Goal: Transaction & Acquisition: Purchase product/service

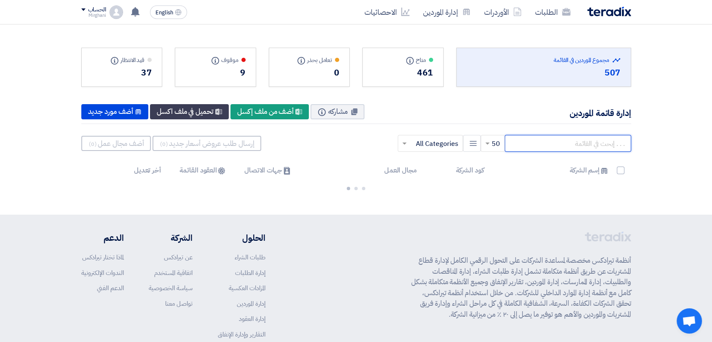
click at [570, 146] on input "text" at bounding box center [568, 143] width 126 height 17
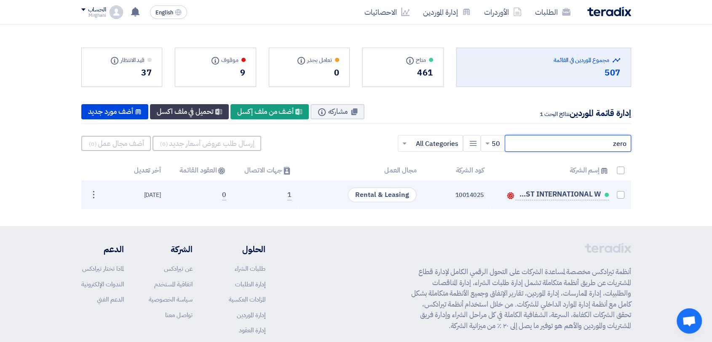
type input "zero"
click at [615, 192] on td "ZERO WEST INTERNATIONAL W Contacts" at bounding box center [552, 194] width 125 height 29
click at [618, 193] on span at bounding box center [621, 195] width 8 height 8
click at [614, 194] on input "checkbox" at bounding box center [611, 196] width 5 height 5
checkbox input "true"
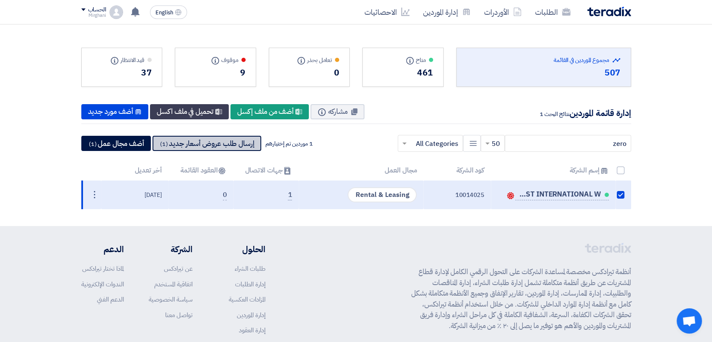
click at [248, 140] on button "إرسال طلب عروض أسعار جديد (1)" at bounding box center [206, 143] width 109 height 15
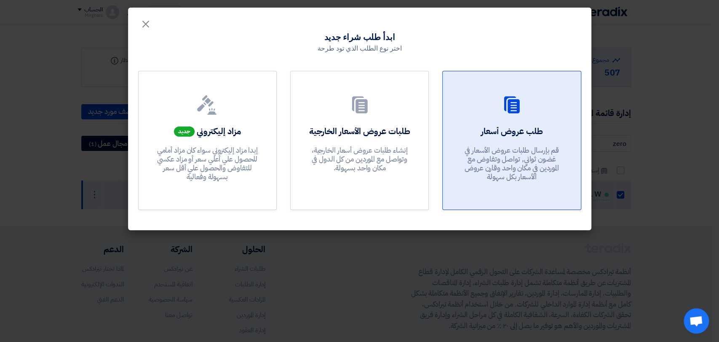
click at [449, 156] on link "طلب عروض أسعار قم بإرسال طلبات عروض الأسعار في غضون ثواني, تواصل وتفاوض مع المو…" at bounding box center [511, 140] width 139 height 139
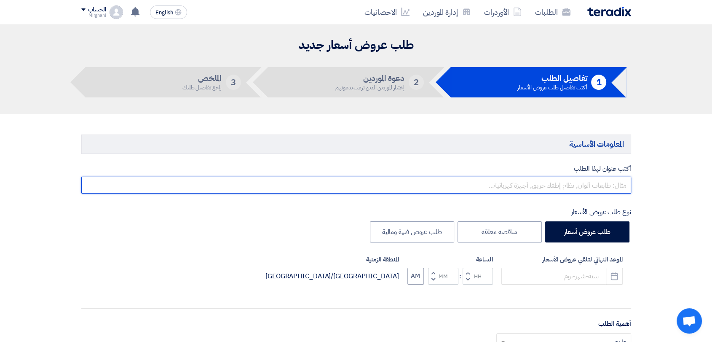
click at [482, 183] on input "text" at bounding box center [356, 184] width 550 height 17
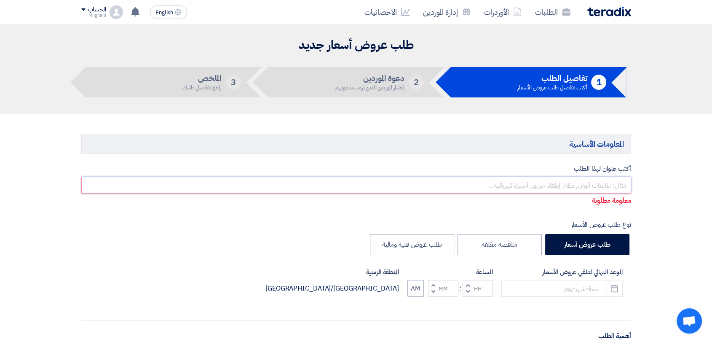
paste input "Hook Truck & Lugger Truck with Operator"
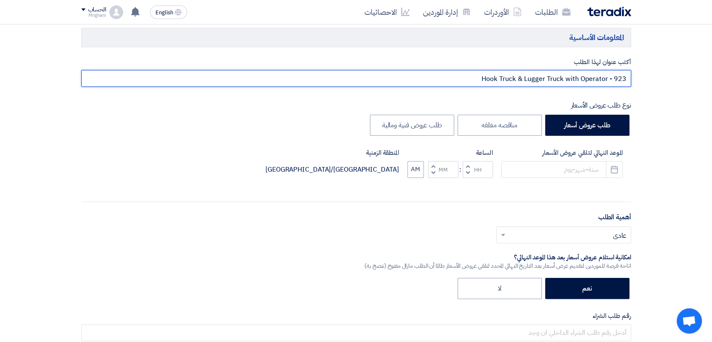
scroll to position [140, 0]
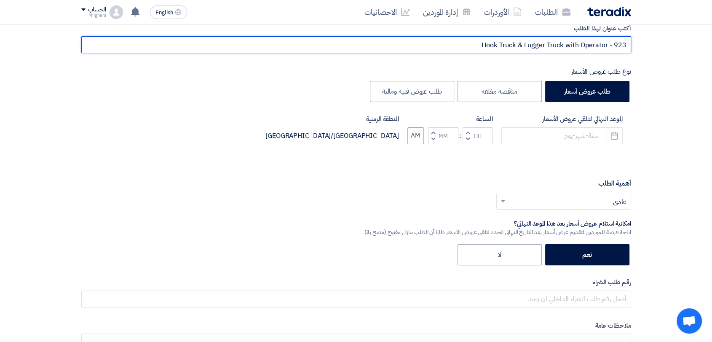
type input "Hook Truck & Lugger Truck with Operator - 923"
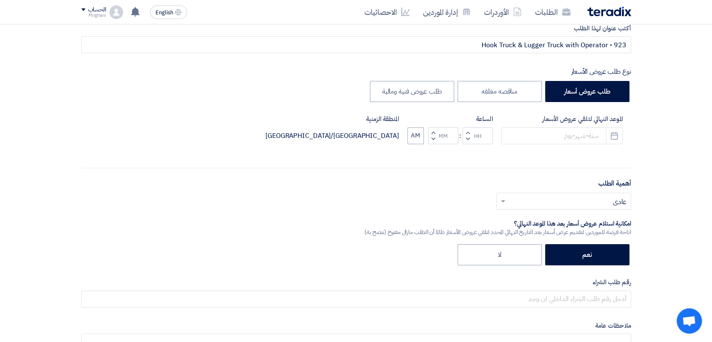
click at [537, 144] on div "الموعد النهائي لتلقي عروض الأسعار Pick a date الساعة Increment hours Decrement …" at bounding box center [356, 135] width 550 height 43
click at [543, 139] on input at bounding box center [561, 135] width 121 height 17
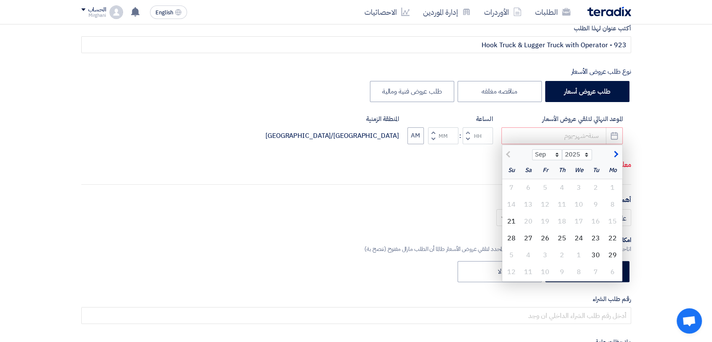
drag, startPoint x: 508, startPoint y: 219, endPoint x: 486, endPoint y: 169, distance: 54.5
click at [508, 219] on div "21" at bounding box center [511, 221] width 17 height 17
type input "[DATE]"
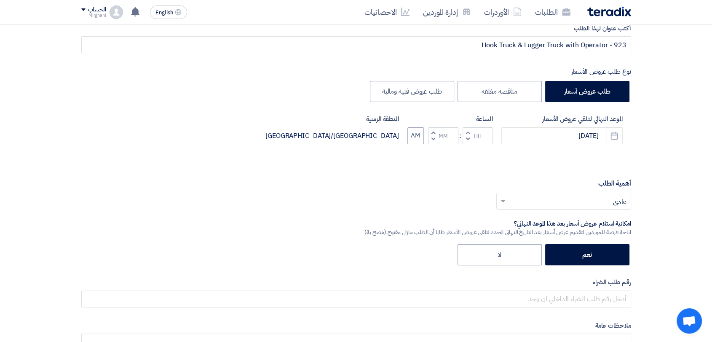
click at [467, 129] on span "button" at bounding box center [467, 132] width 3 height 6
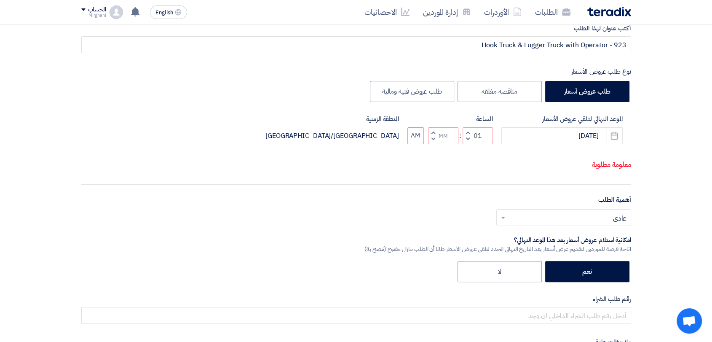
click at [431, 142] on span "button" at bounding box center [432, 139] width 3 height 6
type input "12"
type input "59"
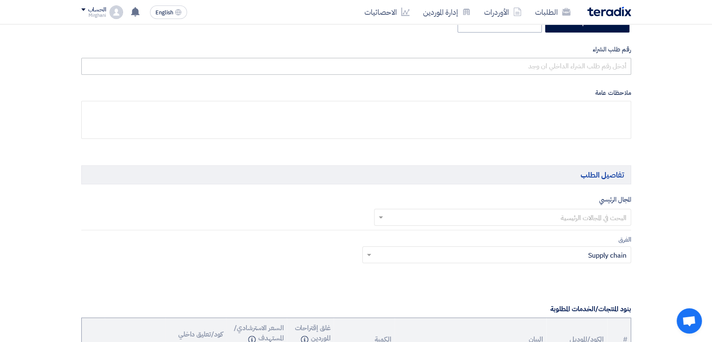
scroll to position [374, 0]
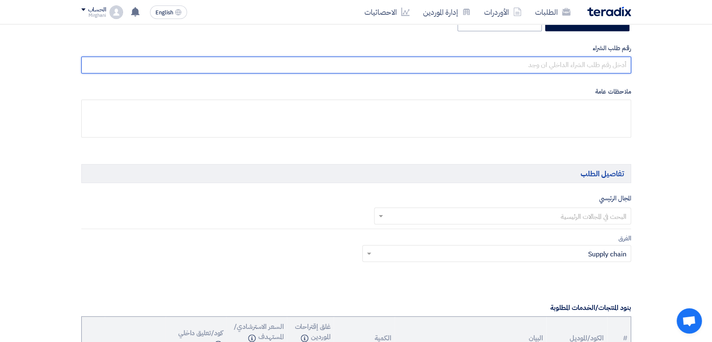
click at [534, 62] on input "text" at bounding box center [356, 64] width 550 height 17
paste input "8300010701"
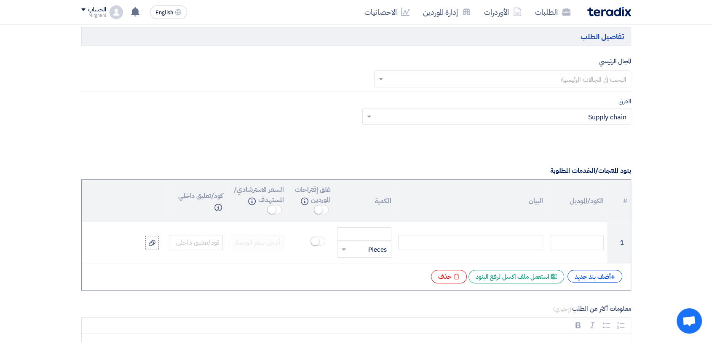
scroll to position [515, 0]
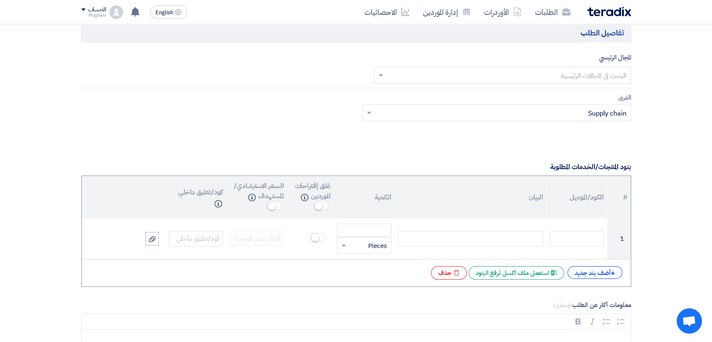
type input "8300010701"
click at [434, 78] on input "text" at bounding box center [507, 76] width 240 height 14
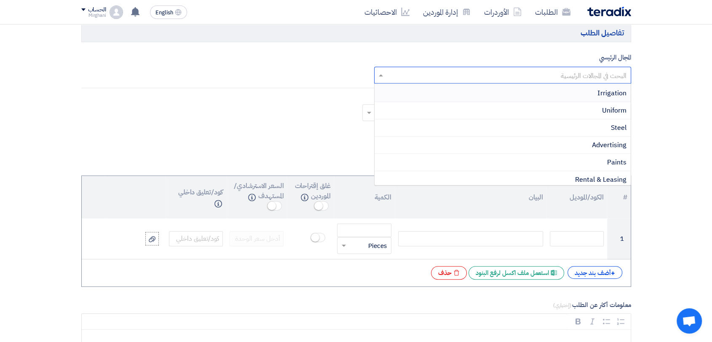
scroll to position [187, 0]
click at [558, 126] on div "Rental & Leasing" at bounding box center [502, 129] width 256 height 17
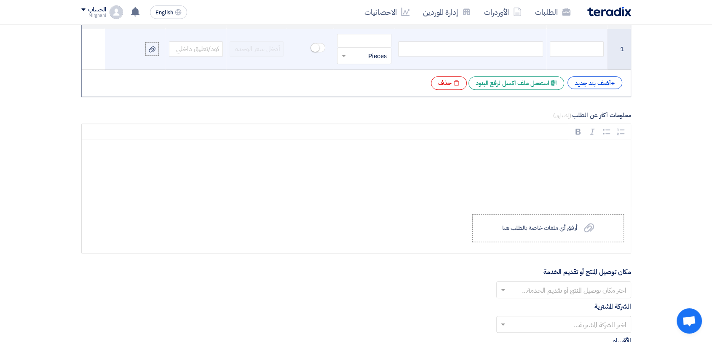
scroll to position [702, 0]
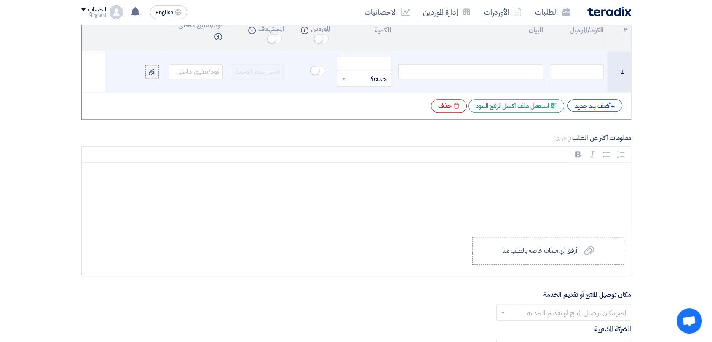
click at [504, 69] on div at bounding box center [470, 71] width 145 height 15
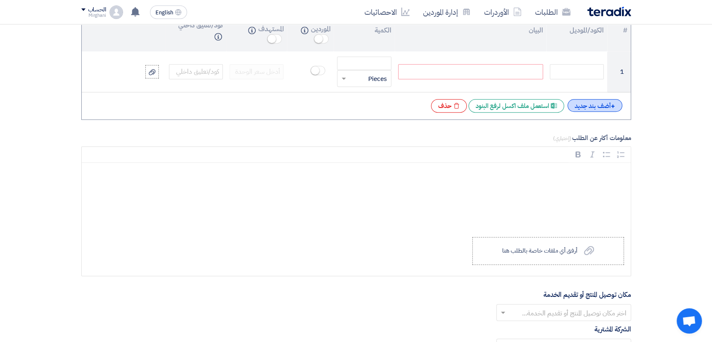
click at [593, 105] on div "+ أضف بند جديد" at bounding box center [594, 105] width 55 height 13
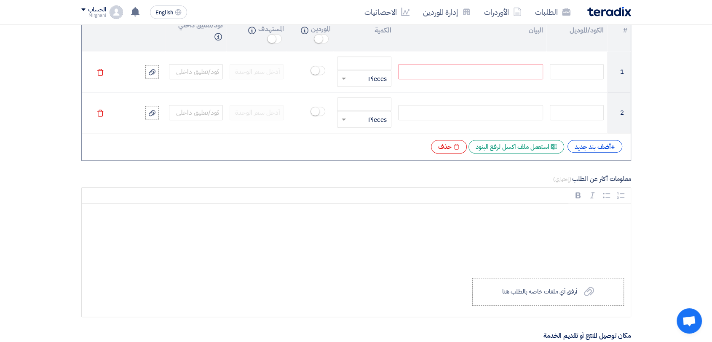
click at [577, 155] on div "# الكود/الموديل البيان الكمية غلق إقتراحات الموردين Info السعر الاسترشادي/المست…" at bounding box center [356, 84] width 550 height 152
click at [579, 152] on div "# الكود/الموديل البيان الكمية غلق إقتراحات الموردين Info السعر الاسترشادي/المست…" at bounding box center [356, 84] width 550 height 152
click at [581, 148] on div "+ أضف بند جديد" at bounding box center [594, 146] width 55 height 13
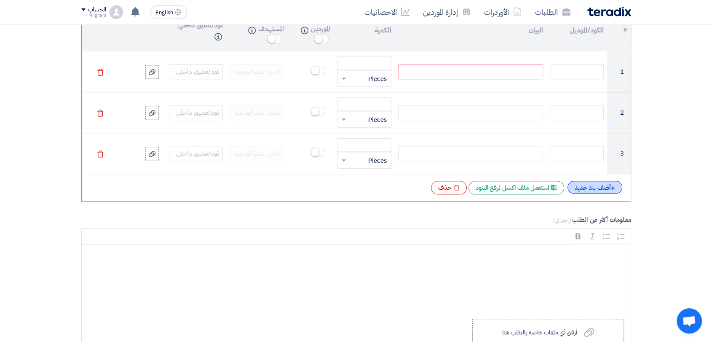
click at [576, 183] on div "+ أضف بند جديد" at bounding box center [594, 187] width 55 height 13
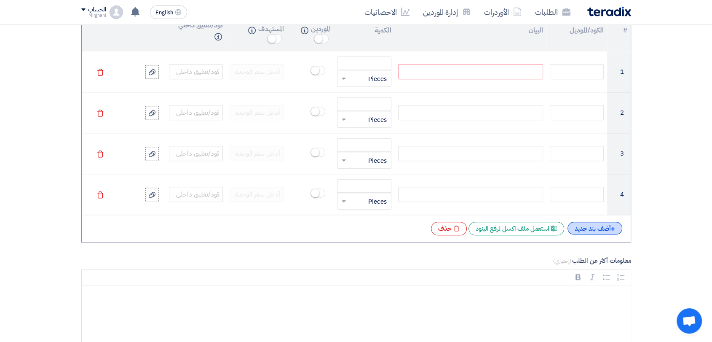
click at [586, 227] on div "+ أضف بند جديد" at bounding box center [594, 228] width 55 height 13
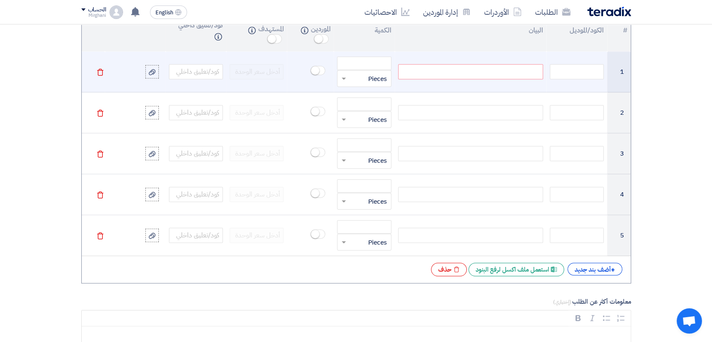
click at [509, 66] on div at bounding box center [470, 71] width 145 height 15
paste div
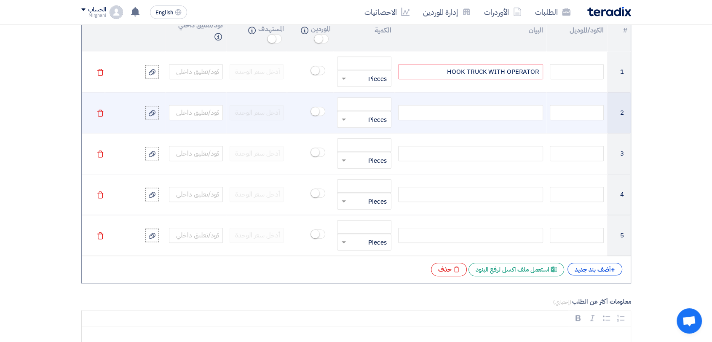
click at [502, 112] on div at bounding box center [470, 112] width 145 height 15
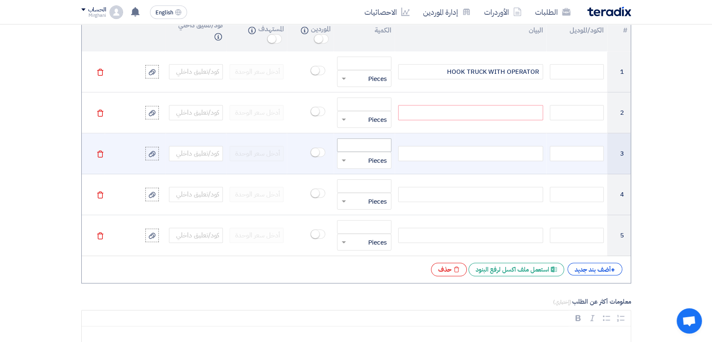
paste div
click at [418, 143] on td at bounding box center [471, 153] width 152 height 41
click at [421, 152] on div at bounding box center [470, 153] width 145 height 15
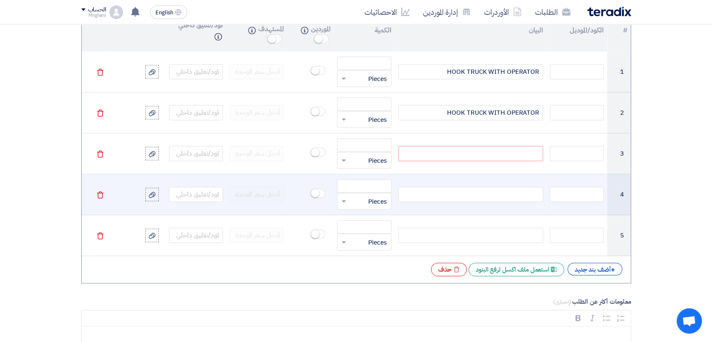
paste div
click at [485, 194] on div at bounding box center [470, 194] width 145 height 15
paste div
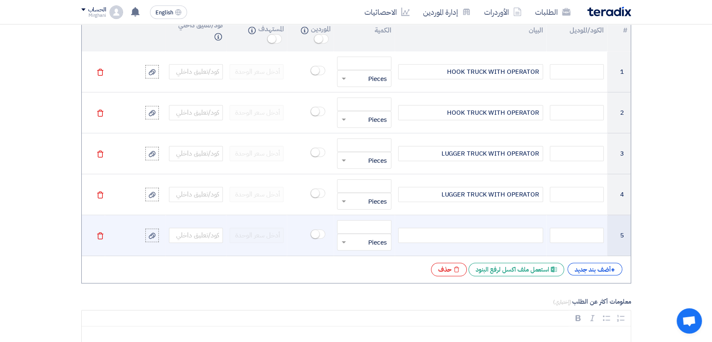
click at [431, 241] on div at bounding box center [470, 234] width 145 height 15
paste div
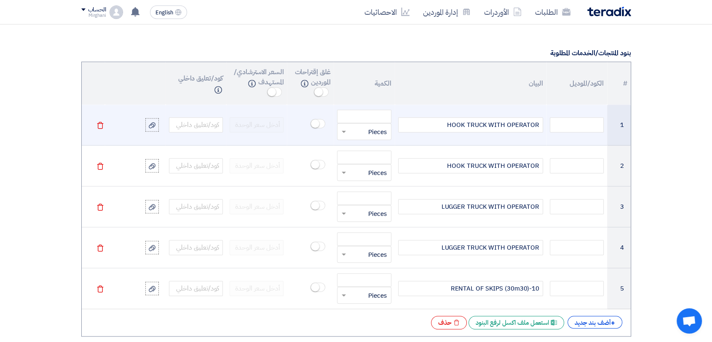
scroll to position [608, 0]
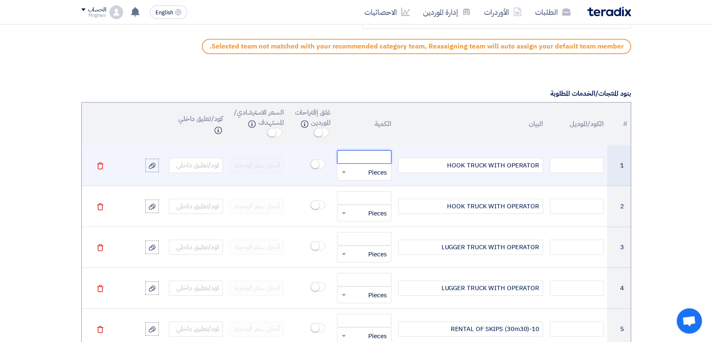
click at [380, 156] on input "number" at bounding box center [364, 156] width 54 height 13
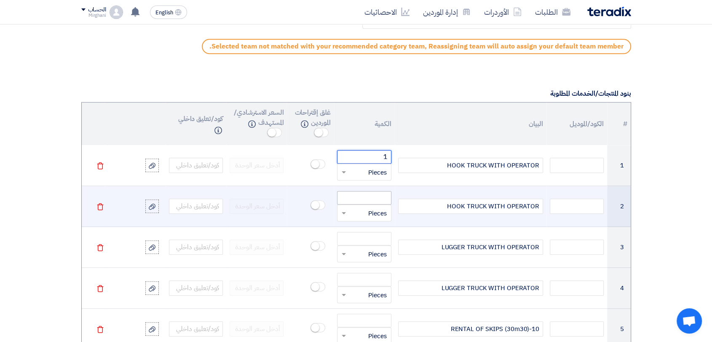
type input "1"
click at [354, 194] on input "number" at bounding box center [364, 197] width 54 height 13
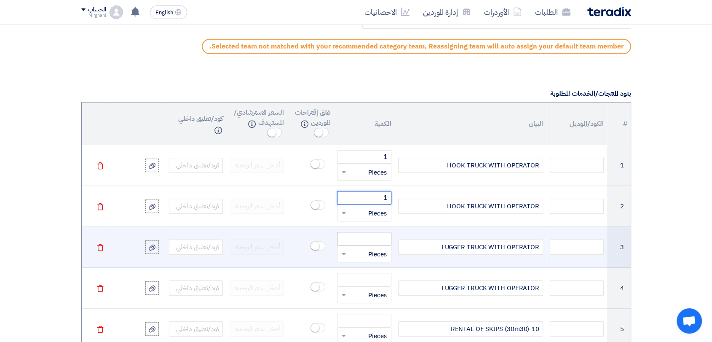
type input "1"
click at [371, 233] on input "number" at bounding box center [364, 238] width 54 height 13
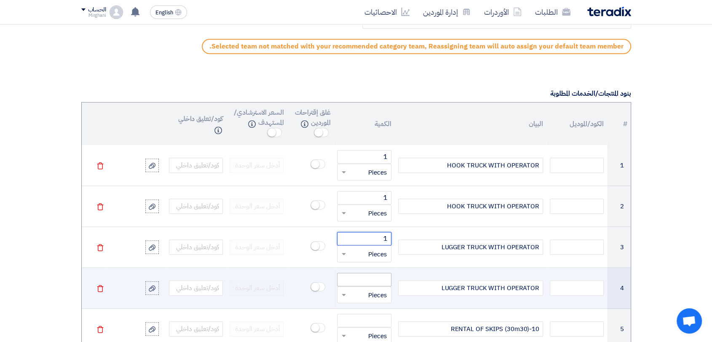
type input "1"
click at [379, 281] on input "number" at bounding box center [364, 279] width 54 height 13
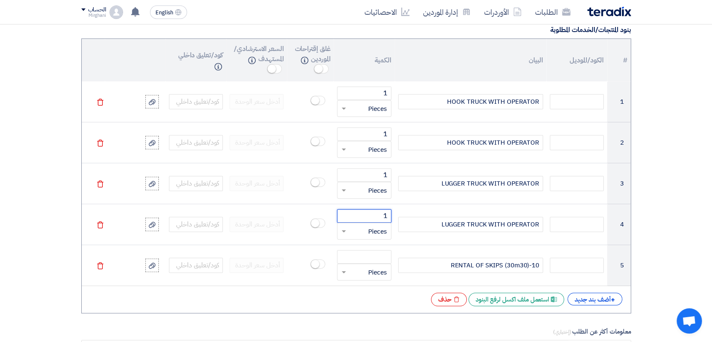
scroll to position [748, 0]
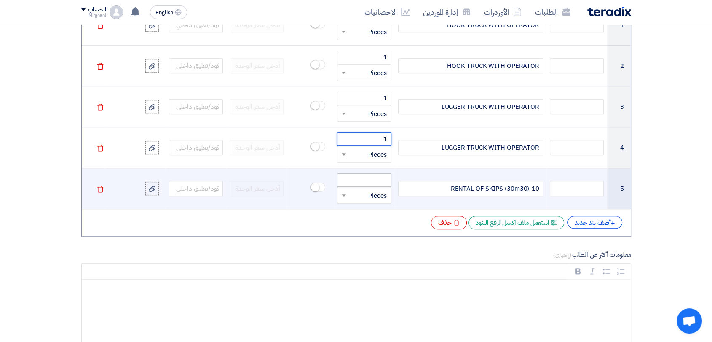
type input "1"
click at [371, 175] on input "number" at bounding box center [364, 179] width 54 height 13
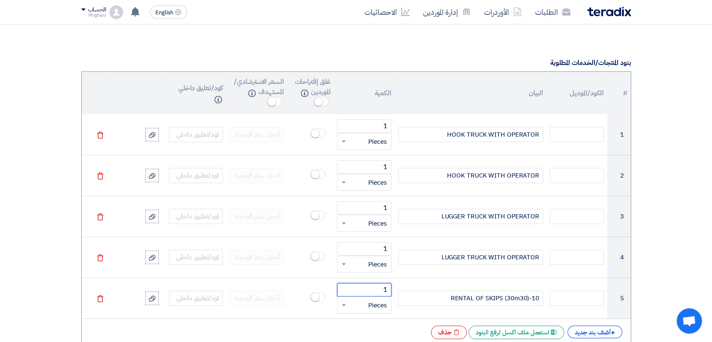
scroll to position [655, 0]
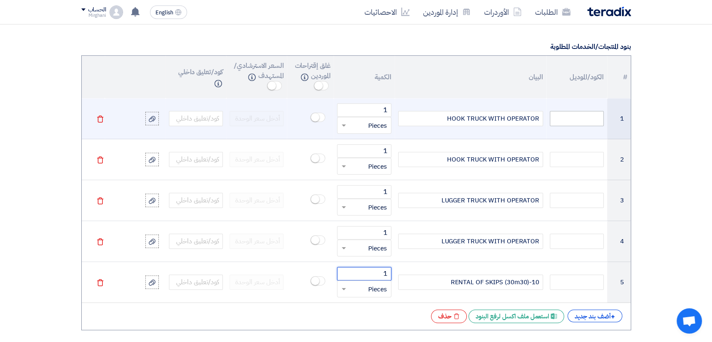
type input "1"
click at [563, 121] on input "text" at bounding box center [577, 118] width 54 height 15
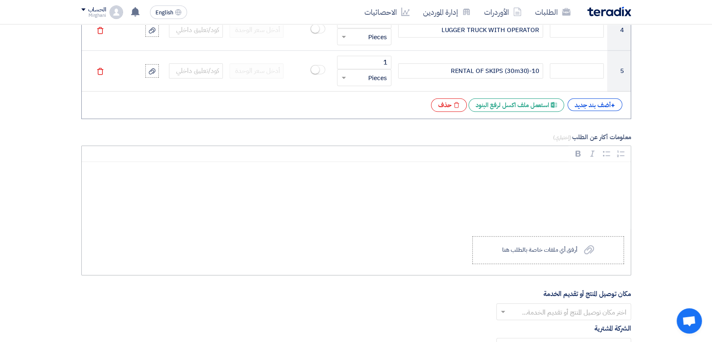
scroll to position [889, 0]
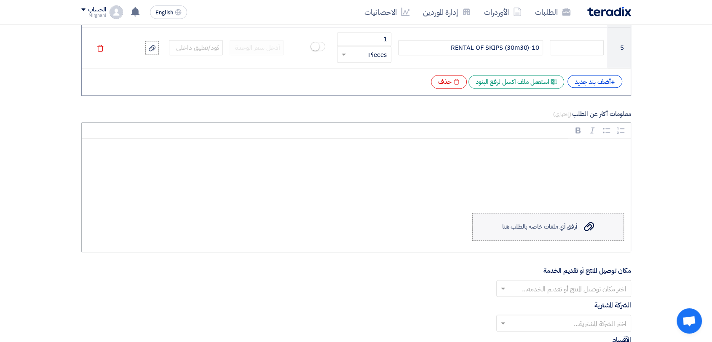
click at [513, 218] on label "Upload a file أرفق أي ملفات خاصة بالطلب هنا" at bounding box center [548, 227] width 152 height 28
click at [0, 0] on input "Upload a file أرفق أي ملفات خاصة بالطلب هنا" at bounding box center [0, 0] width 0 height 0
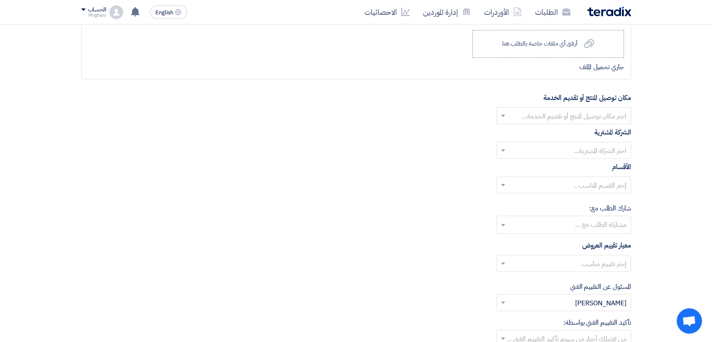
scroll to position [1076, 0]
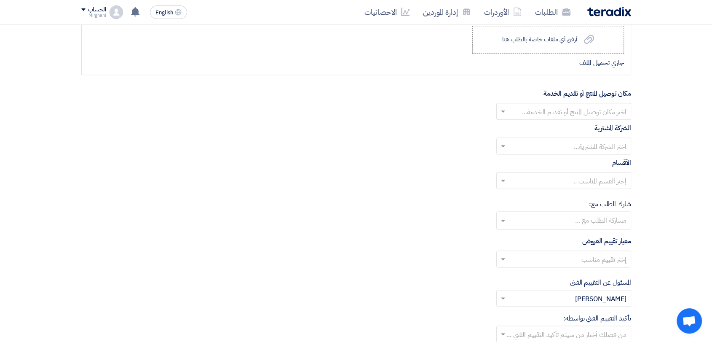
click at [530, 108] on input "text" at bounding box center [568, 112] width 118 height 14
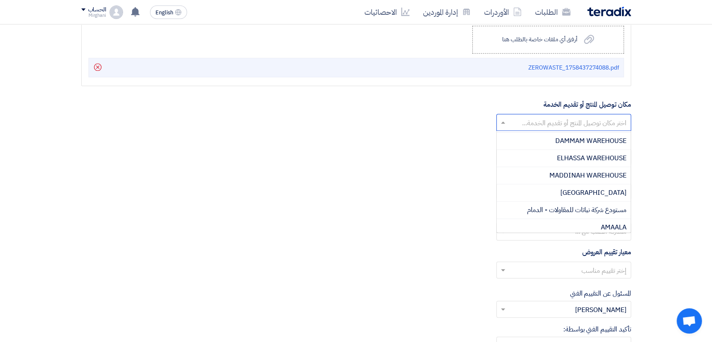
scroll to position [281, 0]
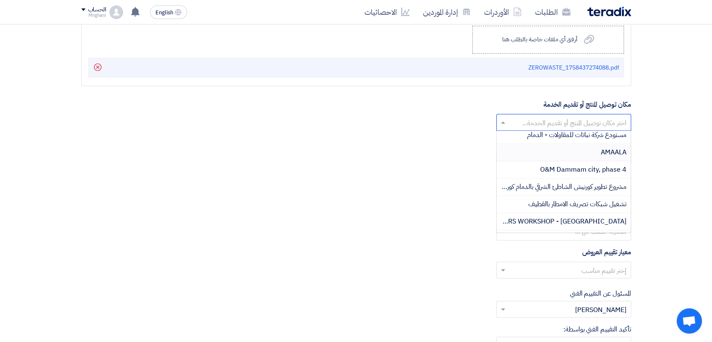
click at [584, 144] on div "AMAALA" at bounding box center [564, 152] width 134 height 17
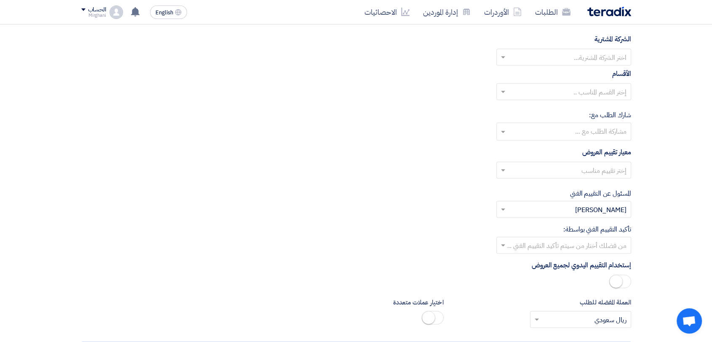
scroll to position [1170, 0]
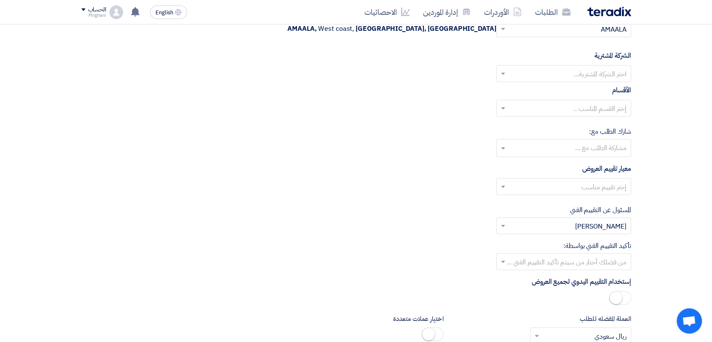
click at [576, 67] on div at bounding box center [564, 74] width 134 height 14
click at [569, 87] on span "Nabatat for contracting" at bounding box center [591, 90] width 72 height 10
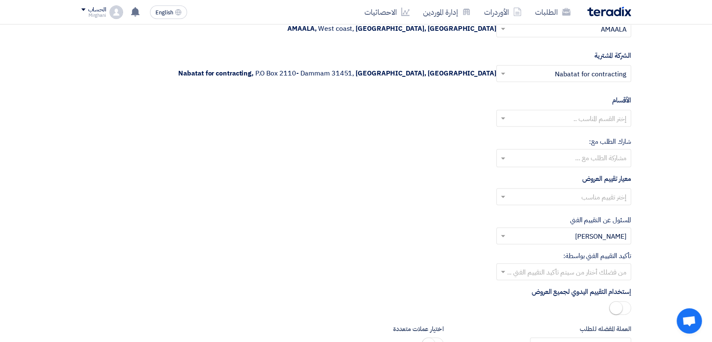
click at [566, 122] on input "text" at bounding box center [568, 119] width 118 height 14
click at [566, 134] on span "General Department" at bounding box center [595, 135] width 63 height 10
click at [565, 193] on input "text" at bounding box center [568, 197] width 118 height 14
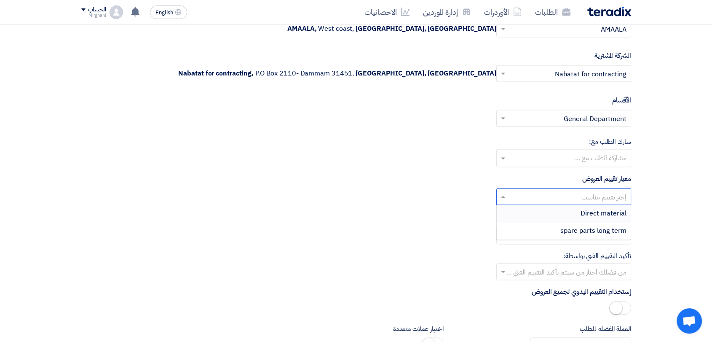
click at [571, 211] on div "Direct material" at bounding box center [564, 213] width 134 height 17
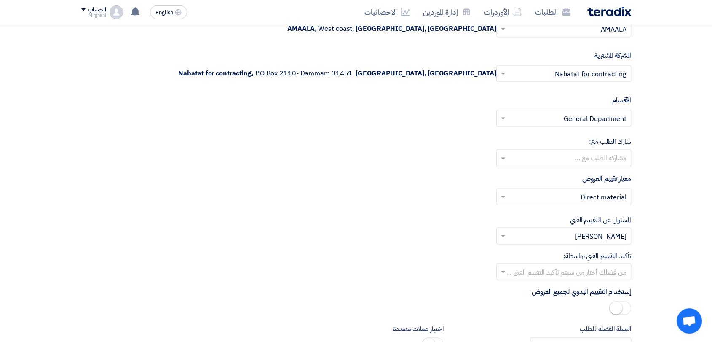
click at [564, 272] on input "text" at bounding box center [568, 272] width 118 height 14
click at [588, 219] on div "[PERSON_NAME]" at bounding box center [564, 219] width 134 height 17
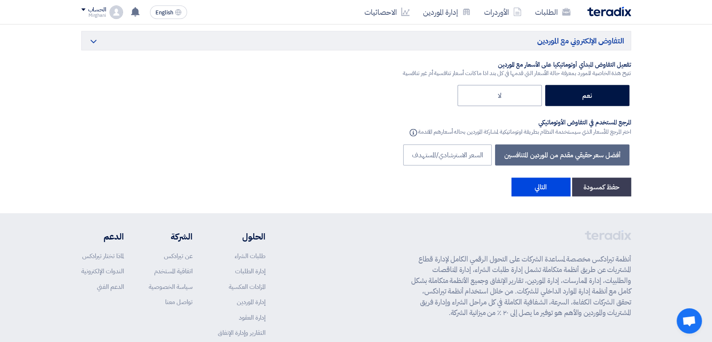
scroll to position [1591, 0]
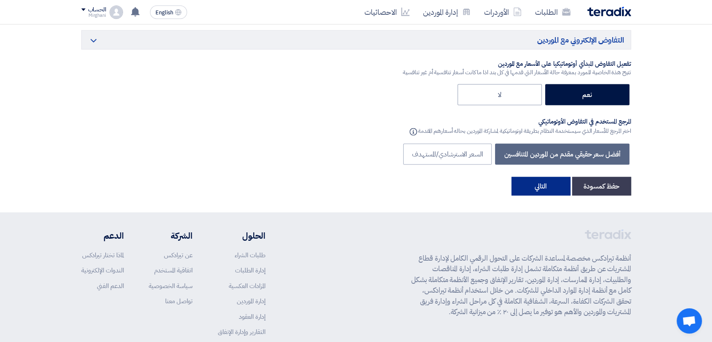
click at [535, 185] on button "التالي" at bounding box center [540, 185] width 59 height 19
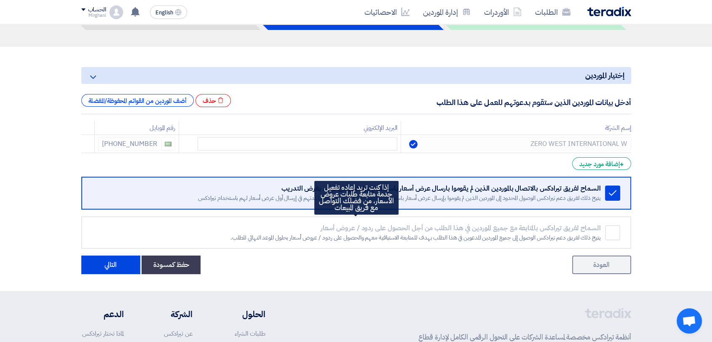
scroll to position [187, 0]
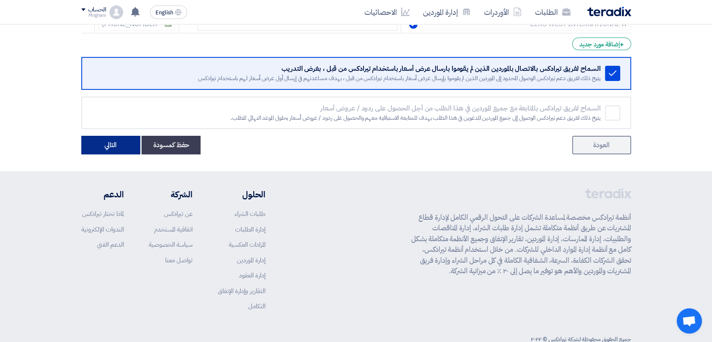
click at [120, 142] on button "التالي" at bounding box center [110, 145] width 59 height 19
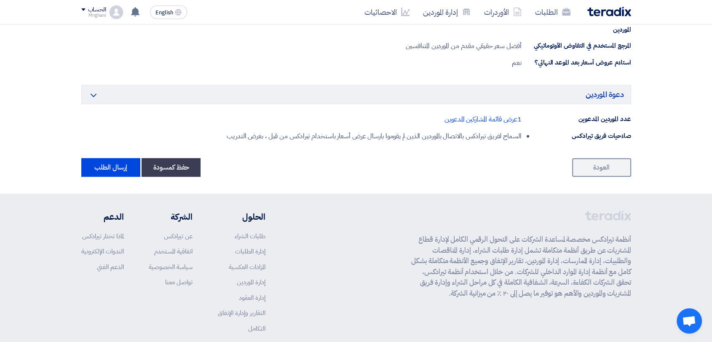
scroll to position [559, 0]
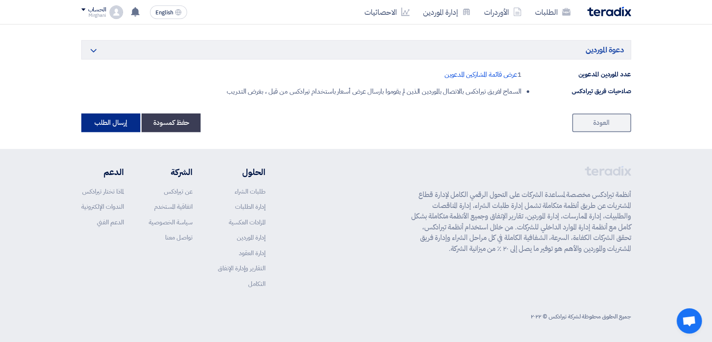
click at [115, 126] on button "إرسال الطلب" at bounding box center [110, 122] width 59 height 19
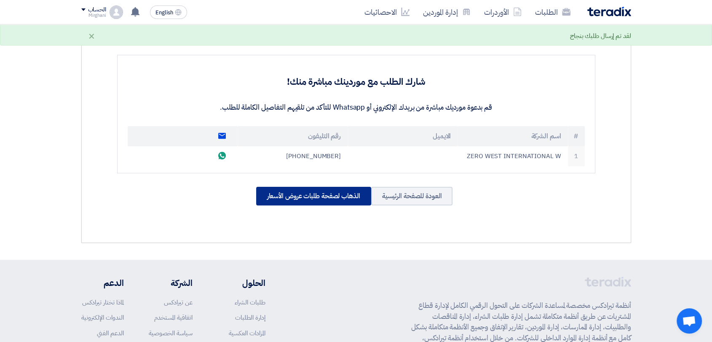
scroll to position [187, 0]
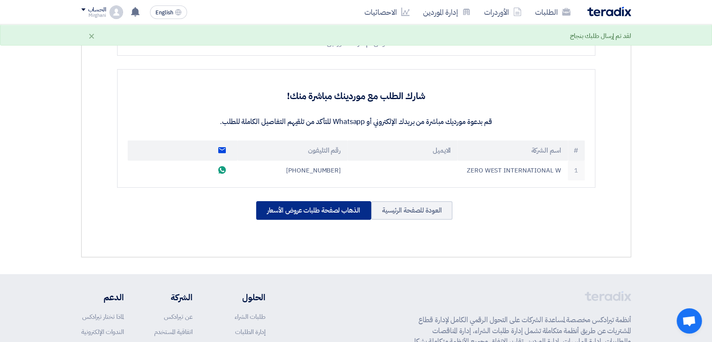
click at [347, 204] on div "الذهاب لصفحة طلبات عروض الأسعار" at bounding box center [313, 210] width 115 height 19
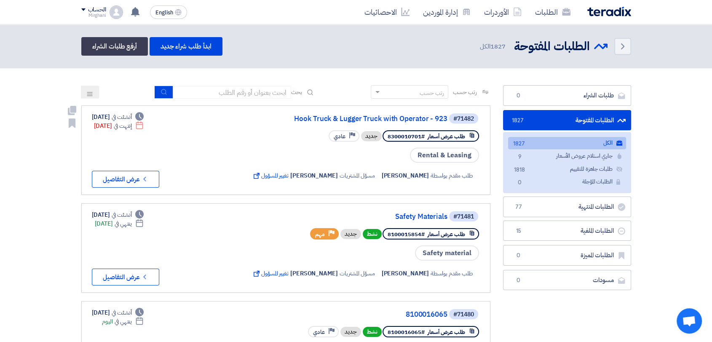
click at [398, 114] on div "#71482 Hook Truck & Lugger Truck with Operator - 923" at bounding box center [365, 118] width 230 height 12
click at [398, 118] on link "Hook Truck & Lugger Truck with Operator - 923" at bounding box center [363, 119] width 168 height 8
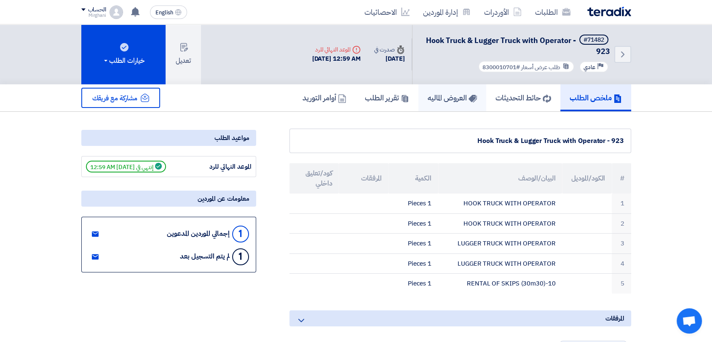
click at [443, 95] on h5 "العروض الماليه" at bounding box center [452, 98] width 49 height 10
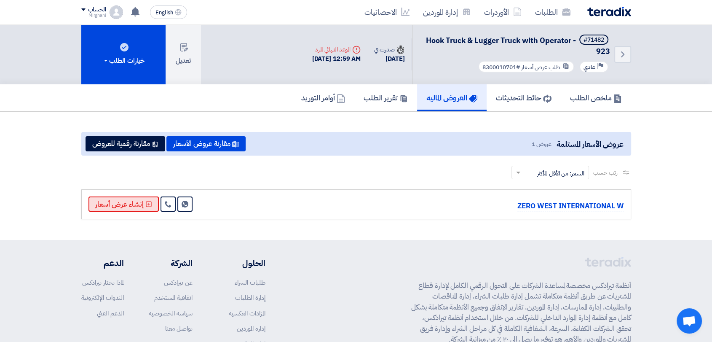
click at [100, 204] on button "إنشاء عرض أسعار" at bounding box center [123, 203] width 70 height 15
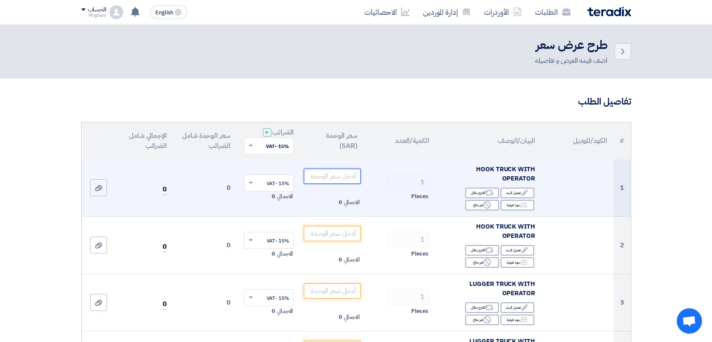
click at [342, 173] on input "number" at bounding box center [332, 175] width 57 height 15
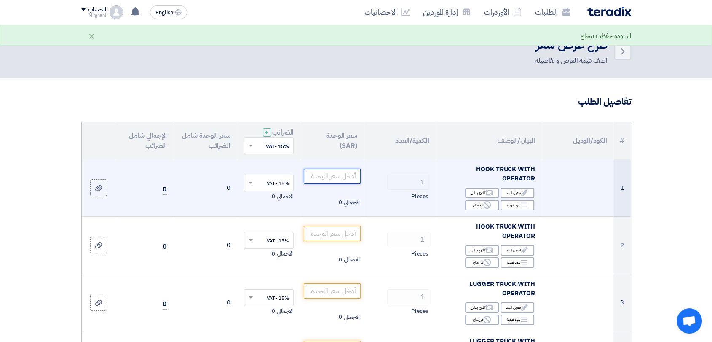
paste input "35000.00"
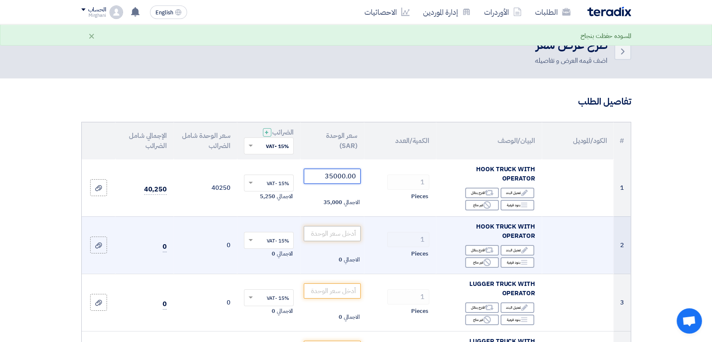
type input "35000.00"
click at [345, 226] on input "number" at bounding box center [332, 233] width 57 height 15
paste input "35000.00"
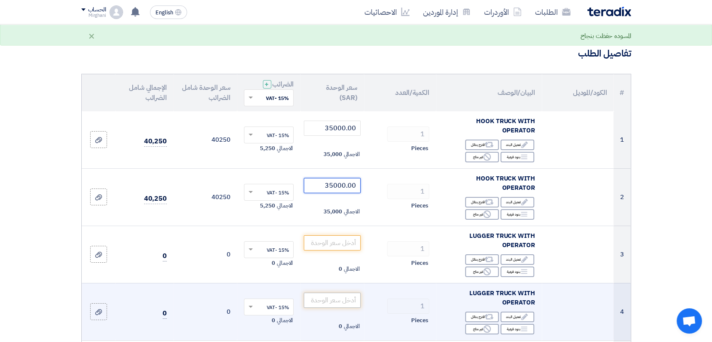
scroll to position [140, 0]
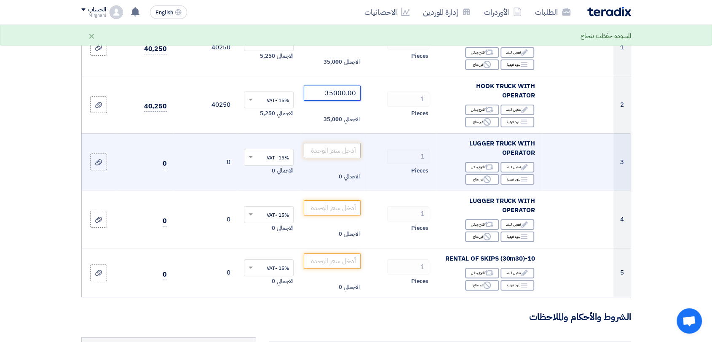
type input "35000.00"
click at [350, 143] on input "number" at bounding box center [332, 150] width 57 height 15
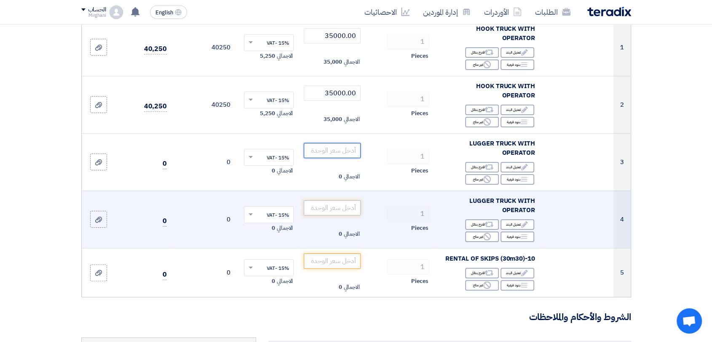
paste input "30000.00"
type input "30000.00"
click at [340, 200] on input "number" at bounding box center [332, 207] width 57 height 15
paste input "30000.00"
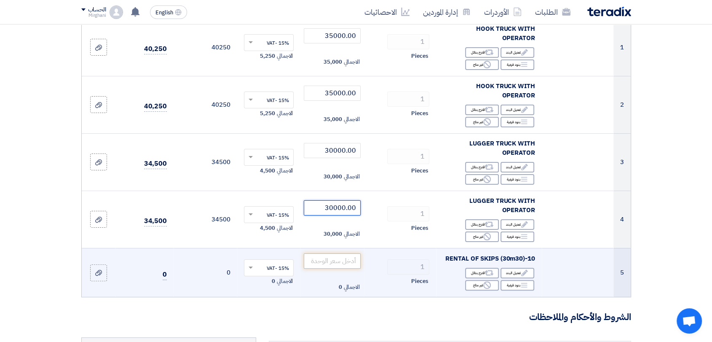
type input "30000.00"
click at [349, 253] on input "number" at bounding box center [332, 260] width 57 height 15
click at [347, 253] on input "number" at bounding box center [332, 260] width 57 height 15
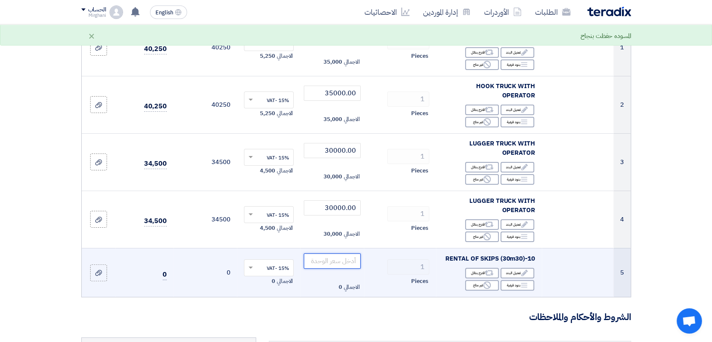
paste input "10000.00"
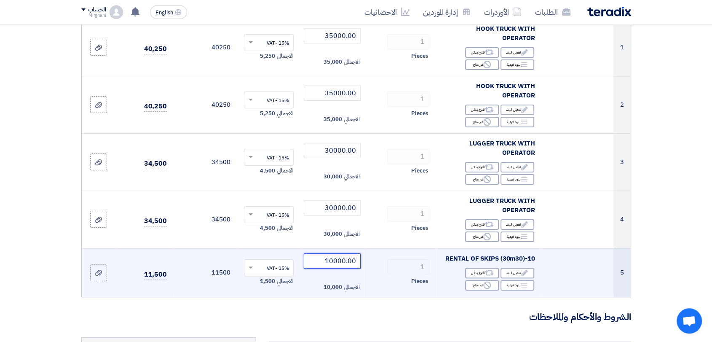
type input "10000.00"
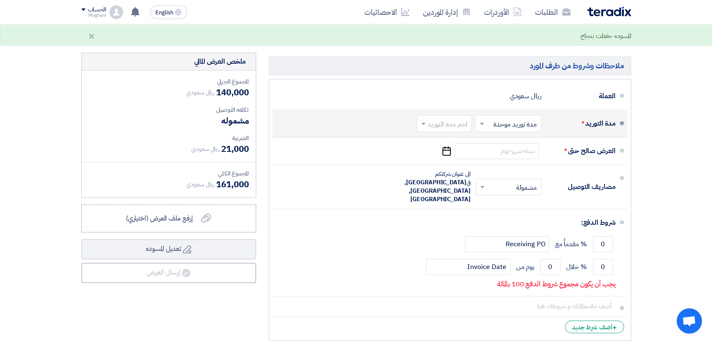
scroll to position [374, 0]
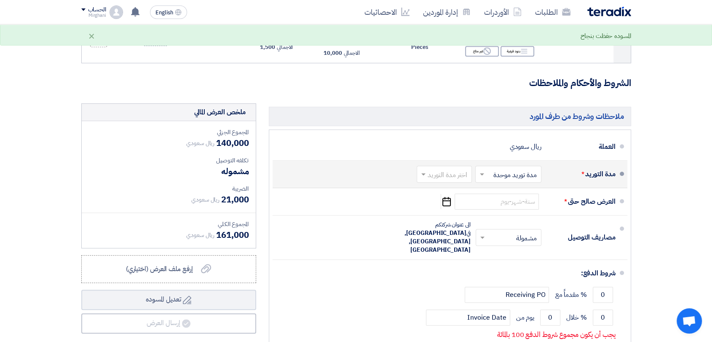
click at [426, 170] on span at bounding box center [422, 174] width 11 height 8
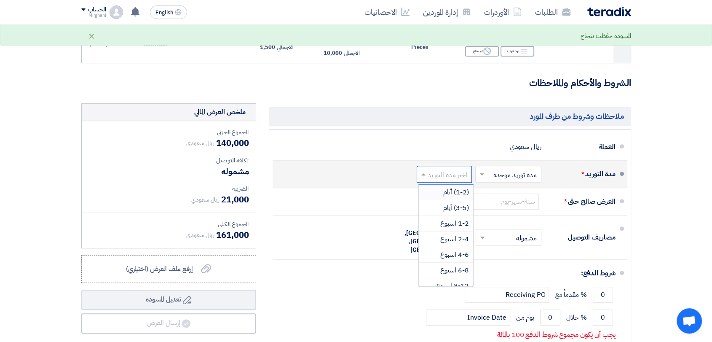
click at [431, 184] on div "(1-2) أيام" at bounding box center [446, 192] width 54 height 16
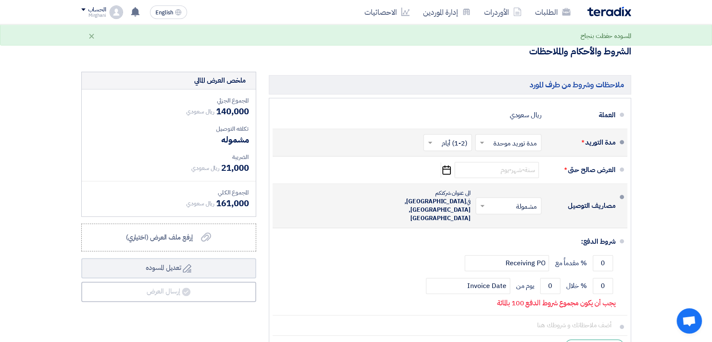
scroll to position [421, 0]
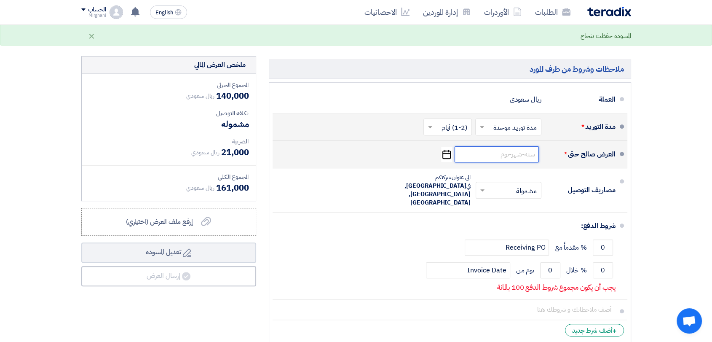
click at [495, 146] on input at bounding box center [496, 154] width 84 height 16
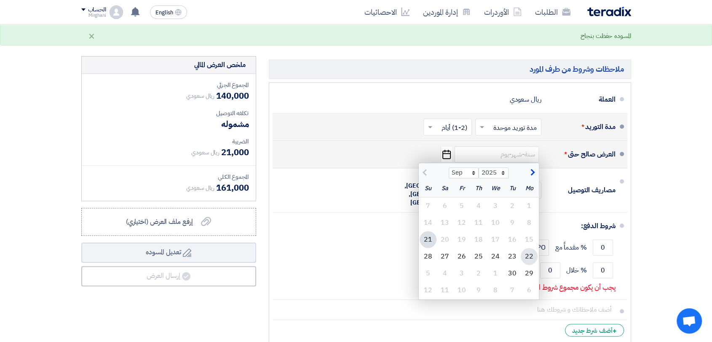
click at [525, 248] on div "22" at bounding box center [529, 256] width 17 height 17
type input "[DATE]"
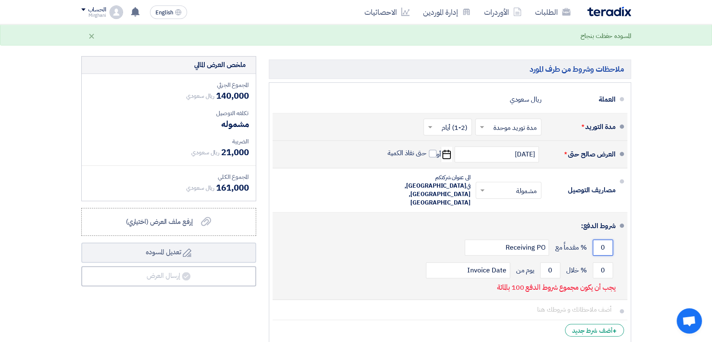
click at [605, 239] on input "0" at bounding box center [603, 247] width 20 height 16
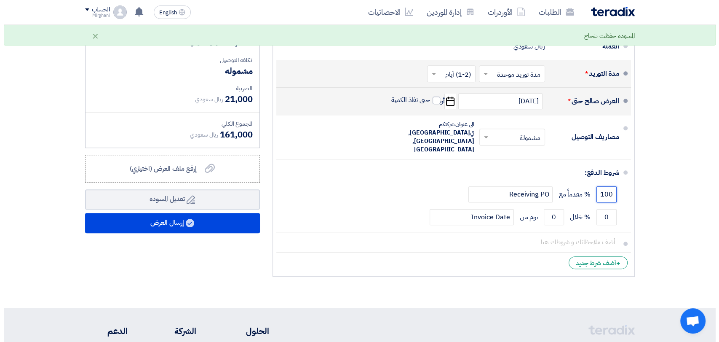
scroll to position [515, 0]
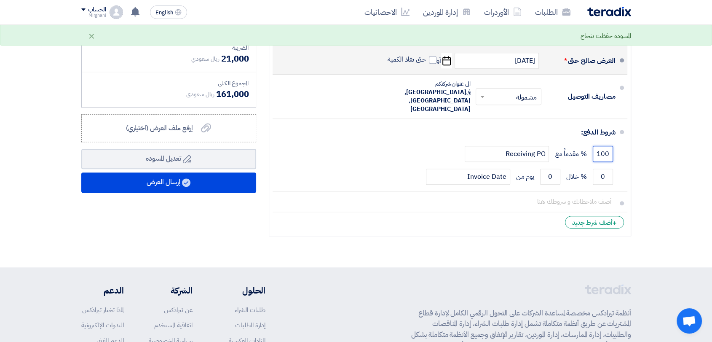
type input "100"
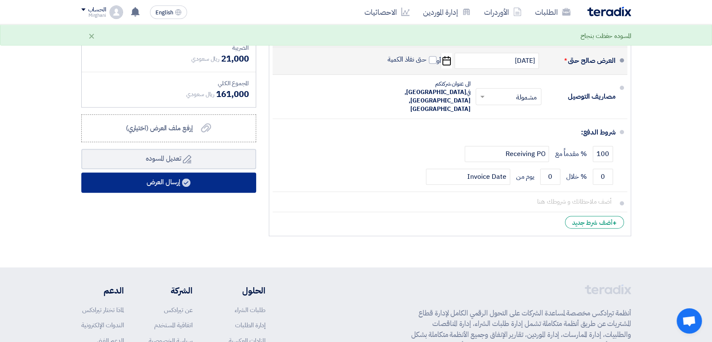
click at [248, 172] on button "إرسال العرض" at bounding box center [168, 182] width 175 height 20
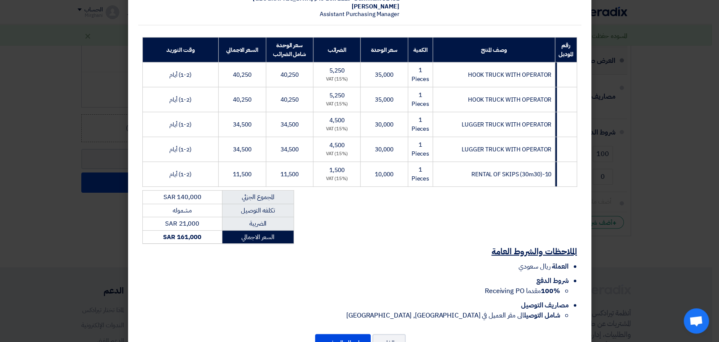
scroll to position [129, 0]
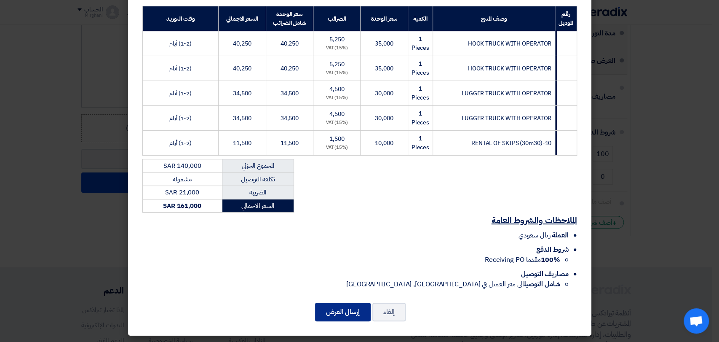
click at [342, 307] on button "إرسال العرض" at bounding box center [343, 311] width 56 height 19
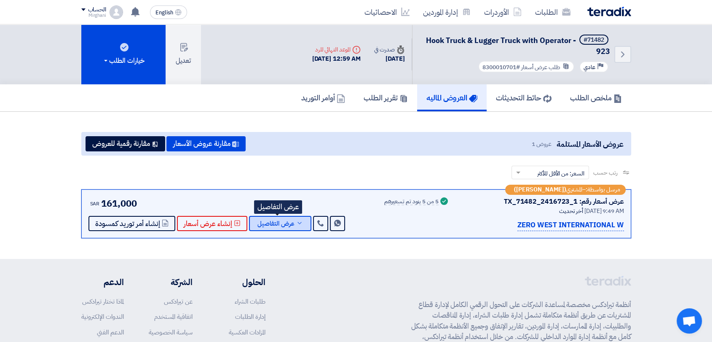
click at [285, 227] on button "عرض التفاصيل" at bounding box center [280, 223] width 62 height 15
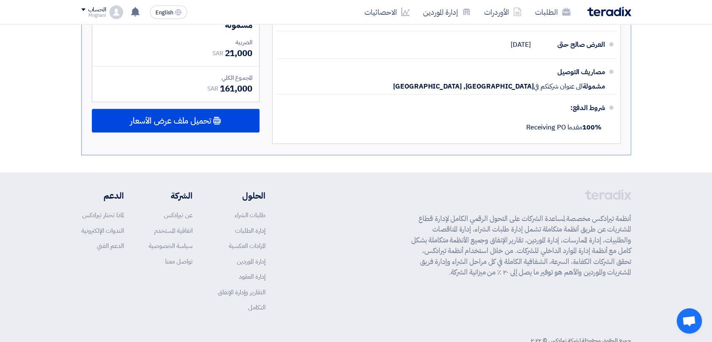
scroll to position [515, 0]
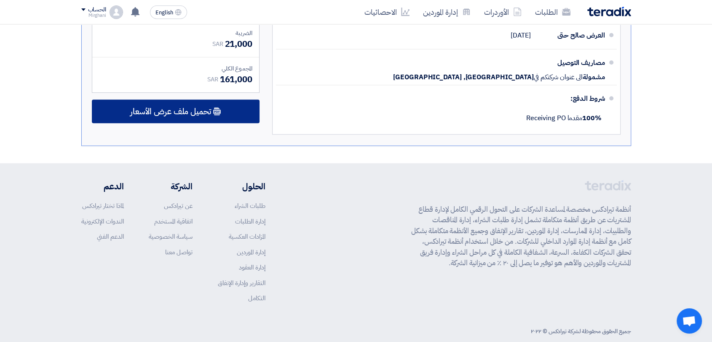
click at [232, 116] on div "تحميل ملف عرض الأسعار" at bounding box center [176, 111] width 168 height 24
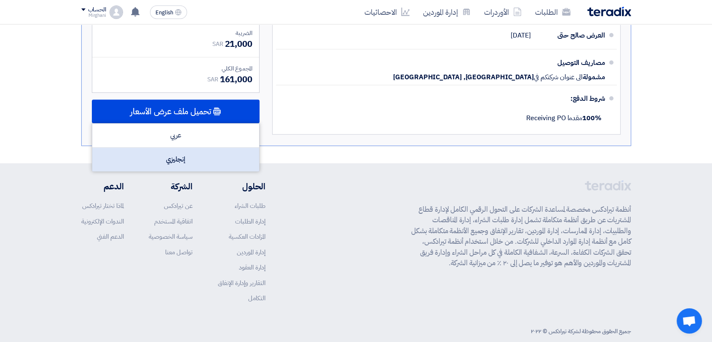
click at [222, 160] on div "إنجليزي" at bounding box center [175, 159] width 167 height 24
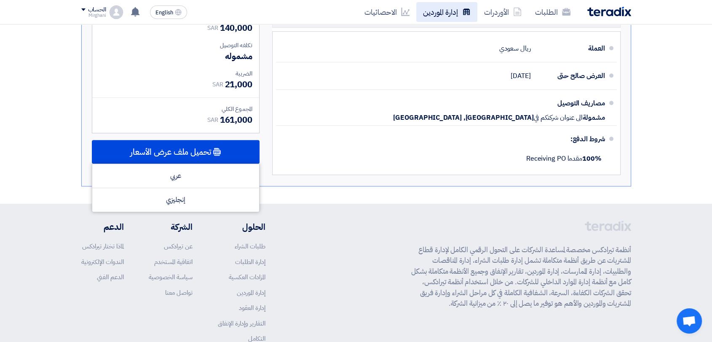
scroll to position [421, 0]
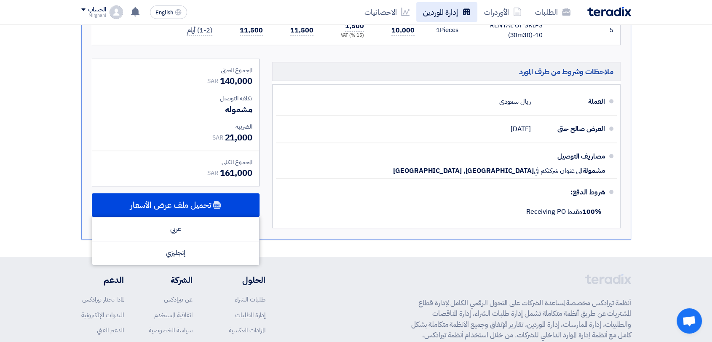
click at [419, 20] on link "إدارة الموردين" at bounding box center [446, 12] width 61 height 20
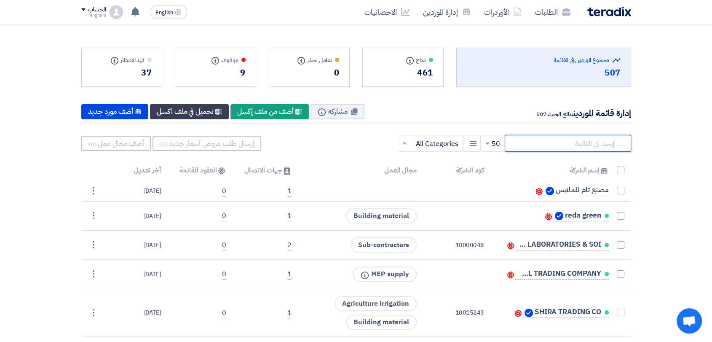
click at [575, 136] on input "text" at bounding box center [568, 143] width 126 height 17
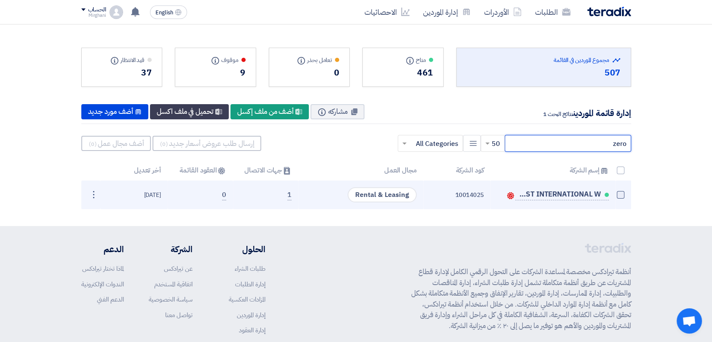
type input "zero"
click at [622, 193] on span at bounding box center [621, 195] width 8 height 8
click at [614, 194] on input "checkbox" at bounding box center [611, 196] width 5 height 5
checkbox input "true"
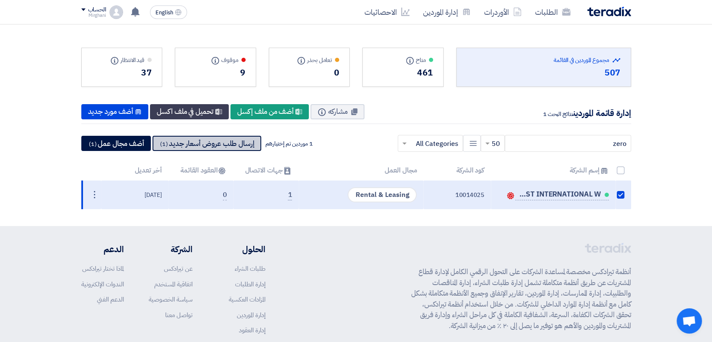
click at [260, 142] on button "إرسال طلب عروض أسعار جديد (1)" at bounding box center [206, 143] width 109 height 15
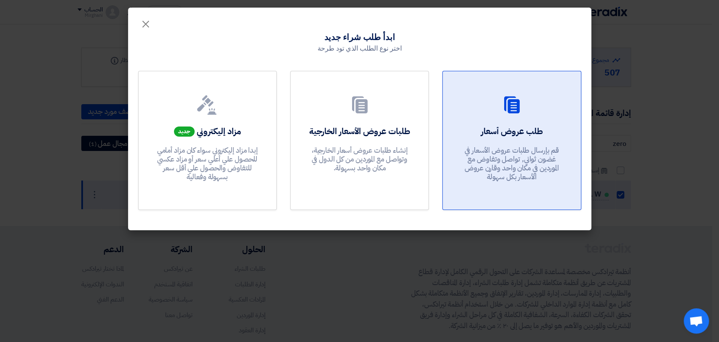
click at [494, 146] on p "قم بإرسال طلبات عروض الأسعار في غضون ثواني, تواصل وتفاوض مع الموردين في مكان وا…" at bounding box center [511, 164] width 101 height 36
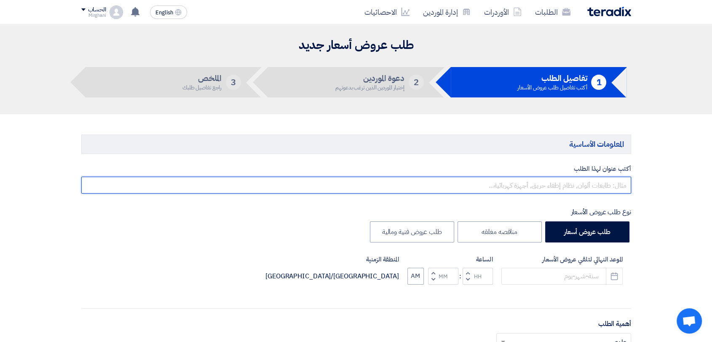
click at [497, 185] on input "text" at bounding box center [356, 184] width 550 height 17
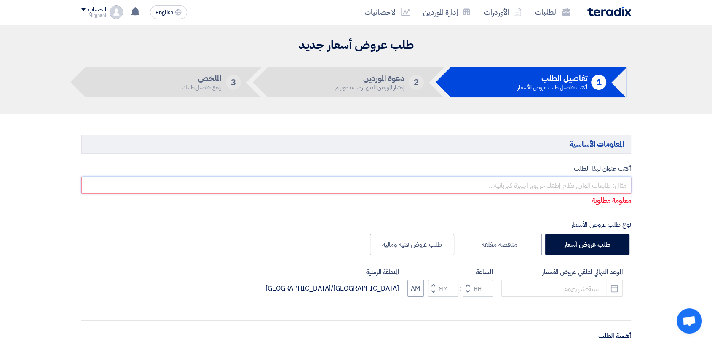
paste input "Rental 28000/30000 Ltr Trucks"
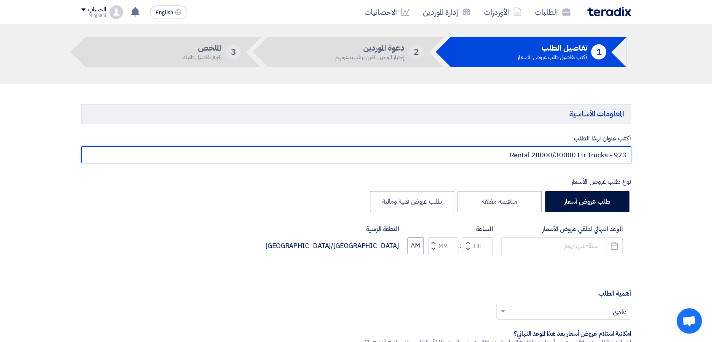
scroll to position [47, 0]
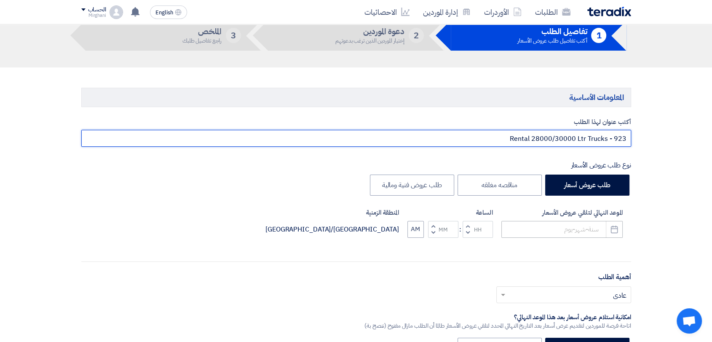
type input "Rental 28000/30000 Ltr Trucks - 923"
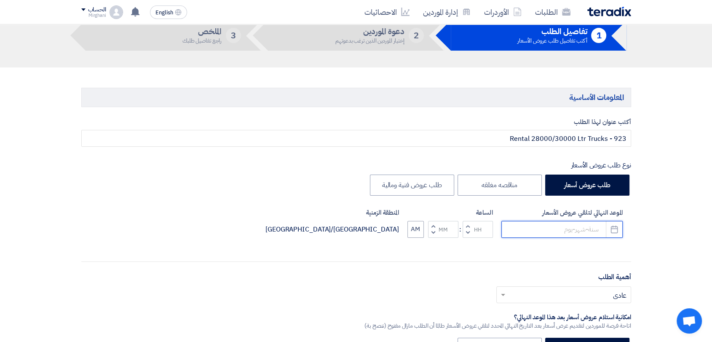
click at [574, 232] on input at bounding box center [561, 229] width 121 height 17
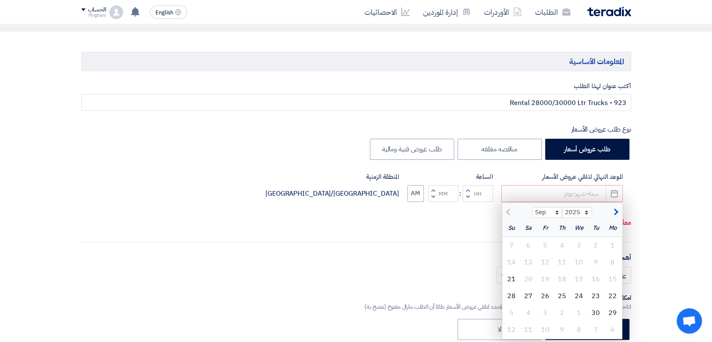
scroll to position [140, 0]
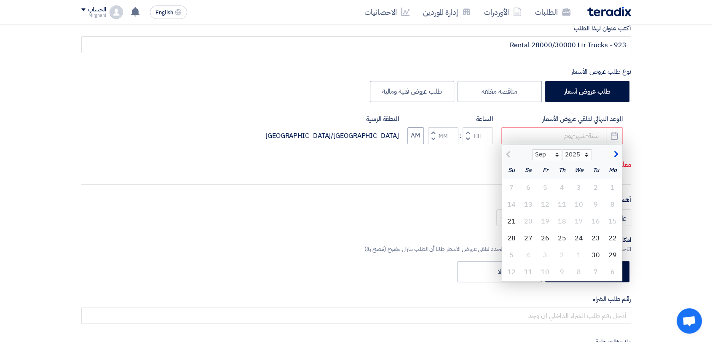
click at [511, 214] on div "21" at bounding box center [511, 221] width 17 height 17
type input "[DATE]"
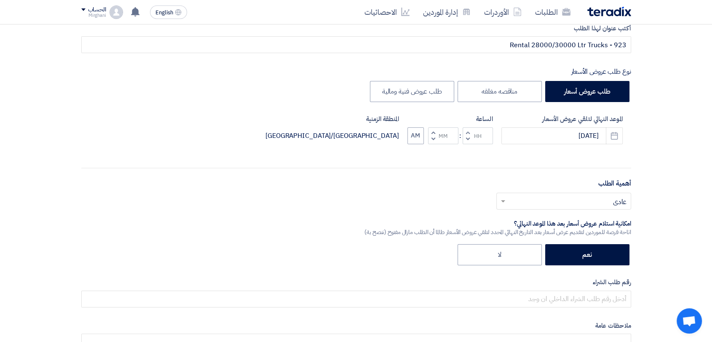
click at [465, 129] on button "Increment hours" at bounding box center [467, 132] width 10 height 11
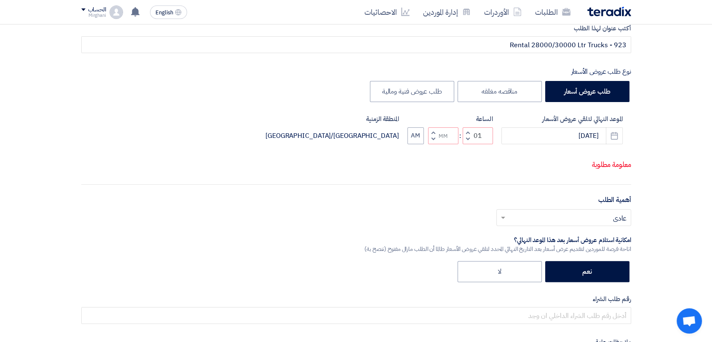
click at [428, 144] on button "Decrement minutes" at bounding box center [433, 139] width 10 height 11
type input "12"
type input "59"
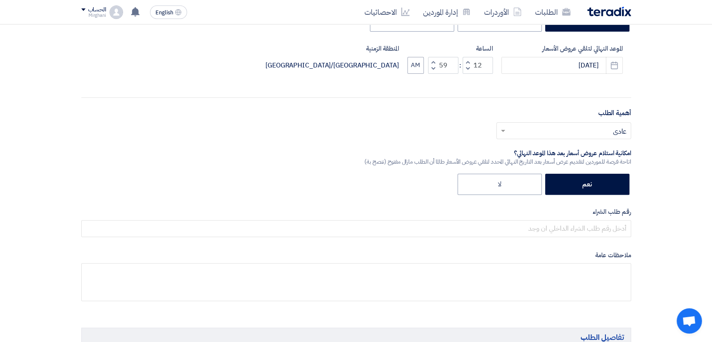
scroll to position [234, 0]
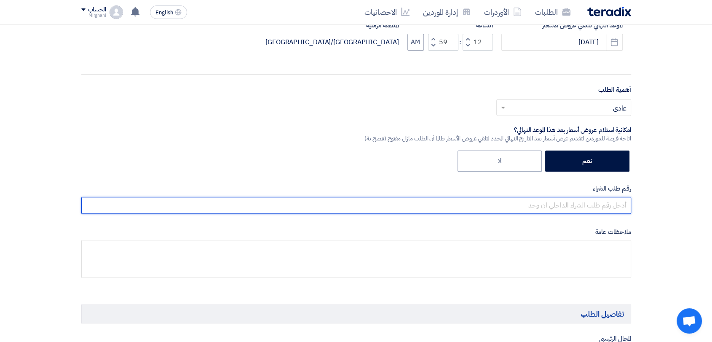
click at [539, 202] on input "text" at bounding box center [356, 205] width 550 height 17
paste input "8300010700"
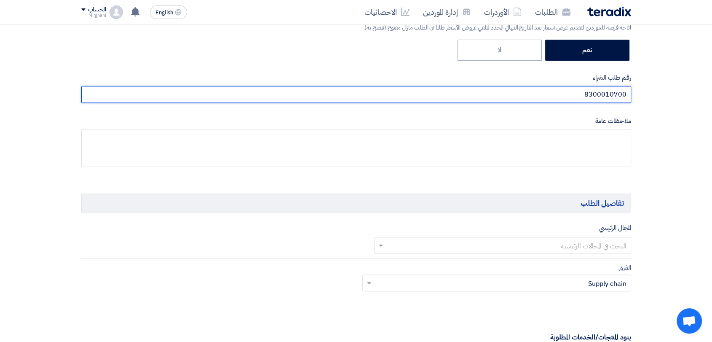
scroll to position [468, 0]
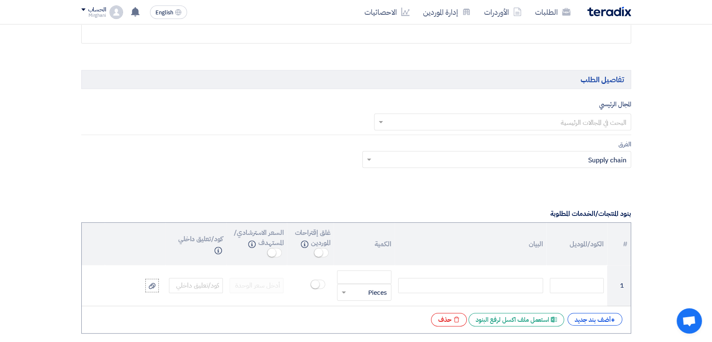
type input "8300010700"
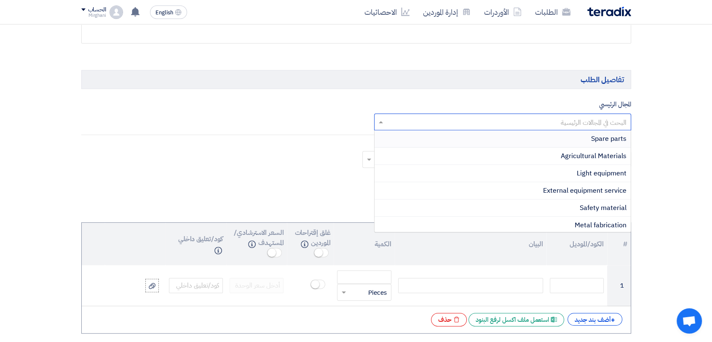
click at [530, 126] on input "text" at bounding box center [507, 122] width 240 height 14
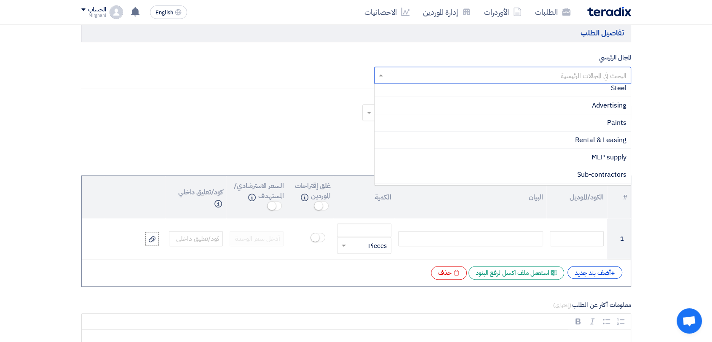
scroll to position [166, 0]
click at [557, 150] on div "Rental & Leasing" at bounding box center [502, 150] width 256 height 17
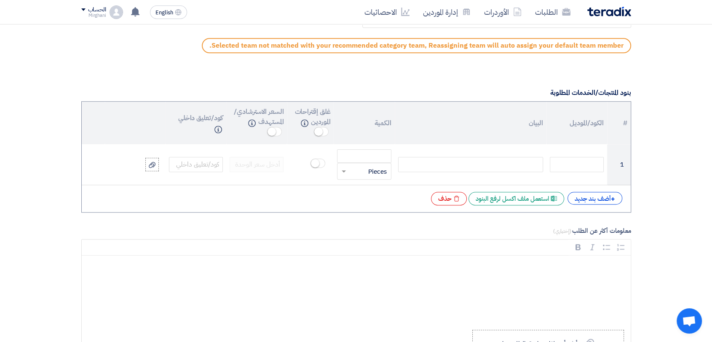
scroll to position [655, 0]
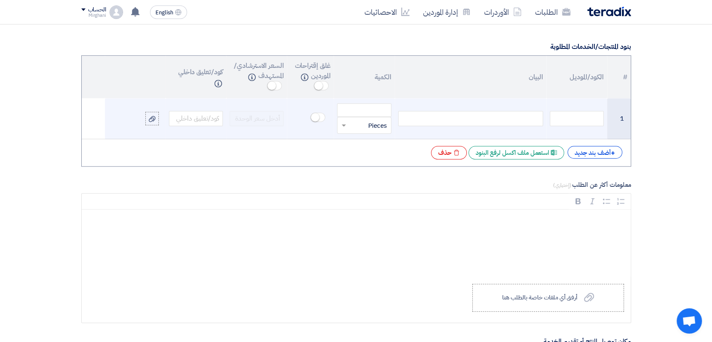
click at [509, 116] on div at bounding box center [470, 118] width 145 height 15
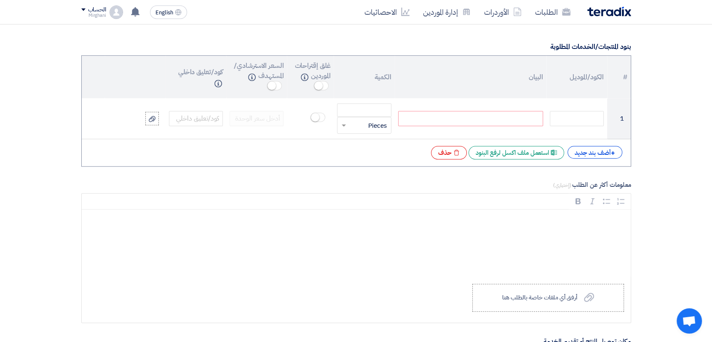
paste div
click at [603, 146] on div "+ أضف بند جديد" at bounding box center [594, 152] width 55 height 13
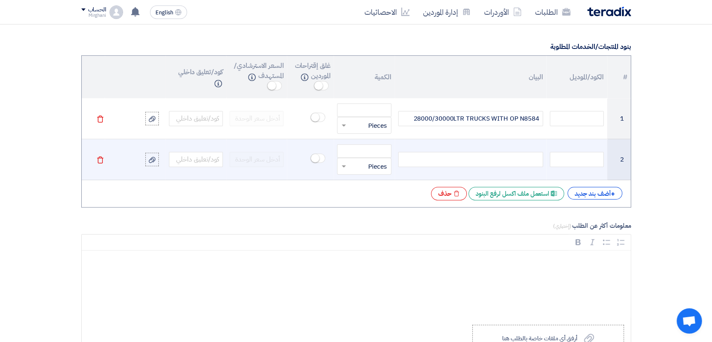
click at [460, 163] on div at bounding box center [470, 159] width 145 height 15
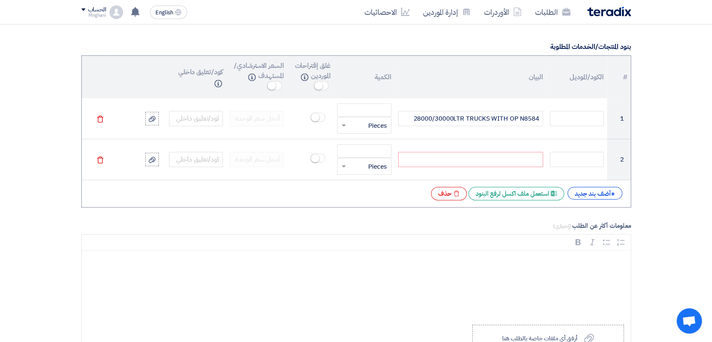
paste div
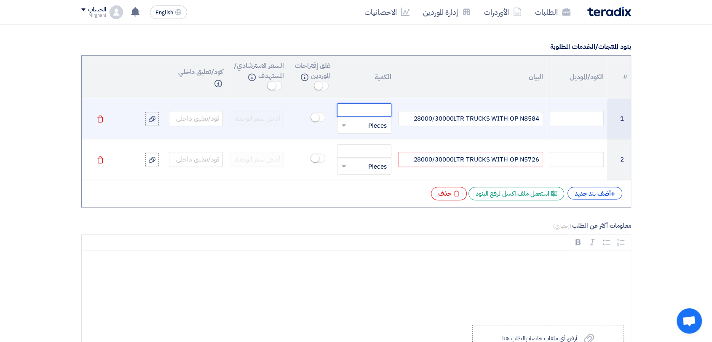
click at [368, 110] on input "number" at bounding box center [364, 109] width 54 height 13
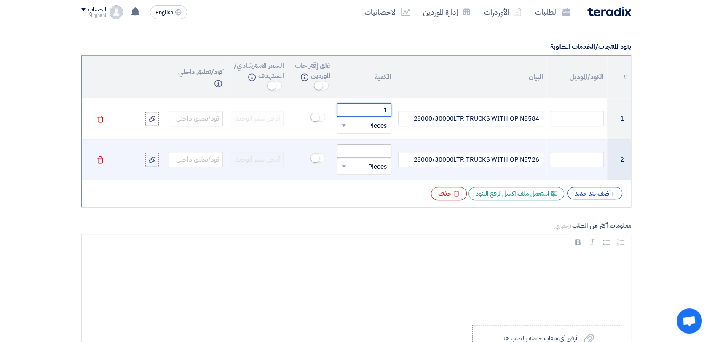
type input "1"
click at [377, 147] on input "number" at bounding box center [364, 150] width 54 height 13
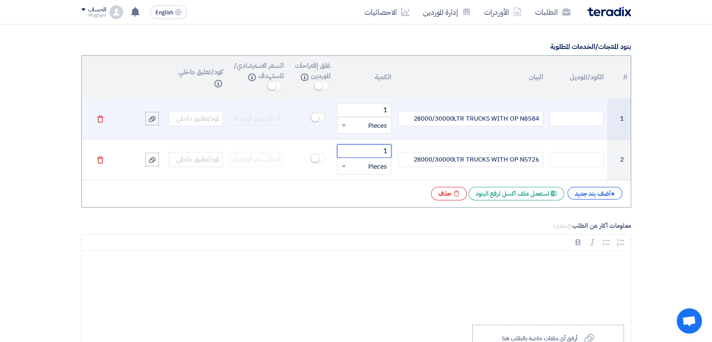
type input "1"
drag, startPoint x: 370, startPoint y: 124, endPoint x: 371, endPoint y: 136, distance: 12.2
click at [370, 123] on input "text" at bounding box center [369, 124] width 35 height 13
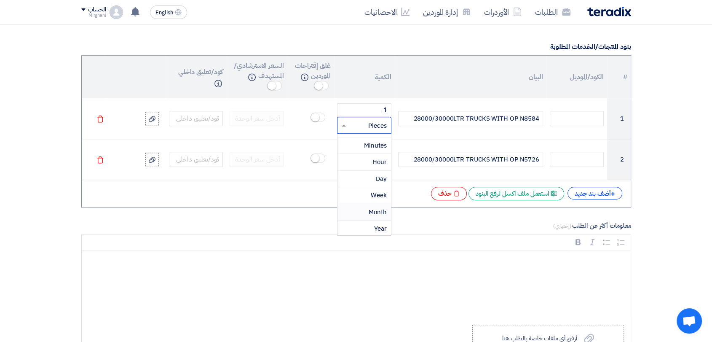
drag, startPoint x: 381, startPoint y: 209, endPoint x: 376, endPoint y: 195, distance: 14.9
click at [381, 209] on span "Month" at bounding box center [378, 211] width 18 height 9
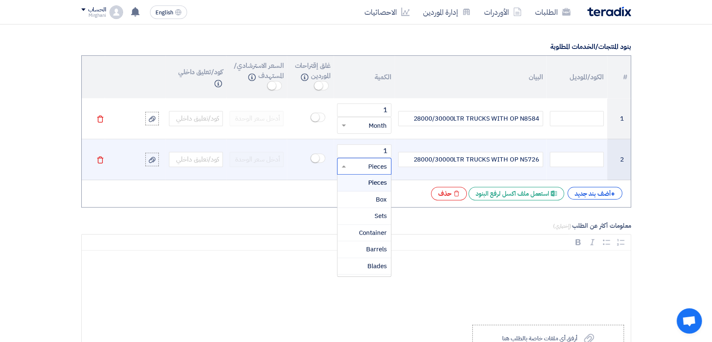
click at [373, 167] on input "text" at bounding box center [369, 165] width 35 height 13
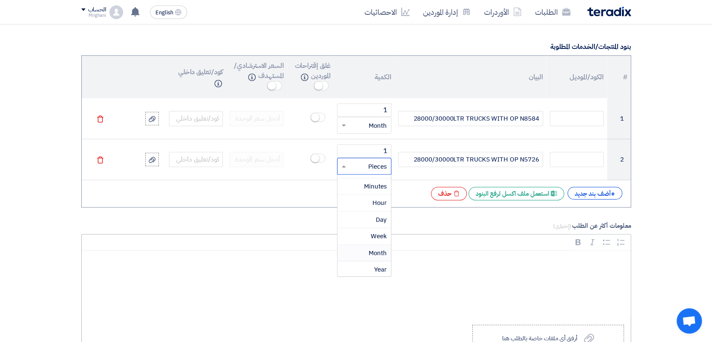
click at [377, 248] on span "Month" at bounding box center [378, 252] width 18 height 9
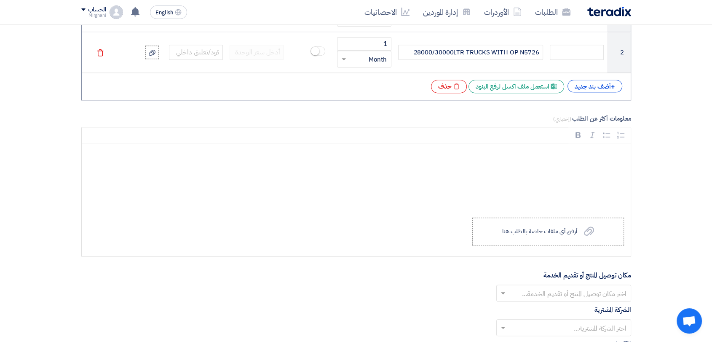
scroll to position [842, 0]
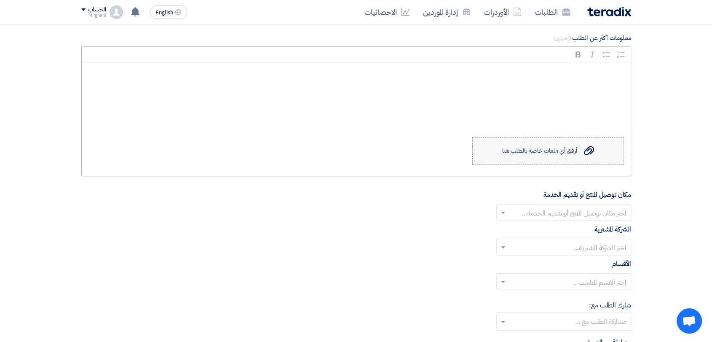
click at [547, 150] on div "أرفق أي ملفات خاصة بالطلب هنا" at bounding box center [539, 150] width 75 height 7
click at [0, 0] on input "Upload a file أرفق أي ملفات خاصة بالطلب هنا" at bounding box center [0, 0] width 0 height 0
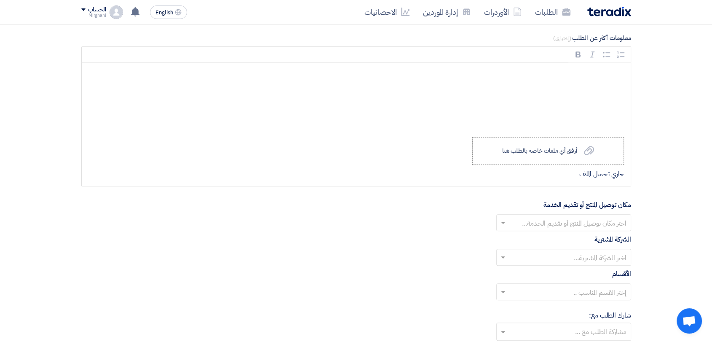
click at [536, 220] on input "text" at bounding box center [568, 223] width 118 height 14
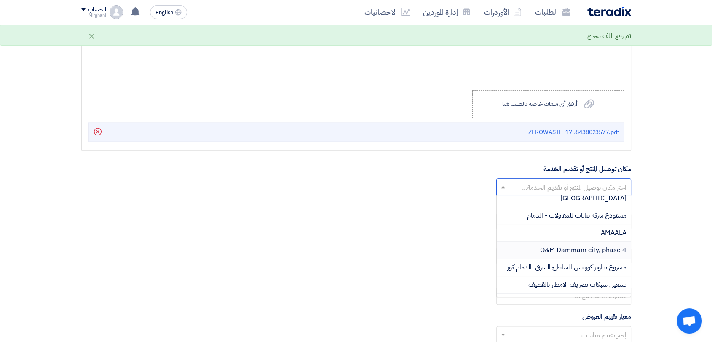
scroll to position [281, 0]
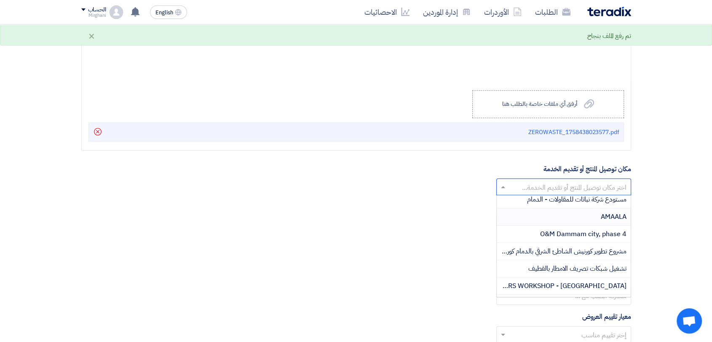
click at [587, 214] on div "AMAALA" at bounding box center [564, 216] width 134 height 17
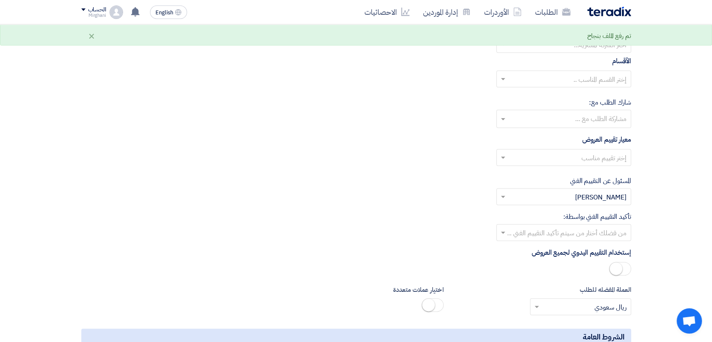
scroll to position [1029, 0]
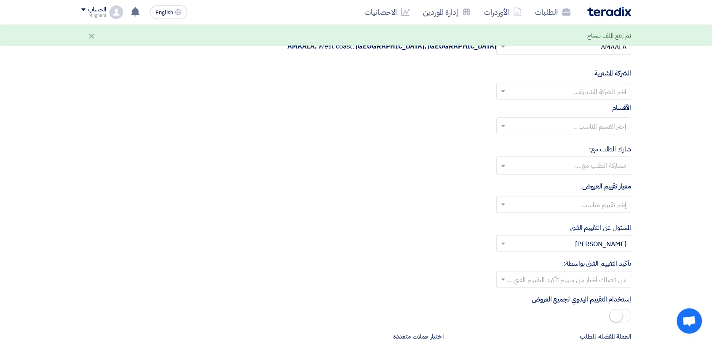
click at [588, 94] on input "text" at bounding box center [568, 92] width 118 height 14
click at [585, 100] on div "Nabatat for contracting" at bounding box center [564, 107] width 134 height 17
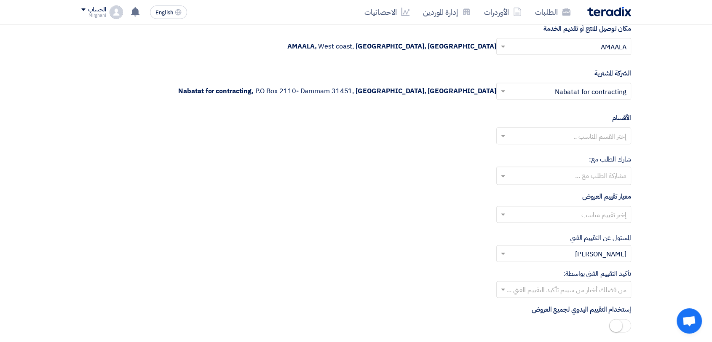
click at [581, 136] on input "text" at bounding box center [568, 137] width 118 height 14
click at [581, 145] on div "General Department" at bounding box center [564, 152] width 134 height 17
click at [592, 214] on input "text" at bounding box center [568, 215] width 118 height 14
click at [593, 224] on div "Direct material" at bounding box center [564, 230] width 134 height 17
click at [563, 286] on input "text" at bounding box center [568, 290] width 118 height 14
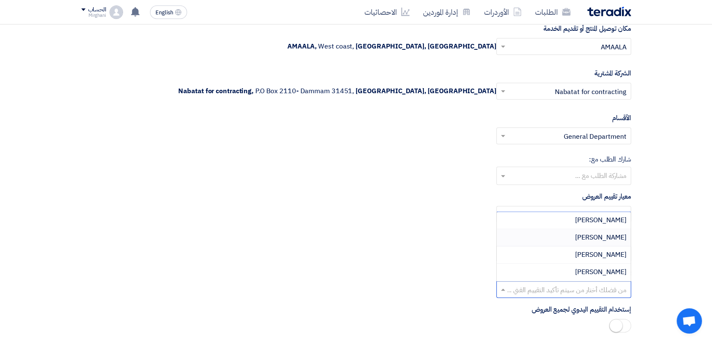
click at [581, 233] on div "[PERSON_NAME]" at bounding box center [564, 237] width 134 height 17
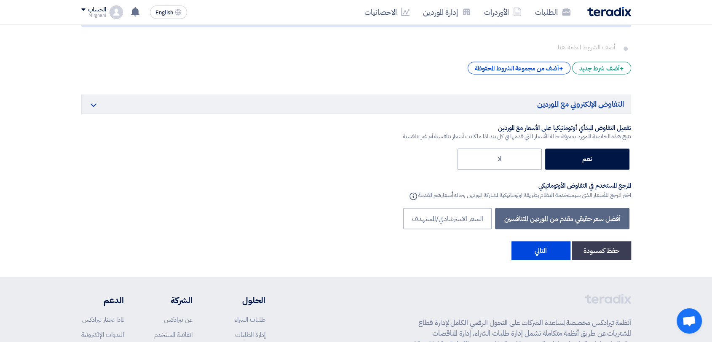
scroll to position [1497, 0]
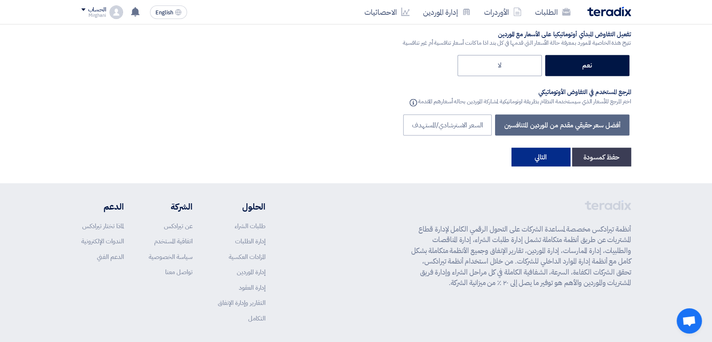
click at [548, 161] on button "التالي" at bounding box center [540, 156] width 59 height 19
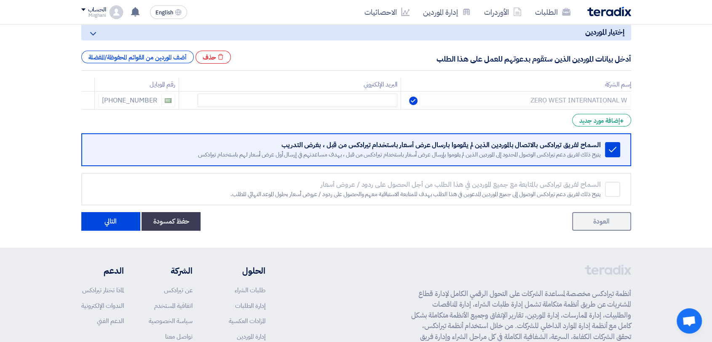
scroll to position [187, 0]
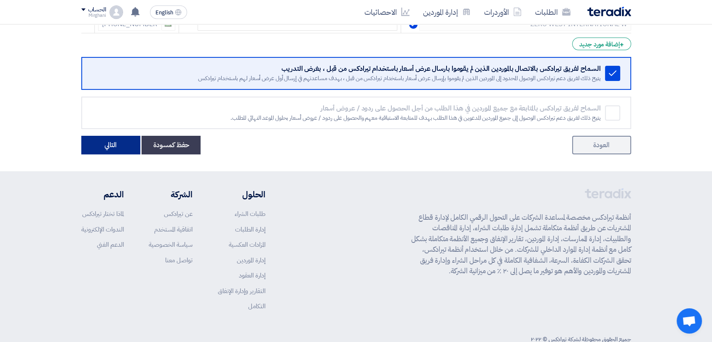
click at [107, 150] on button "التالي" at bounding box center [110, 145] width 59 height 19
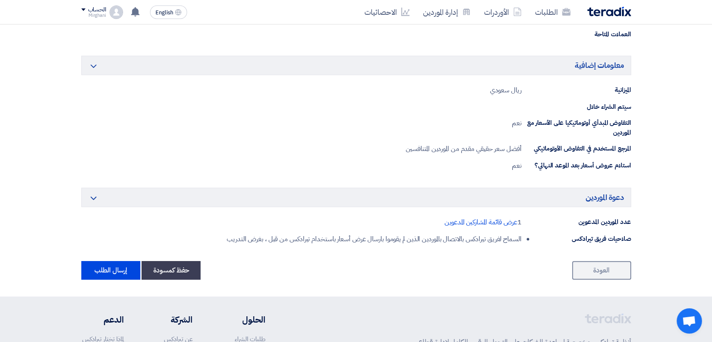
scroll to position [468, 0]
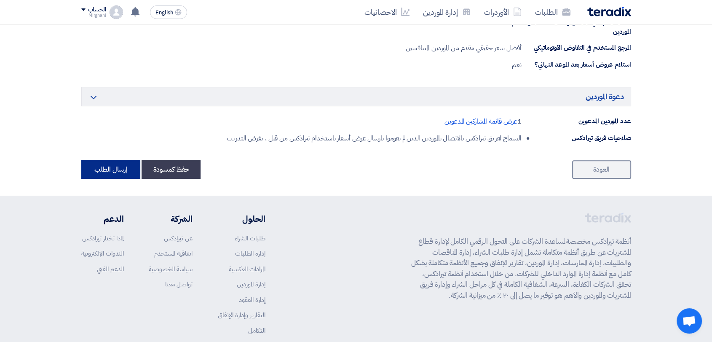
click at [116, 169] on button "إرسال الطلب" at bounding box center [110, 169] width 59 height 19
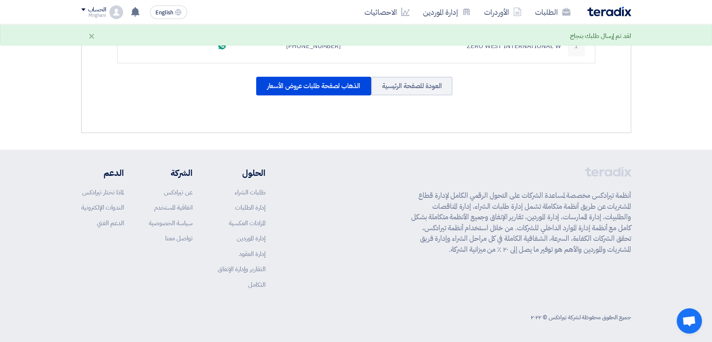
scroll to position [312, 0]
click at [327, 91] on div "الذهاب لصفحة طلبات عروض الأسعار" at bounding box center [313, 85] width 115 height 19
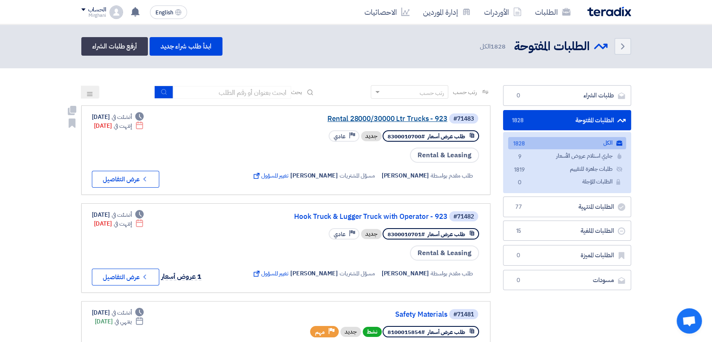
click at [374, 118] on link "Rental 28000/30000 Ltr Trucks - 923" at bounding box center [363, 119] width 168 height 8
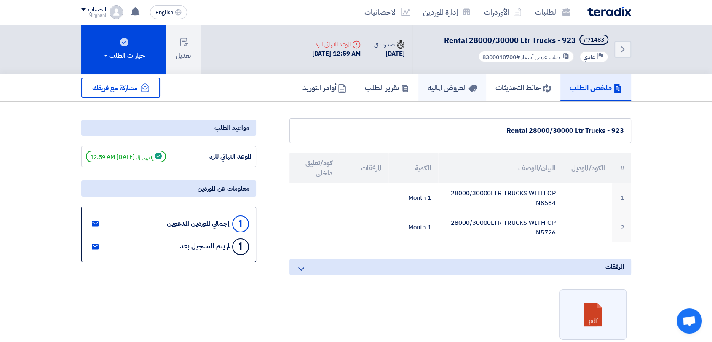
click at [447, 94] on link "العروض الماليه" at bounding box center [452, 87] width 68 height 27
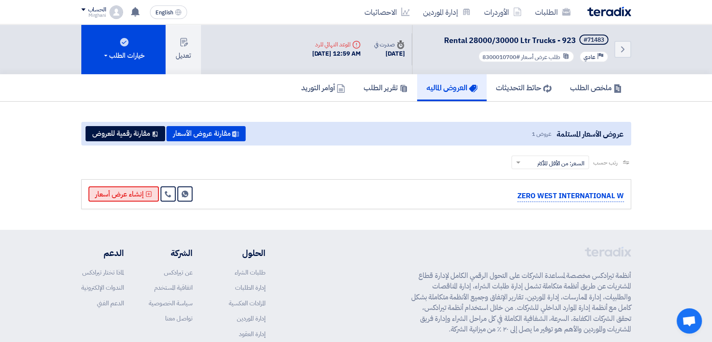
click at [144, 191] on button "إنشاء عرض أسعار" at bounding box center [123, 193] width 70 height 15
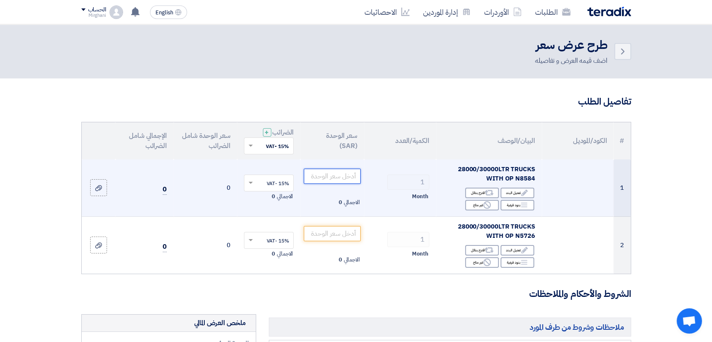
click at [350, 178] on input "number" at bounding box center [332, 175] width 57 height 15
click at [333, 170] on input "number" at bounding box center [332, 175] width 57 height 15
paste input "40000.00"
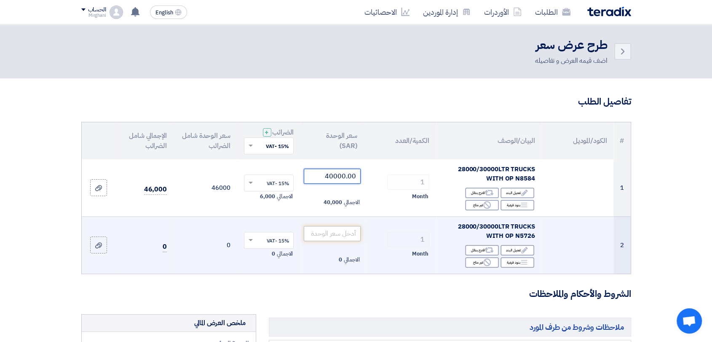
type input "40000.00"
click at [350, 238] on input "number" at bounding box center [332, 233] width 57 height 15
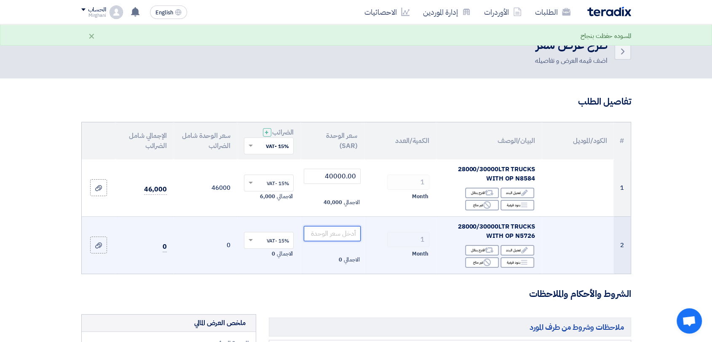
paste input "40000.00"
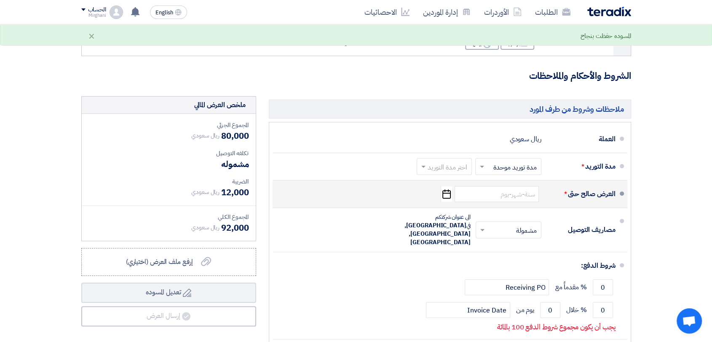
scroll to position [234, 0]
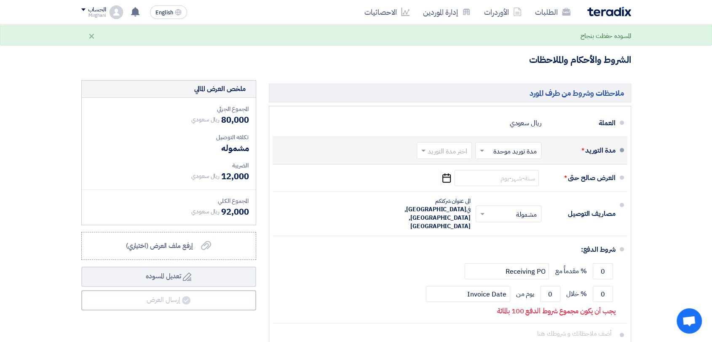
type input "40000.00"
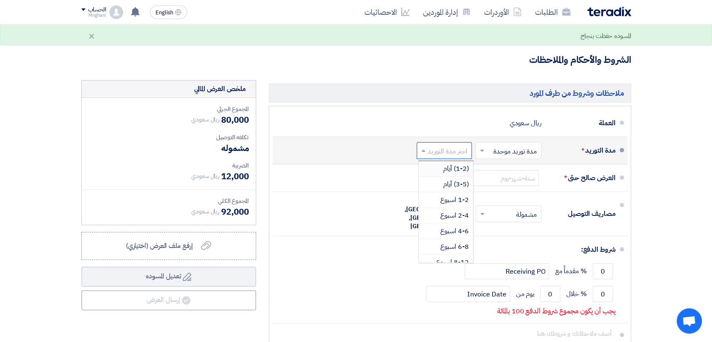
click at [432, 147] on input "text" at bounding box center [442, 151] width 51 height 12
click at [443, 168] on span "(1-2) أيام" at bounding box center [456, 168] width 26 height 10
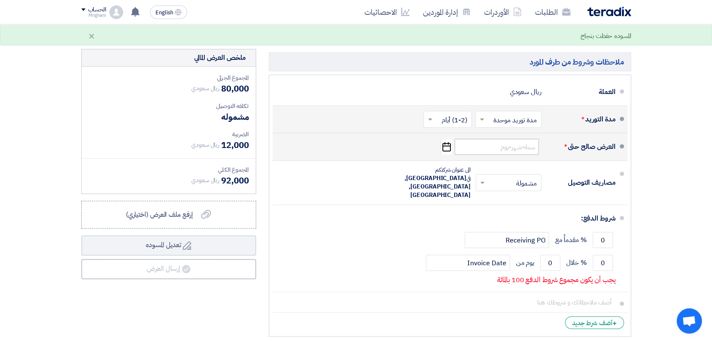
scroll to position [281, 0]
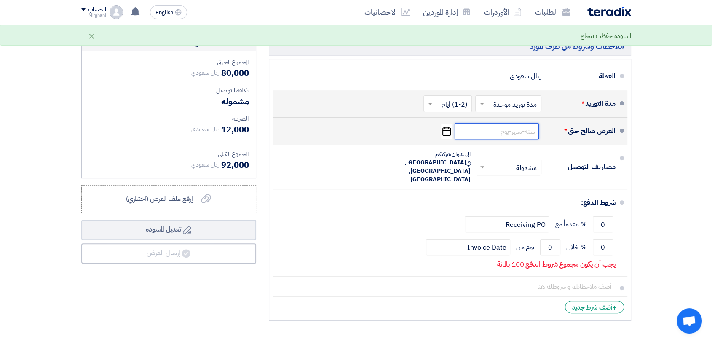
click at [486, 126] on input at bounding box center [496, 131] width 84 height 16
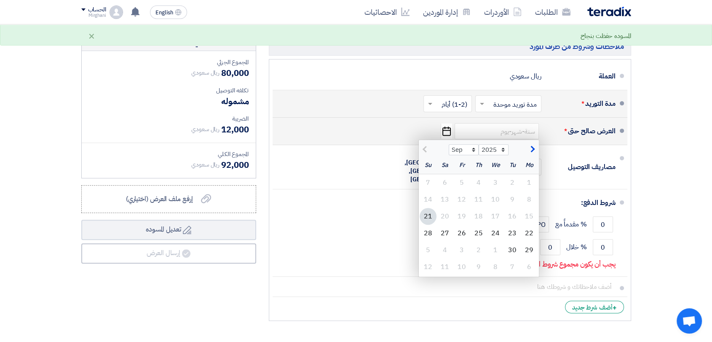
click at [429, 218] on div "21" at bounding box center [428, 216] width 17 height 17
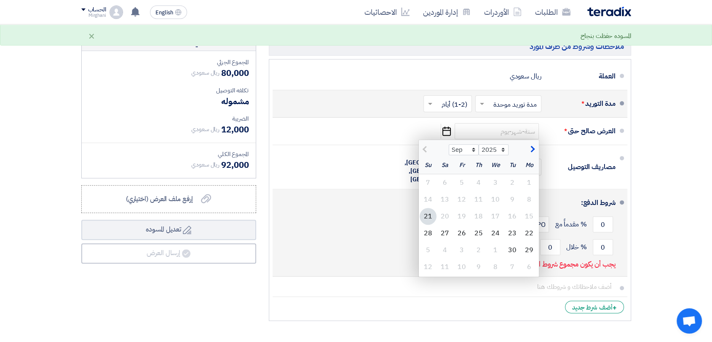
type input "[DATE]"
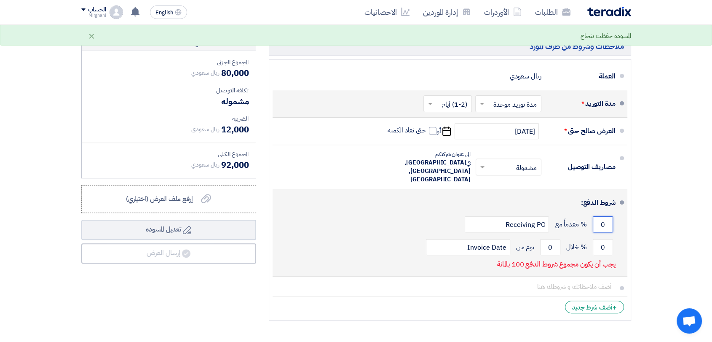
drag, startPoint x: 606, startPoint y: 209, endPoint x: 606, endPoint y: 205, distance: 4.2
click at [606, 216] on input "0" at bounding box center [603, 224] width 20 height 16
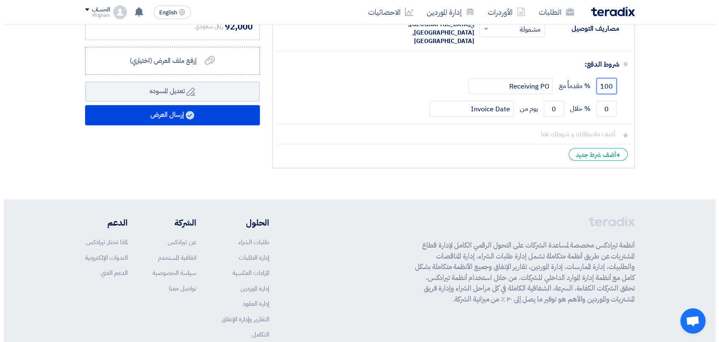
scroll to position [421, 0]
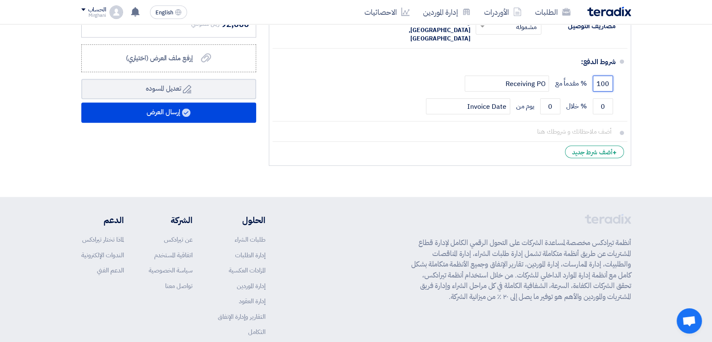
type input "100"
click at [220, 99] on div "ملخص [PERSON_NAME] المجموع الجزئي ريال سعودي 80,000 تكلفه التوصيل" at bounding box center [168, 31] width 187 height 277
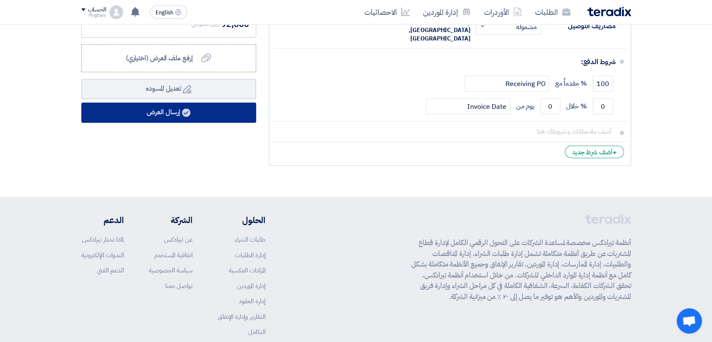
click at [220, 103] on button "إرسال العرض" at bounding box center [168, 112] width 175 height 20
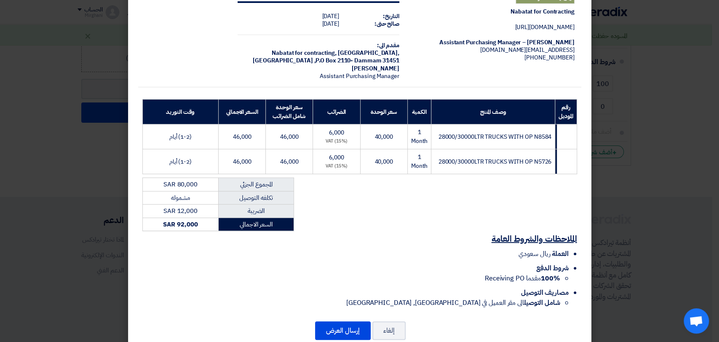
scroll to position [54, 0]
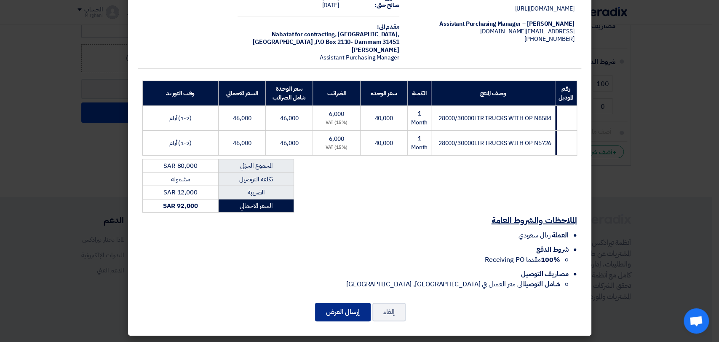
click at [340, 305] on button "إرسال العرض" at bounding box center [343, 311] width 56 height 19
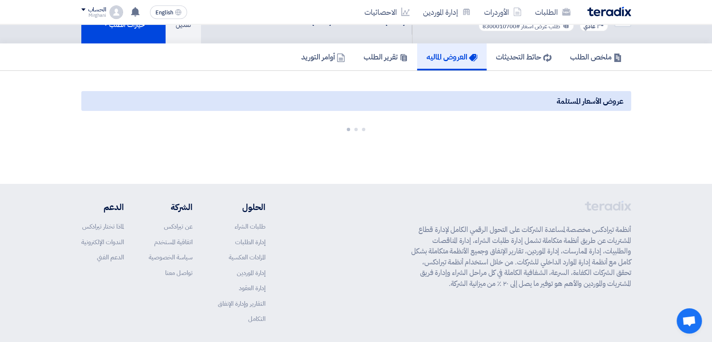
scroll to position [47, 0]
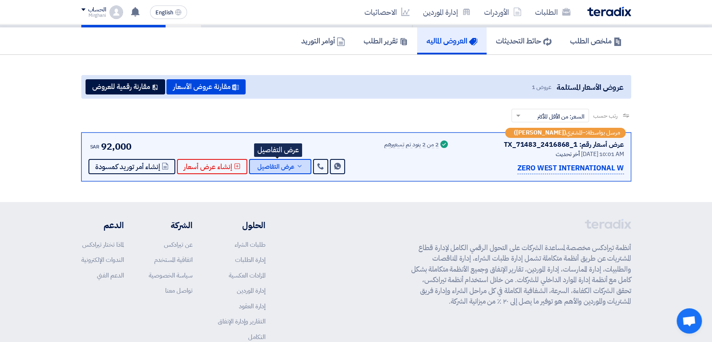
click at [273, 164] on span "عرض التفاصيل" at bounding box center [275, 166] width 37 height 6
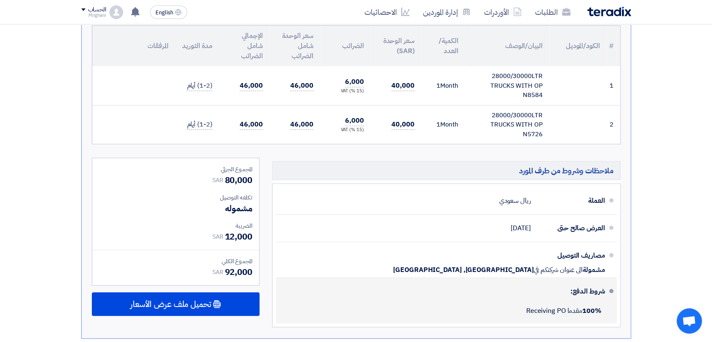
scroll to position [421, 0]
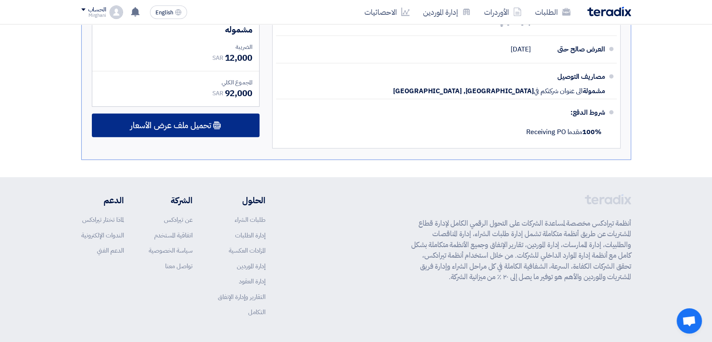
click at [249, 123] on div "تحميل ملف عرض الأسعار" at bounding box center [176, 125] width 168 height 24
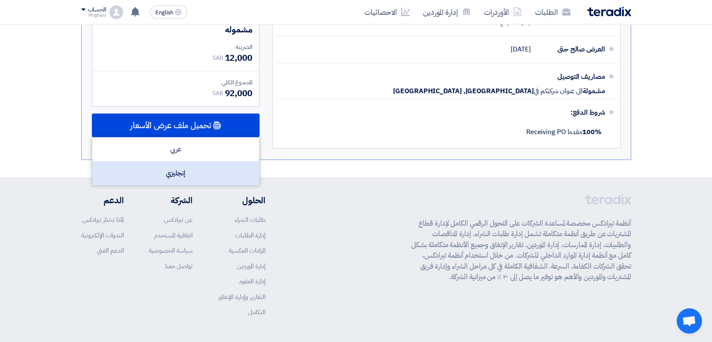
click at [236, 169] on div "إنجليزي" at bounding box center [175, 173] width 167 height 24
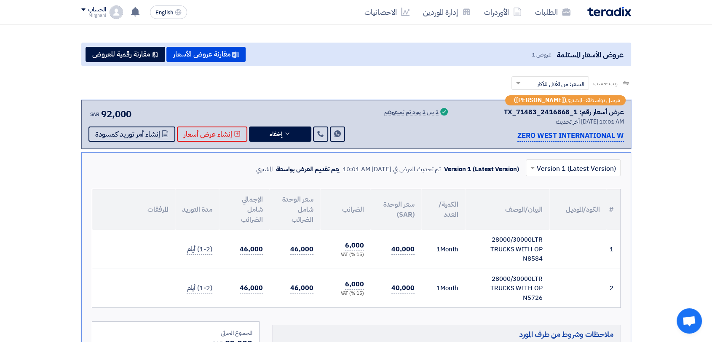
scroll to position [47, 0]
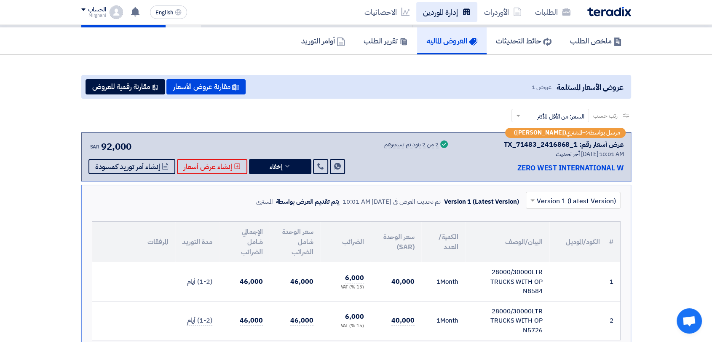
click at [445, 18] on link "إدارة الموردين" at bounding box center [446, 12] width 61 height 20
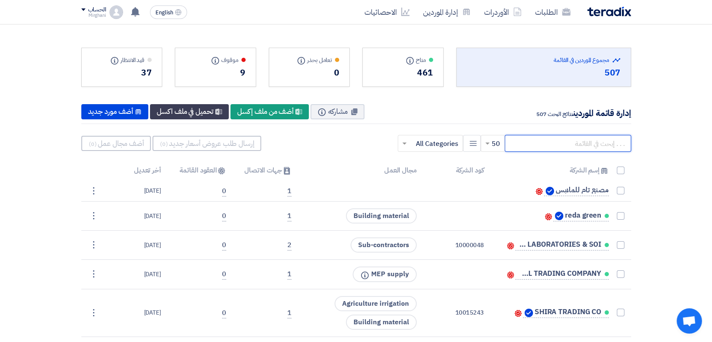
click at [596, 149] on input "text" at bounding box center [568, 143] width 126 height 17
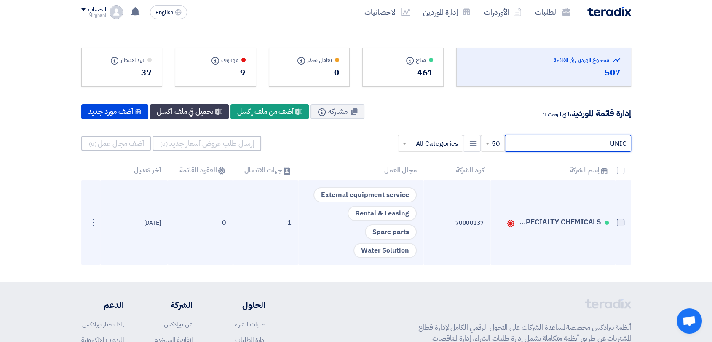
type input "UNIC"
click at [621, 221] on span at bounding box center [621, 223] width 8 height 8
click at [614, 222] on input "checkbox" at bounding box center [611, 224] width 5 height 5
checkbox input "true"
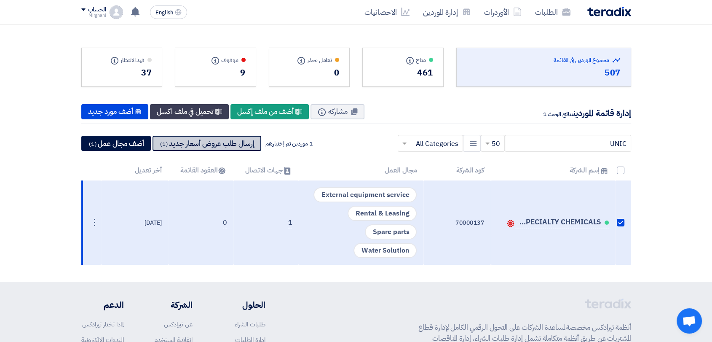
click at [239, 140] on button "إرسال طلب عروض أسعار جديد (1)" at bounding box center [206, 143] width 109 height 15
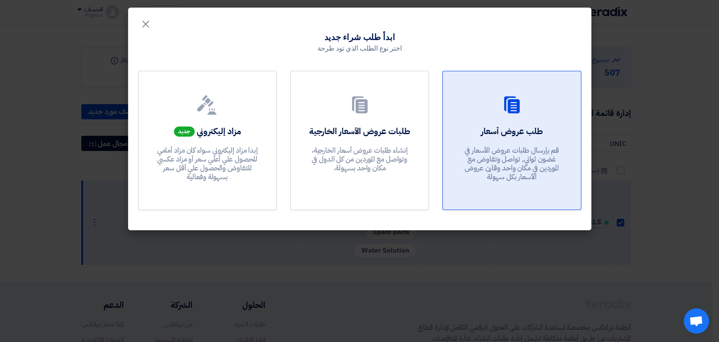
click at [497, 114] on div at bounding box center [512, 107] width 118 height 24
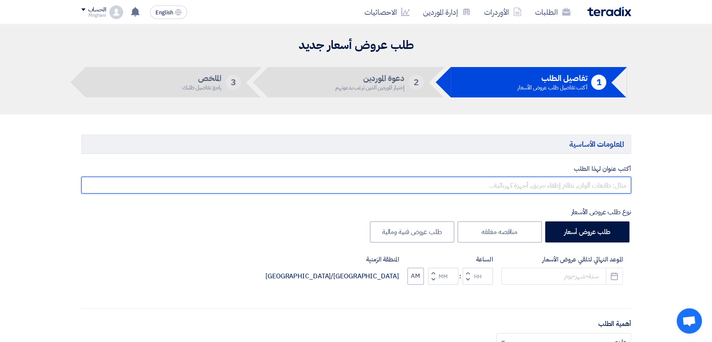
click at [508, 183] on input "text" at bounding box center [356, 184] width 550 height 17
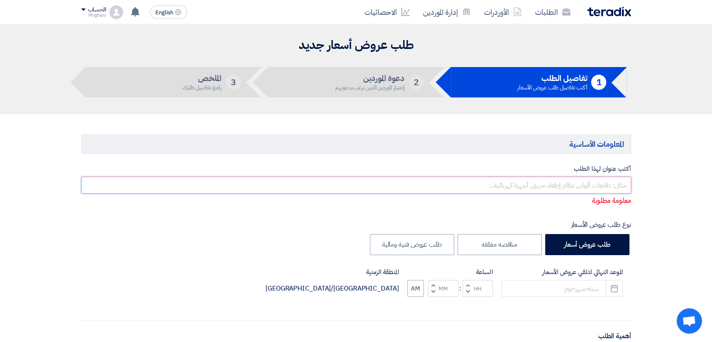
paste input "WASTE DISPOSAL SERVICES"
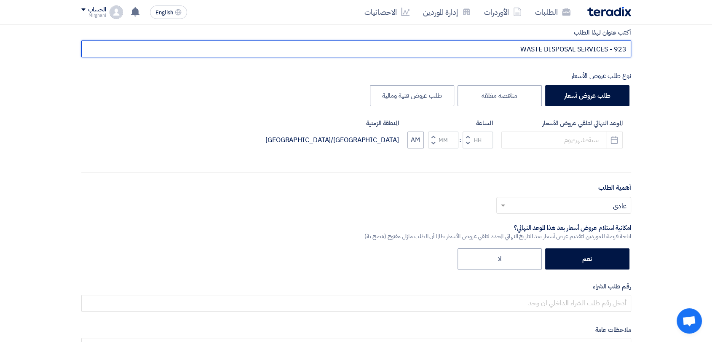
scroll to position [140, 0]
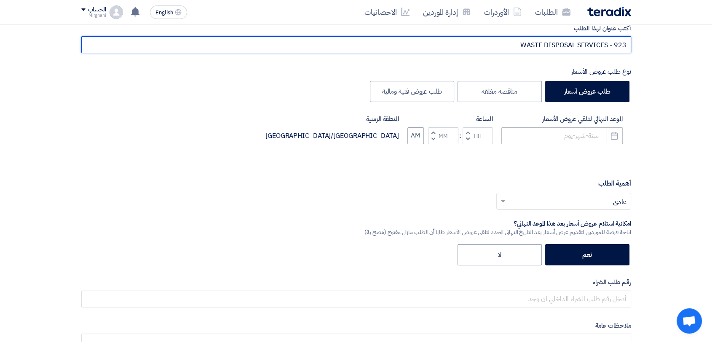
type input "WASTE DISPOSAL SERVICES - 923"
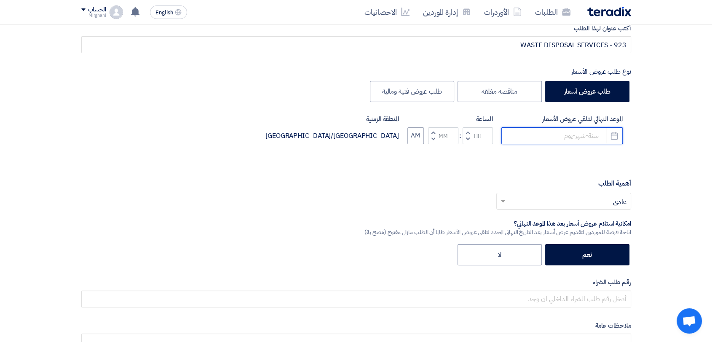
click at [540, 142] on input at bounding box center [561, 135] width 121 height 17
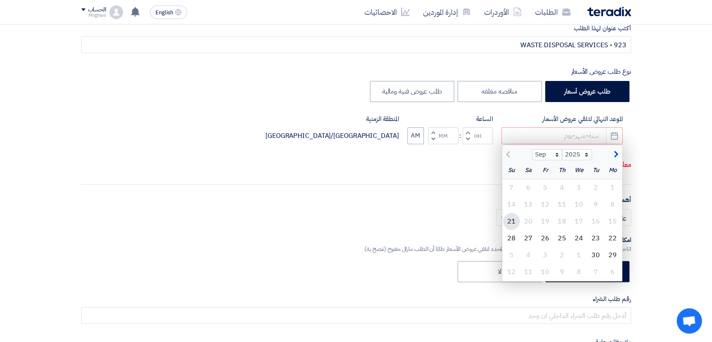
click at [508, 219] on div "21" at bounding box center [511, 221] width 17 height 17
type input "[DATE]"
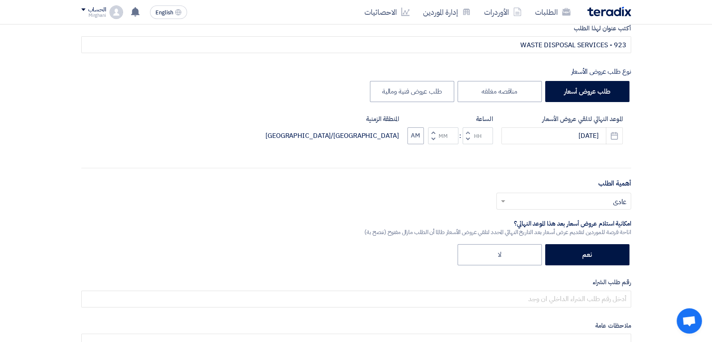
click at [463, 131] on button "Increment hours" at bounding box center [467, 132] width 10 height 11
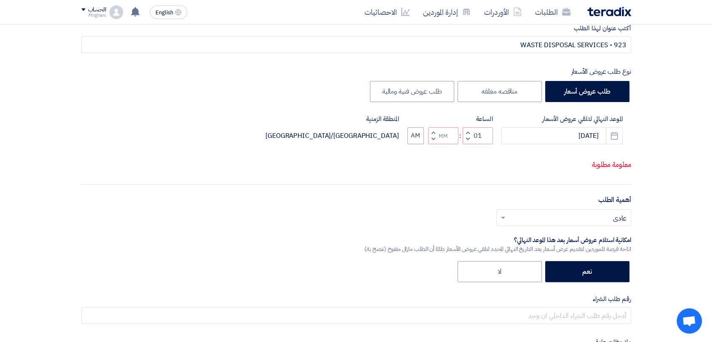
click at [429, 144] on button "Decrement minutes" at bounding box center [433, 139] width 10 height 11
type input "12"
type input "59"
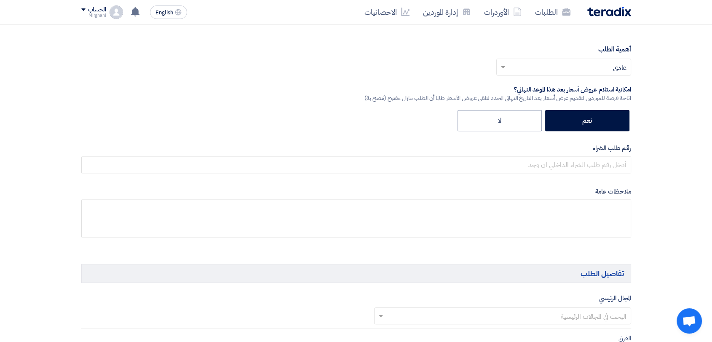
scroll to position [327, 0]
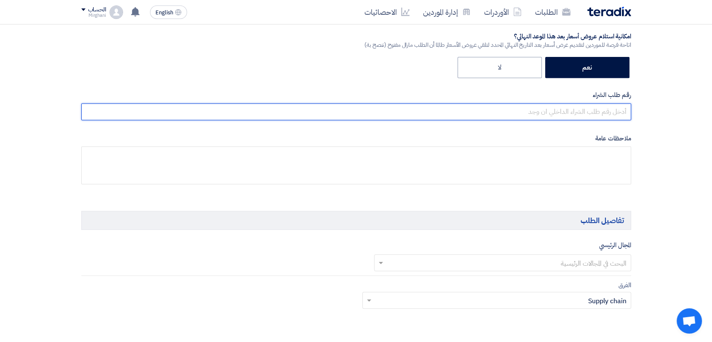
click at [505, 110] on input "text" at bounding box center [356, 111] width 550 height 17
paste input "8300010698"
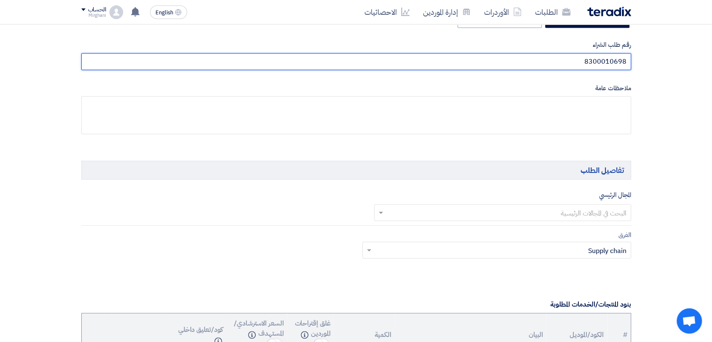
scroll to position [468, 0]
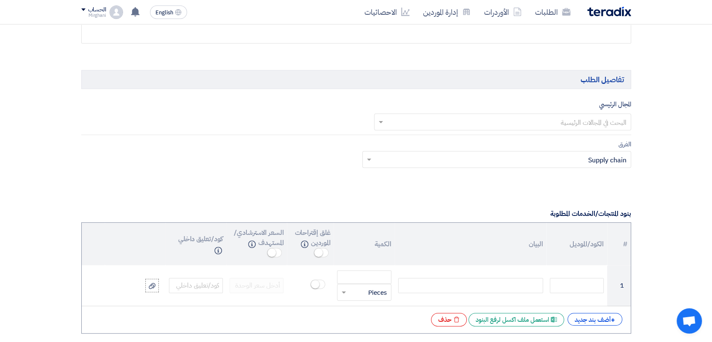
type input "8300010698"
click at [504, 116] on input "text" at bounding box center [507, 122] width 240 height 14
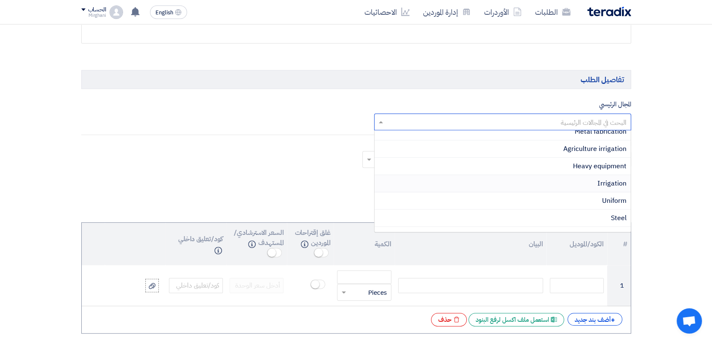
scroll to position [187, 0]
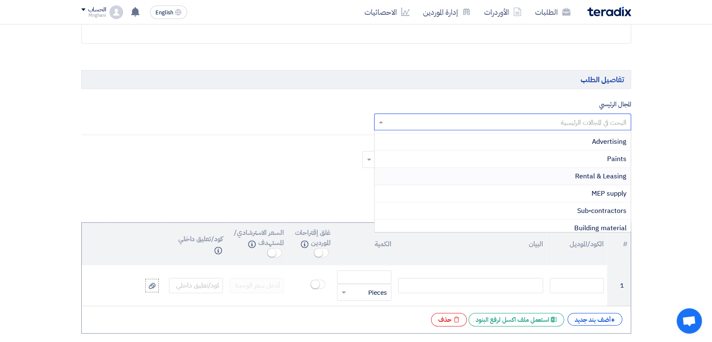
click at [537, 174] on div "Rental & Leasing" at bounding box center [502, 176] width 256 height 17
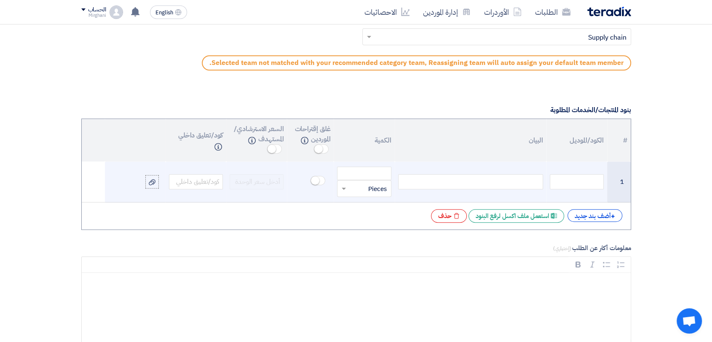
scroll to position [608, 0]
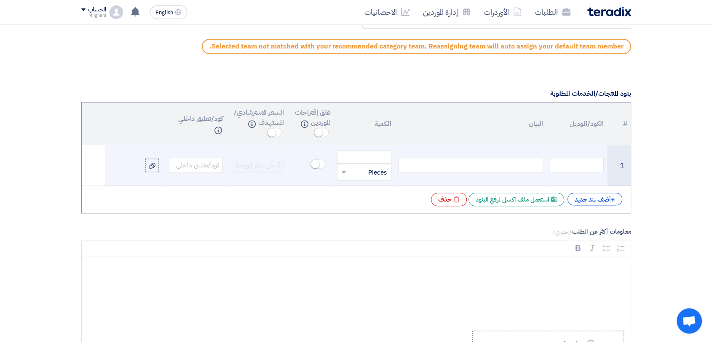
click at [514, 166] on div at bounding box center [470, 165] width 145 height 15
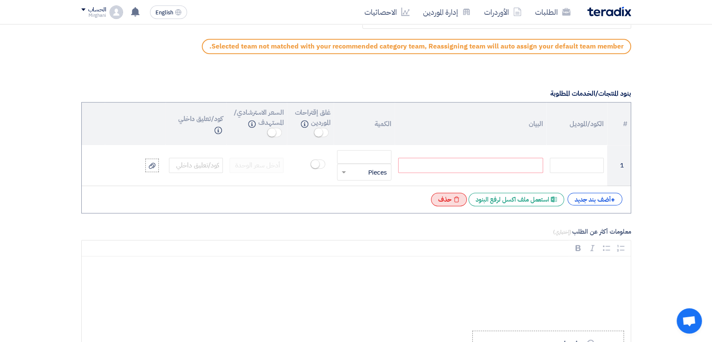
paste div
click at [574, 198] on div "+ أضف بند جديد" at bounding box center [594, 198] width 55 height 13
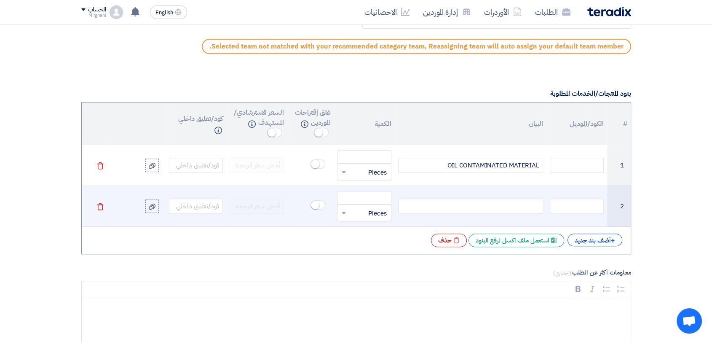
click at [526, 206] on div at bounding box center [470, 205] width 145 height 15
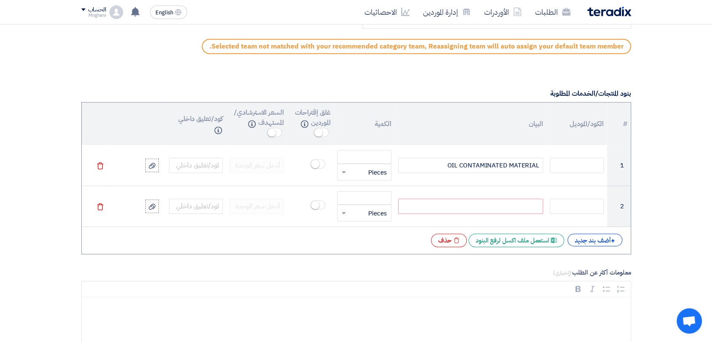
paste div
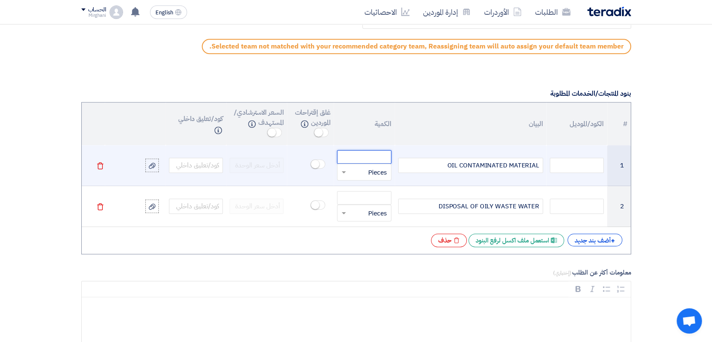
click at [380, 154] on input "number" at bounding box center [364, 156] width 54 height 13
paste input "1010.00"
type input "1010.00"
click at [354, 176] on input "text" at bounding box center [369, 171] width 35 height 13
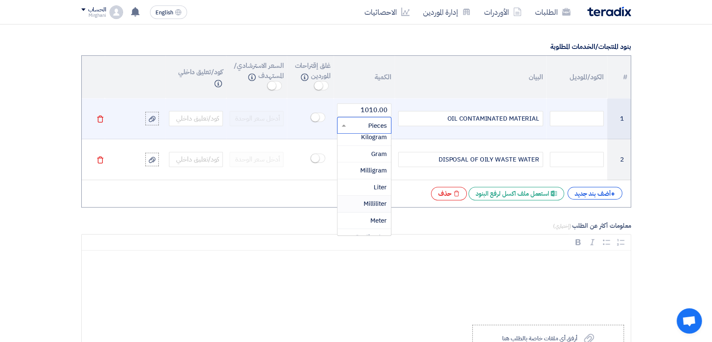
scroll to position [124, 0]
click at [380, 184] on span "Kilogram" at bounding box center [374, 183] width 26 height 9
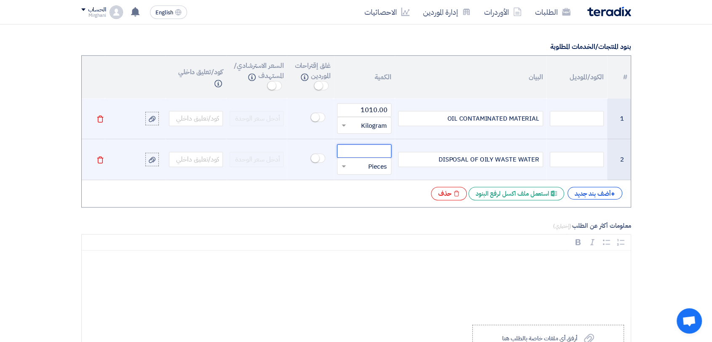
click at [377, 150] on input "number" at bounding box center [364, 150] width 54 height 13
paste input "110.00"
type input "110.00"
click at [373, 171] on input "text" at bounding box center [369, 165] width 35 height 13
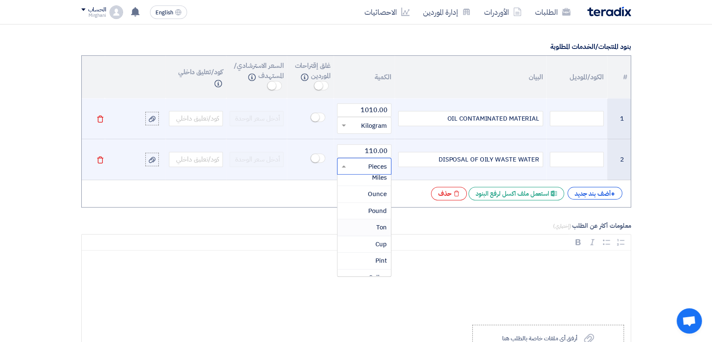
click at [376, 227] on span "Ton" at bounding box center [381, 226] width 11 height 9
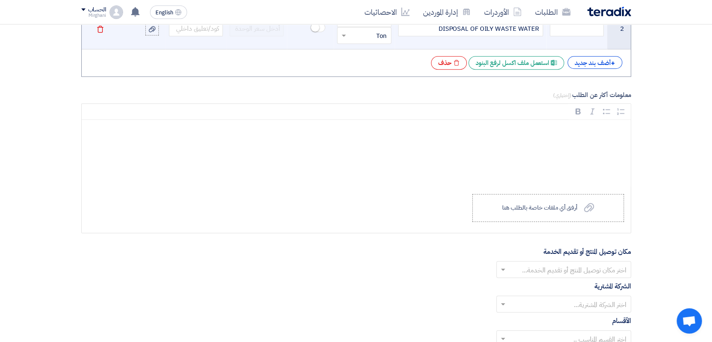
scroll to position [795, 0]
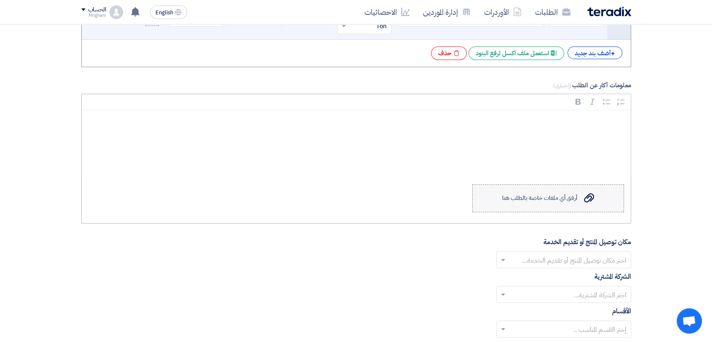
click at [491, 198] on label "Upload a file أرفق أي ملفات خاصة بالطلب هنا" at bounding box center [548, 198] width 152 height 28
click at [0, 0] on input "Upload a file أرفق أي ملفات خاصة بالطلب هنا" at bounding box center [0, 0] width 0 height 0
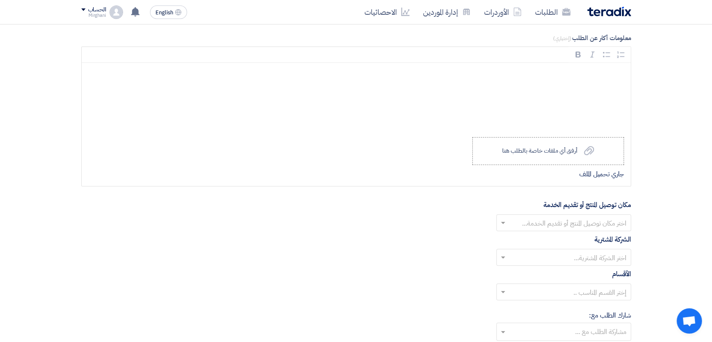
scroll to position [889, 0]
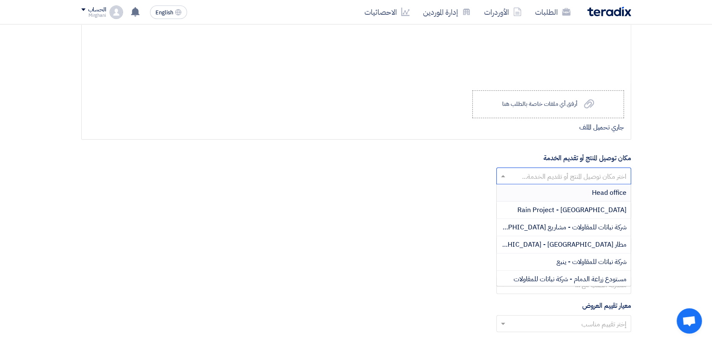
click at [532, 174] on input "text" at bounding box center [568, 177] width 118 height 14
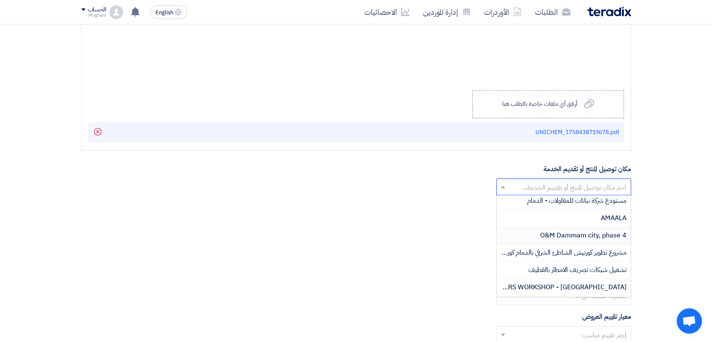
scroll to position [281, 0]
click at [577, 214] on div "AMAALA" at bounding box center [564, 216] width 134 height 17
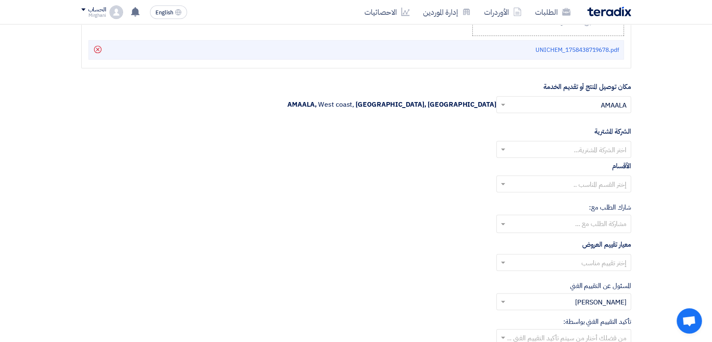
scroll to position [1029, 0]
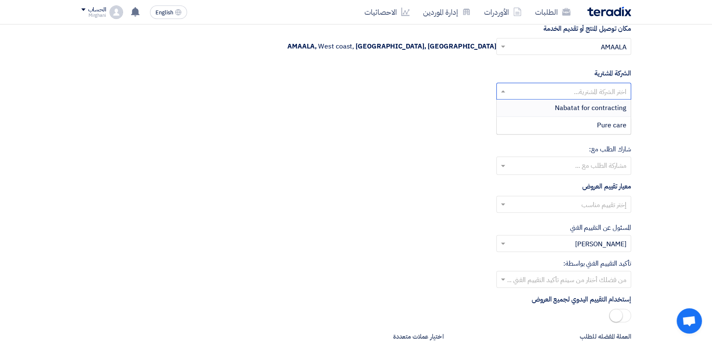
click at [553, 91] on input "text" at bounding box center [568, 92] width 118 height 14
click at [545, 106] on div "Nabatat for contracting" at bounding box center [564, 107] width 134 height 17
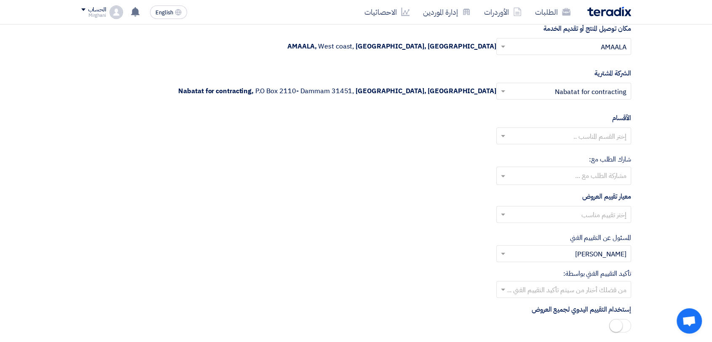
click at [549, 136] on input "text" at bounding box center [568, 137] width 118 height 14
click at [552, 149] on div "General Department" at bounding box center [564, 152] width 134 height 17
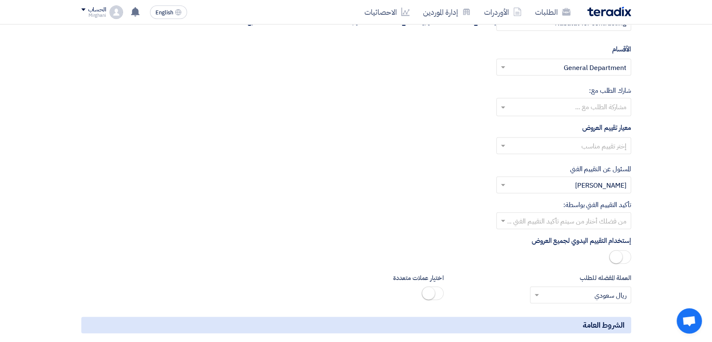
scroll to position [1170, 0]
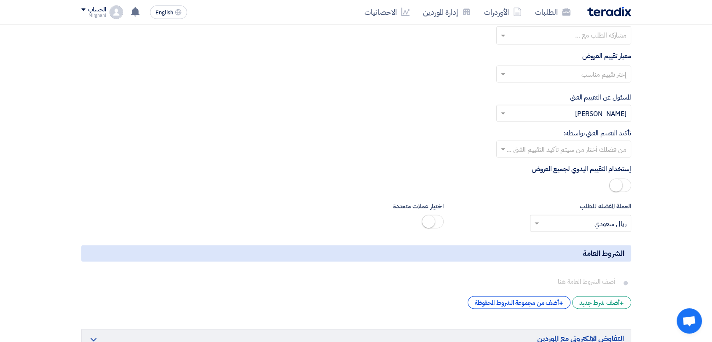
click at [576, 82] on div "إختر تقييم مناسب" at bounding box center [356, 77] width 550 height 24
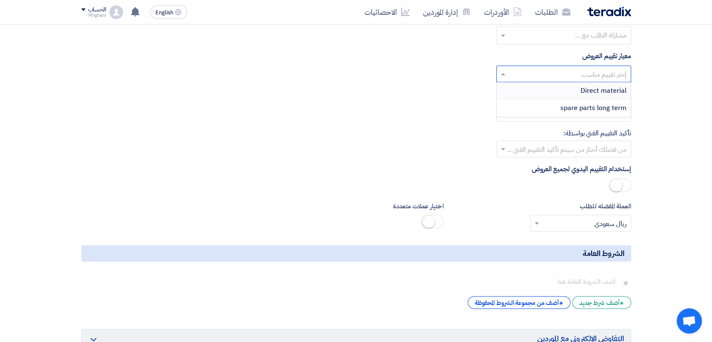
click at [575, 78] on input "text" at bounding box center [568, 75] width 118 height 14
click at [575, 86] on div "Direct material" at bounding box center [564, 90] width 134 height 17
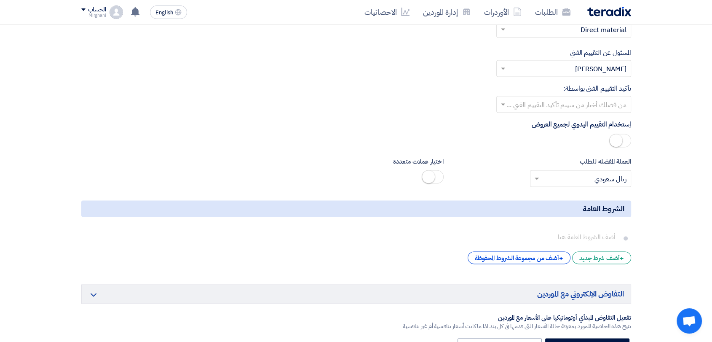
scroll to position [1264, 0]
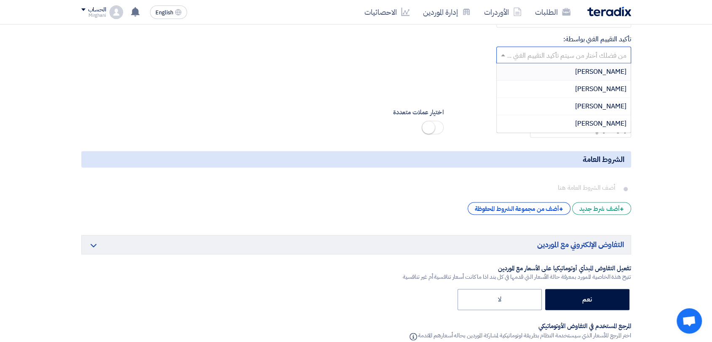
click at [580, 57] on input "text" at bounding box center [568, 56] width 118 height 14
click at [573, 87] on div "[PERSON_NAME]" at bounding box center [564, 88] width 134 height 17
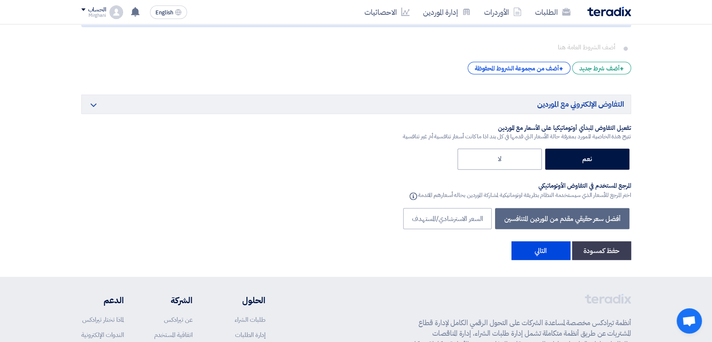
scroll to position [1497, 0]
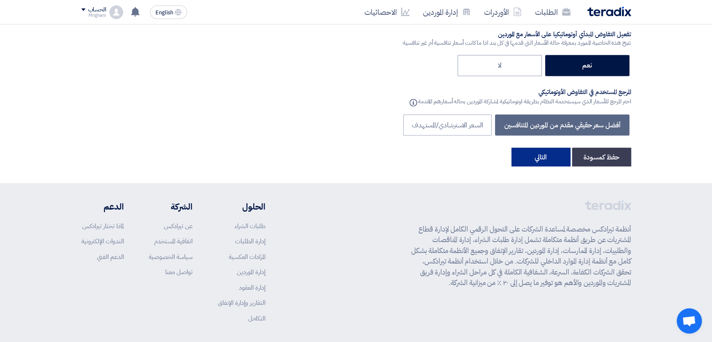
click at [539, 150] on button "التالي" at bounding box center [540, 156] width 59 height 19
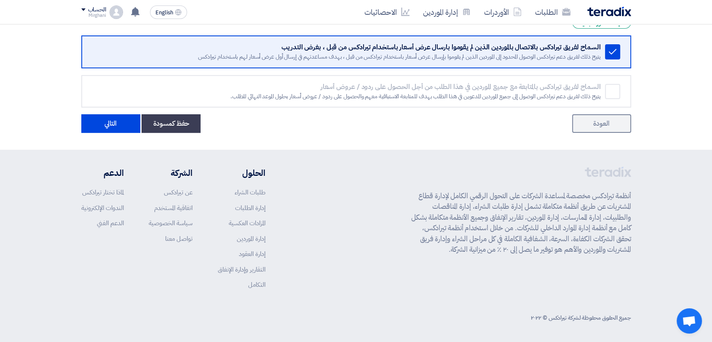
scroll to position [209, 0]
click at [109, 126] on button "التالي" at bounding box center [110, 123] width 59 height 19
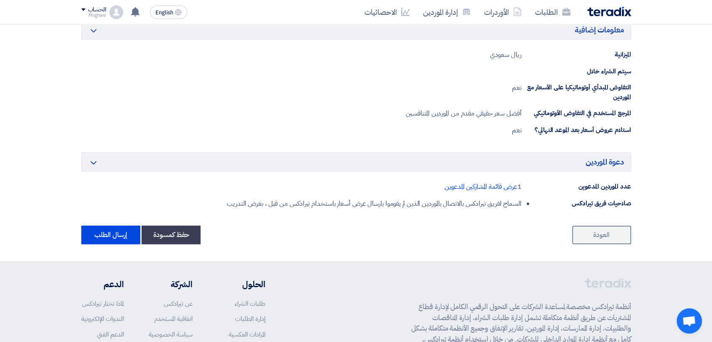
scroll to position [468, 0]
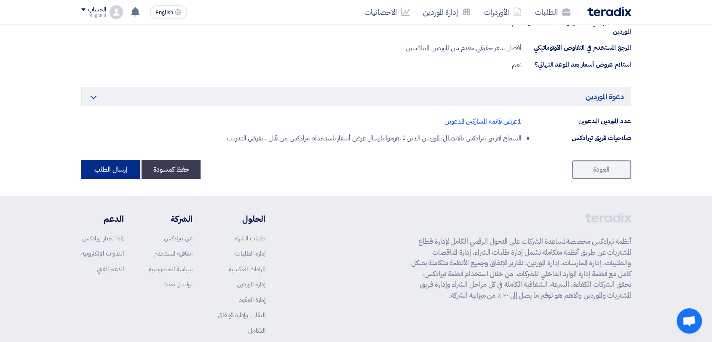
click at [110, 160] on button "إرسال الطلب" at bounding box center [110, 169] width 59 height 19
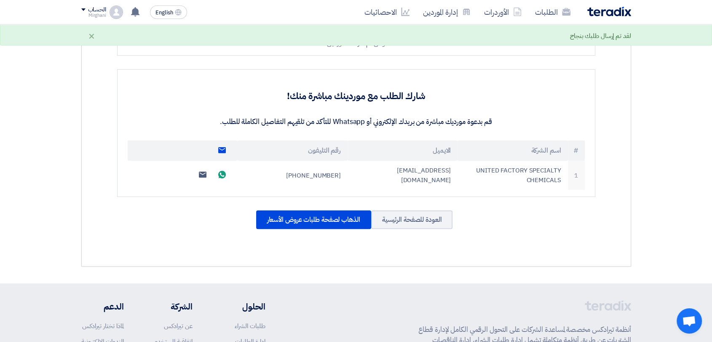
scroll to position [270, 0]
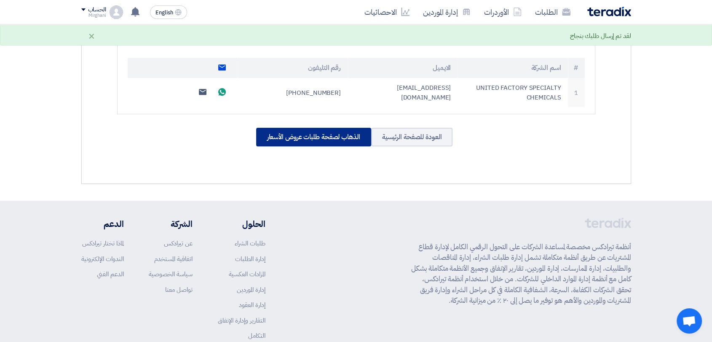
click at [315, 139] on div "الذهاب لصفحة طلبات عروض الأسعار" at bounding box center [313, 137] width 115 height 19
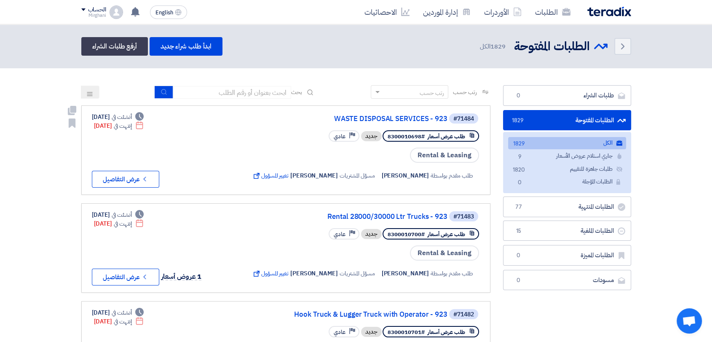
click at [386, 110] on link "#71484 WASTE DISPOSAL SERVICES - 923 طلب عرض أسعار #8300010698 جديد Priority عا…" at bounding box center [285, 149] width 409 height 89
click at [385, 115] on link "WASTE DISPOSAL SERVICES - 923" at bounding box center [363, 119] width 168 height 8
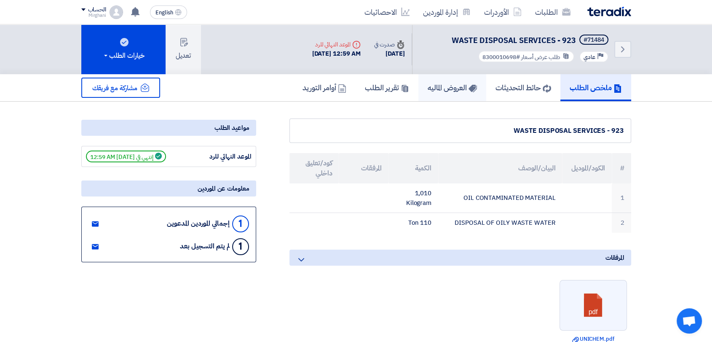
click at [440, 86] on h5 "العروض الماليه" at bounding box center [452, 88] width 49 height 10
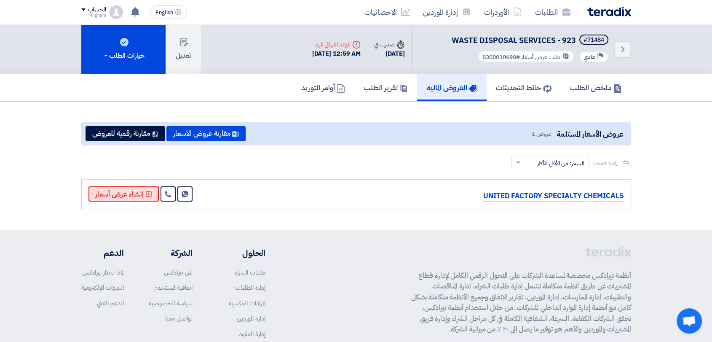
click at [142, 196] on button "إنشاء عرض أسعار" at bounding box center [123, 193] width 70 height 15
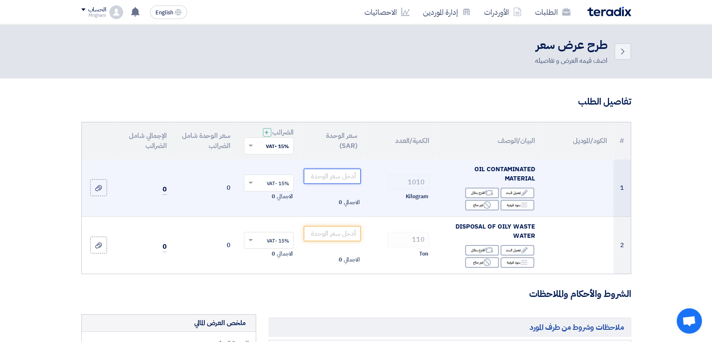
click at [341, 179] on input "number" at bounding box center [332, 175] width 57 height 15
paste input "5.00"
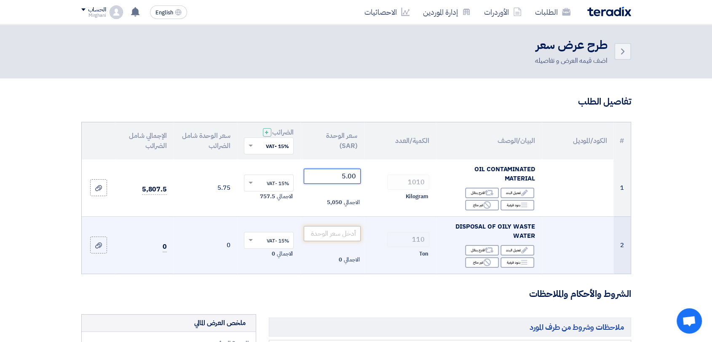
type input "5.00"
click at [342, 230] on input "number" at bounding box center [332, 233] width 57 height 15
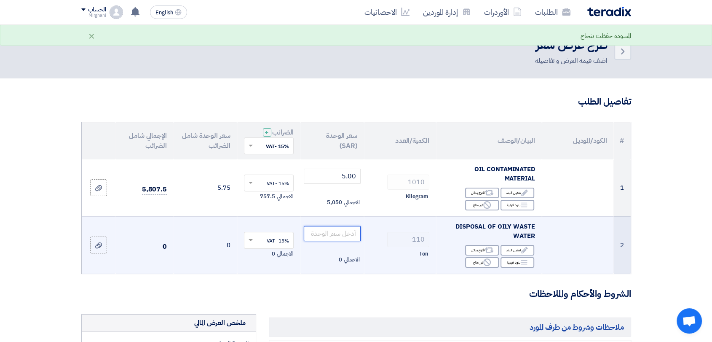
paste input "110.00"
type input "110.00"
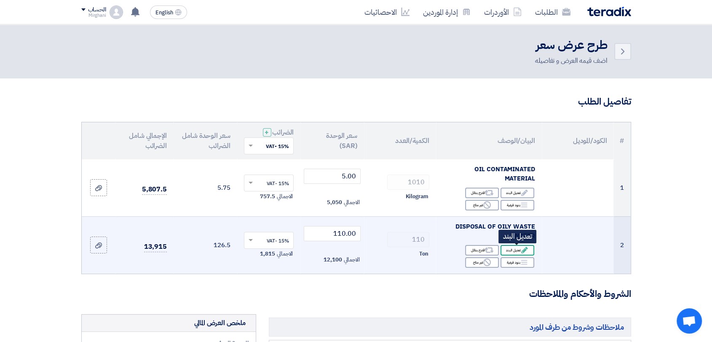
click at [503, 248] on div "Edit تعديل البند" at bounding box center [517, 250] width 34 height 11
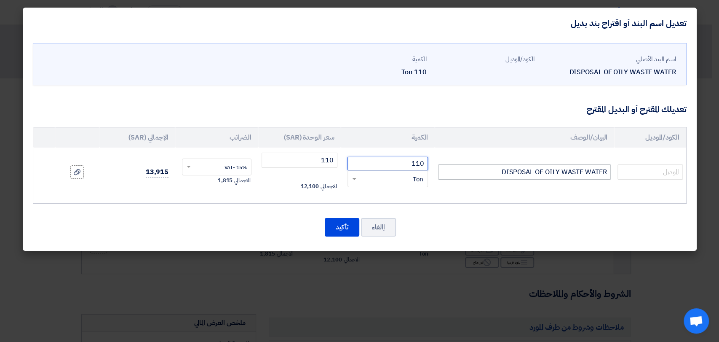
drag, startPoint x: 396, startPoint y: 161, endPoint x: 480, endPoint y: 165, distance: 83.5
click at [480, 165] on tr "DISPOSAL OF OILY WASTE WATER 110 RFQ_STEP1.ITEMS.2.TYPE_PLACEHOLDER × Ton" at bounding box center [359, 171] width 653 height 49
paste input "254.14"
type input "254.140"
click at [342, 221] on button "تأكيد" at bounding box center [342, 227] width 35 height 19
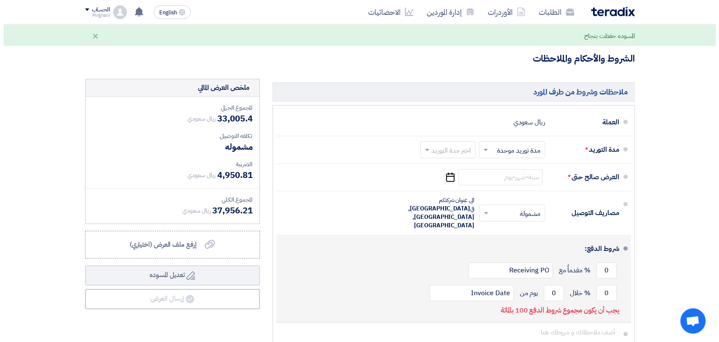
scroll to position [327, 0]
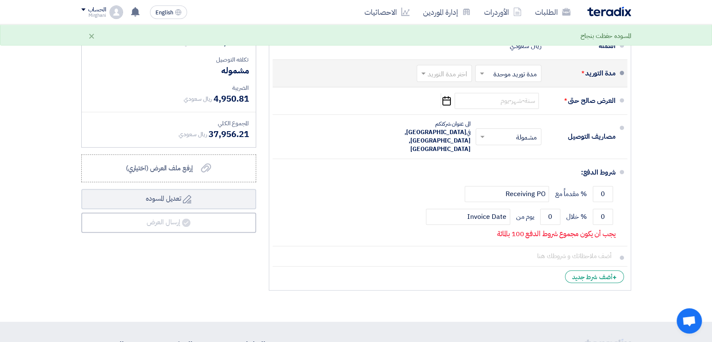
click at [448, 71] on input "text" at bounding box center [442, 74] width 51 height 12
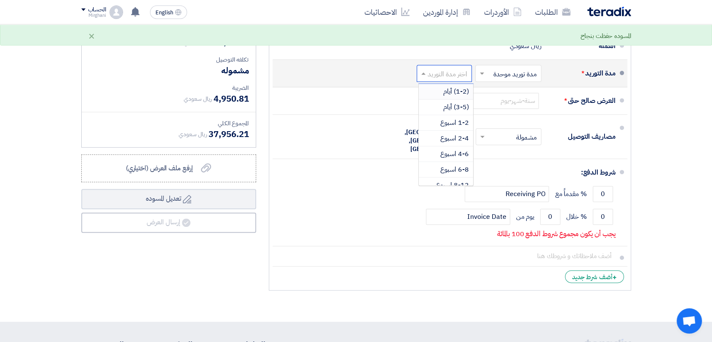
click at [444, 90] on span "(1-2) أيام" at bounding box center [456, 91] width 26 height 10
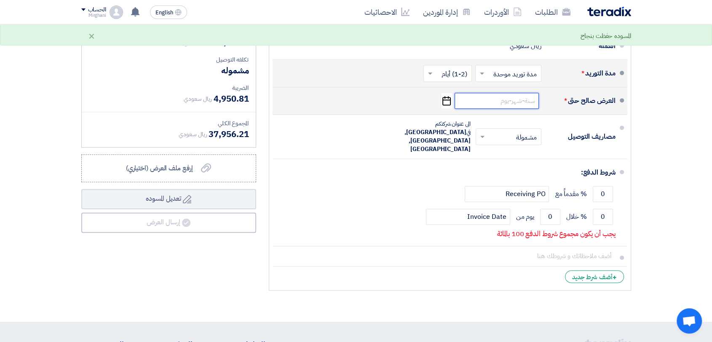
click at [465, 104] on input at bounding box center [496, 101] width 84 height 16
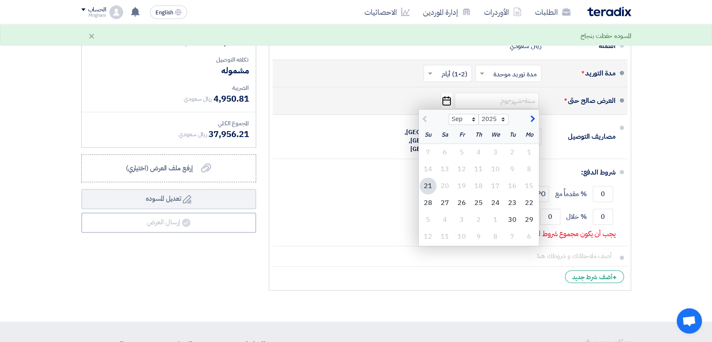
click at [429, 181] on div "21" at bounding box center [428, 185] width 17 height 17
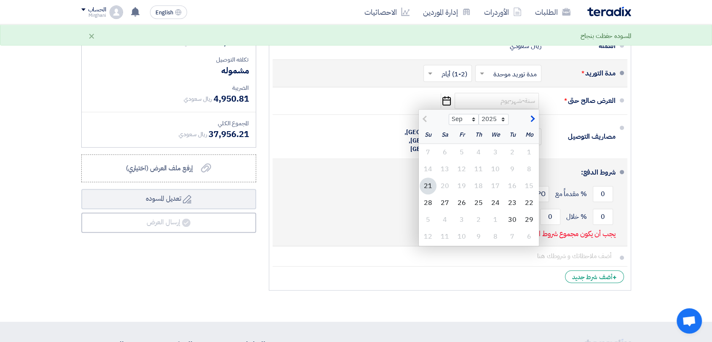
type input "[DATE]"
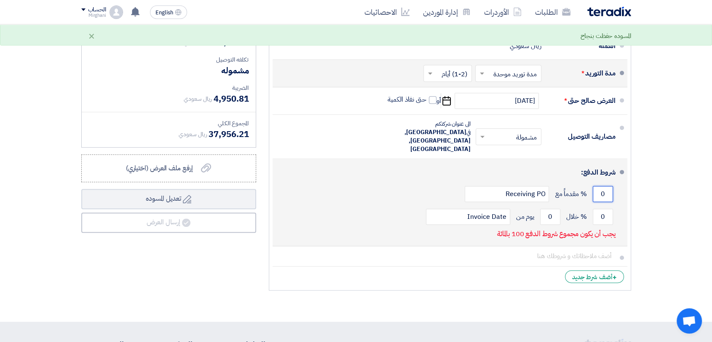
drag, startPoint x: 612, startPoint y: 176, endPoint x: 611, endPoint y: 170, distance: 5.9
click at [612, 186] on input "0" at bounding box center [603, 194] width 20 height 16
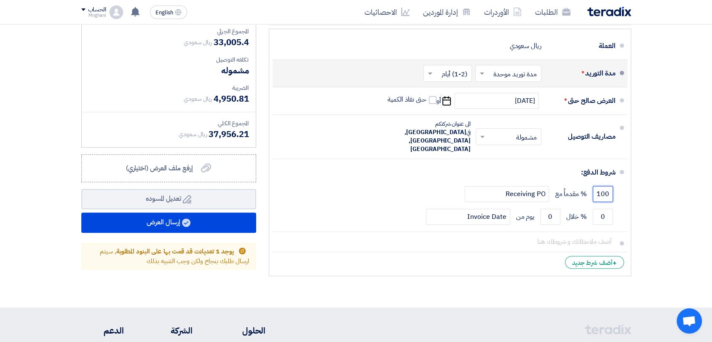
type input "100"
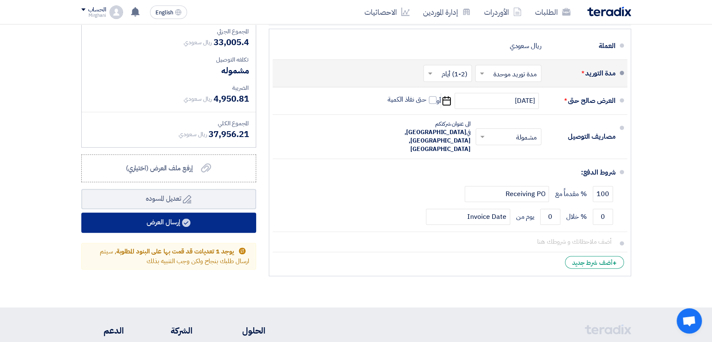
click at [227, 218] on button "إرسال العرض" at bounding box center [168, 222] width 175 height 20
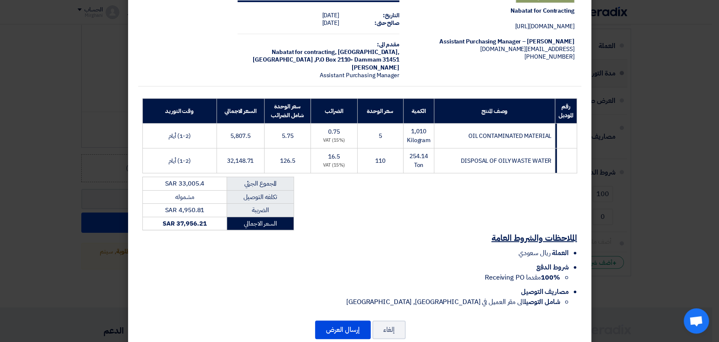
scroll to position [54, 0]
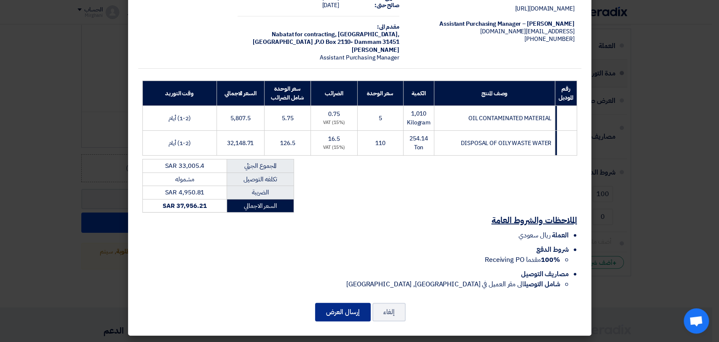
click at [322, 308] on button "إرسال العرض" at bounding box center [343, 311] width 56 height 19
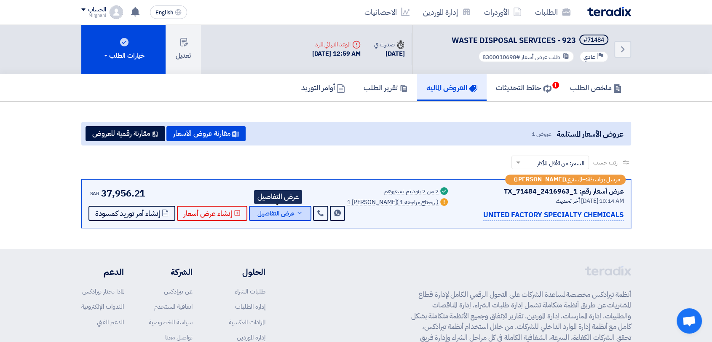
click at [267, 206] on button "عرض التفاصيل" at bounding box center [280, 213] width 62 height 15
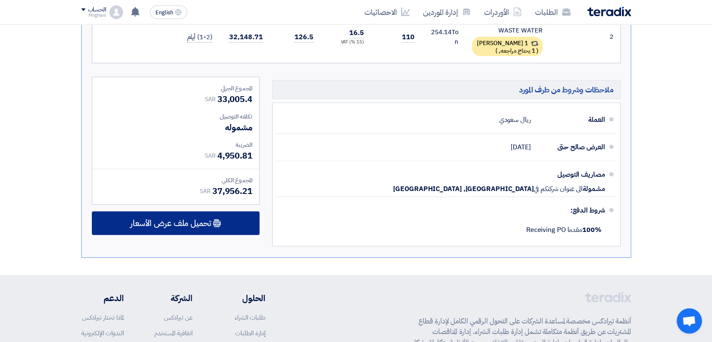
click at [232, 211] on div "تحميل ملف عرض الأسعار" at bounding box center [176, 223] width 168 height 24
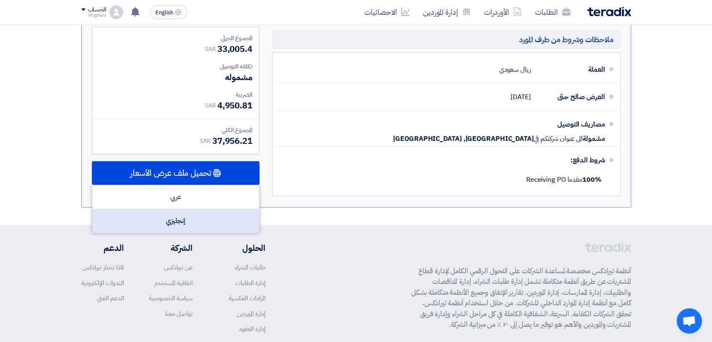
scroll to position [421, 0]
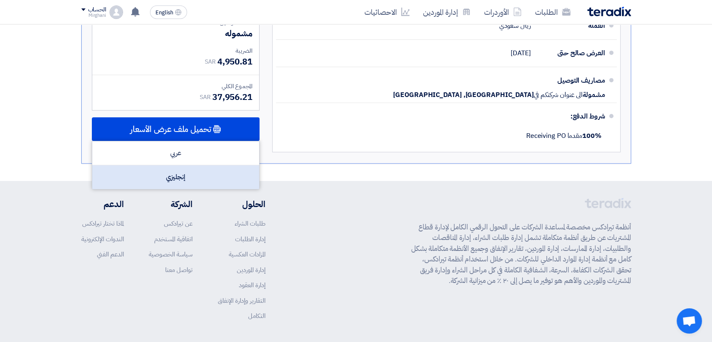
click at [225, 173] on div "إنجليزي" at bounding box center [175, 177] width 167 height 24
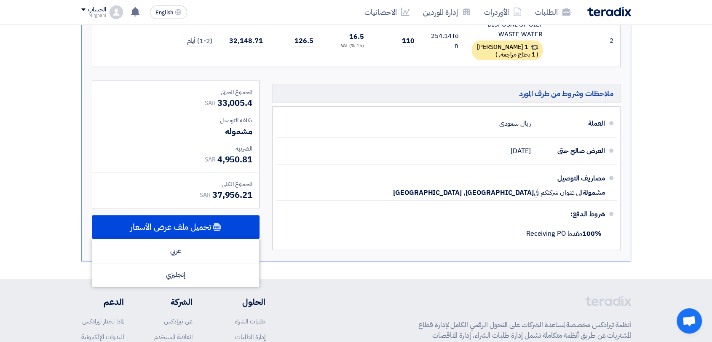
scroll to position [187, 0]
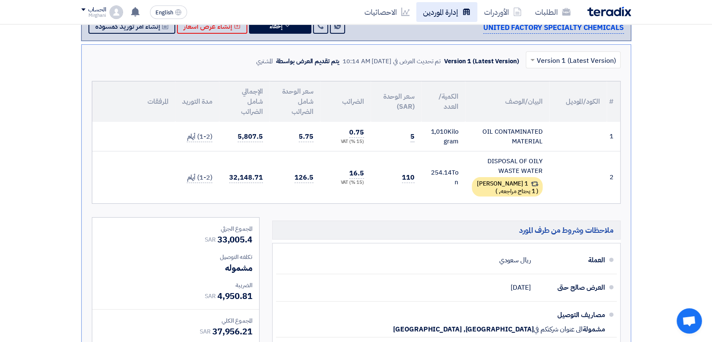
click at [460, 11] on link "إدارة الموردين" at bounding box center [446, 12] width 61 height 20
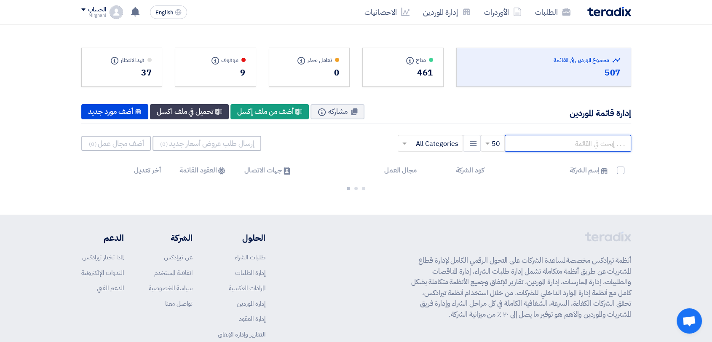
click at [589, 139] on input "text" at bounding box center [568, 143] width 126 height 17
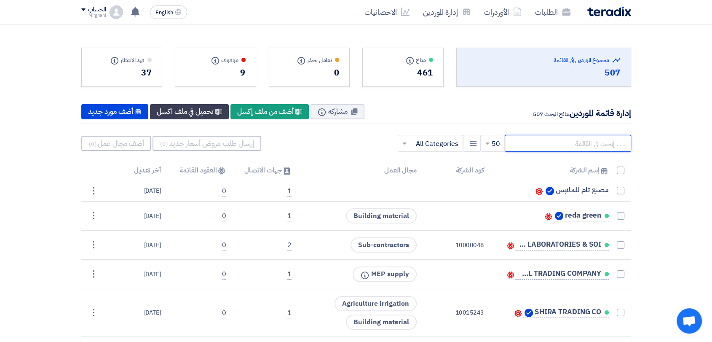
paste input "10015259"
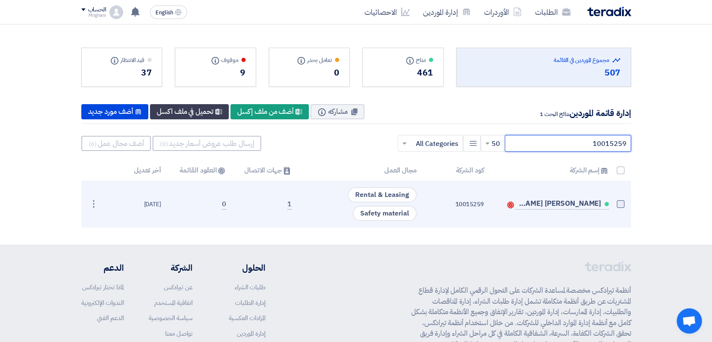
type input "10015259"
click at [619, 201] on span at bounding box center [621, 204] width 8 height 8
click at [614, 203] on input "checkbox" at bounding box center [611, 205] width 5 height 5
checkbox input "true"
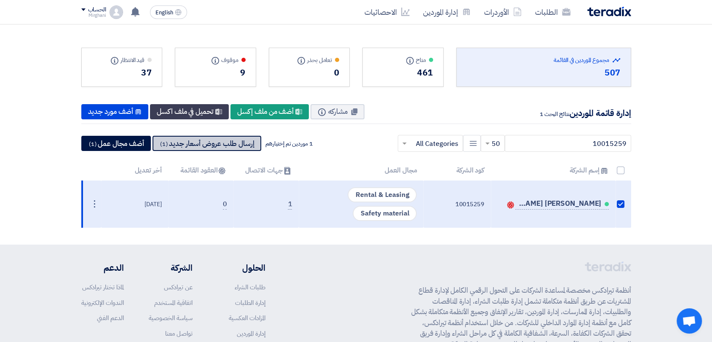
click at [201, 143] on button "إرسال طلب عروض أسعار جديد (1)" at bounding box center [206, 143] width 109 height 15
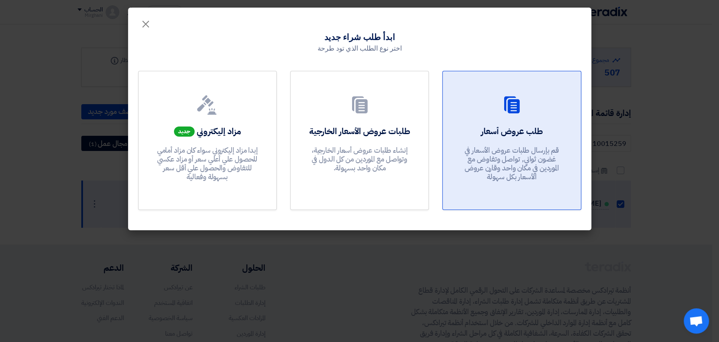
click at [495, 171] on p "قم بإرسال طلبات عروض الأسعار في غضون ثواني, تواصل وتفاوض مع الموردين في مكان وا…" at bounding box center [511, 164] width 101 height 36
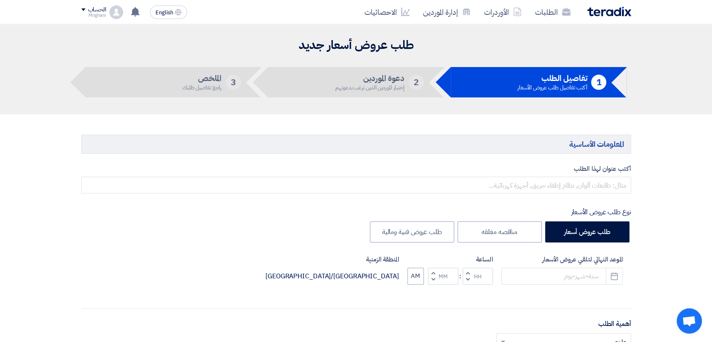
click at [534, 194] on div "أكتب عنوان لهذا الطلب نوع طلب عروض الأسعار طلب عروض أسعار مناقصه مغلقه طلب عروض…" at bounding box center [356, 344] width 562 height 361
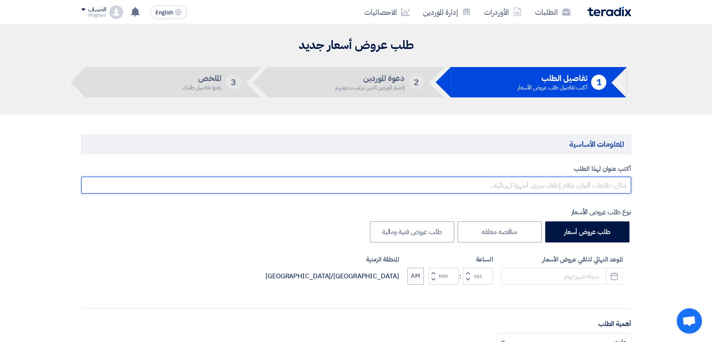
click at [529, 186] on input "text" at bounding box center [356, 184] width 550 height 17
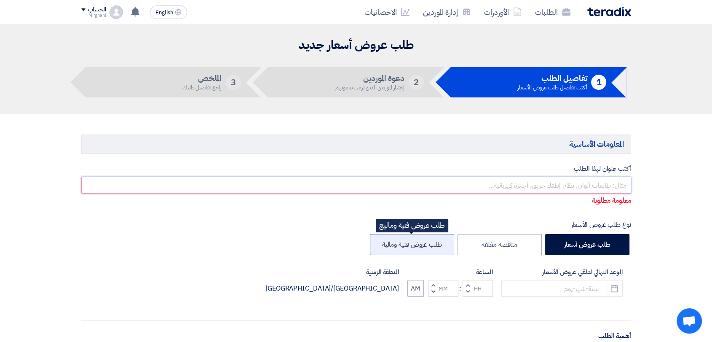
paste input "SITE CLEANING & ENVIRONMENTAL SERVICES"
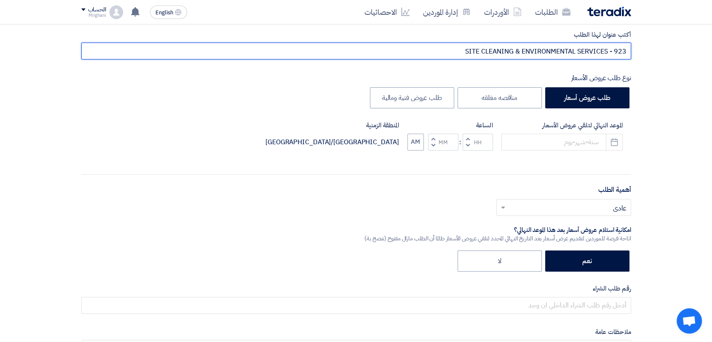
scroll to position [140, 0]
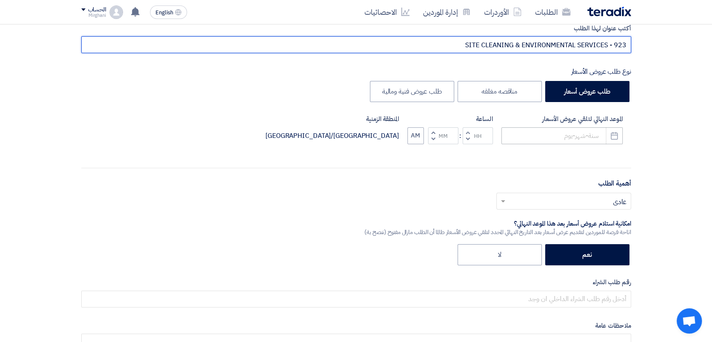
type input "SITE CLEANING & ENVIRONMENTAL SERVICES - 923"
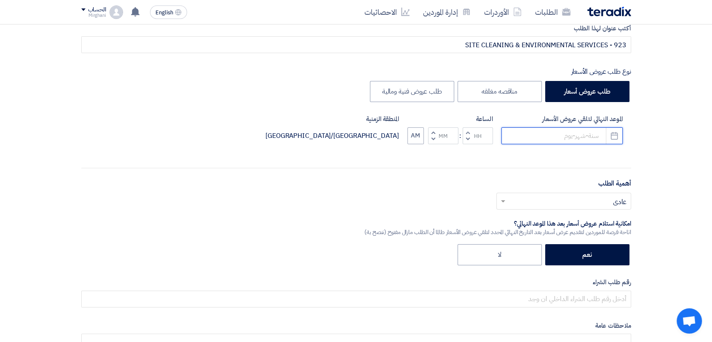
click at [532, 135] on input at bounding box center [561, 135] width 121 height 17
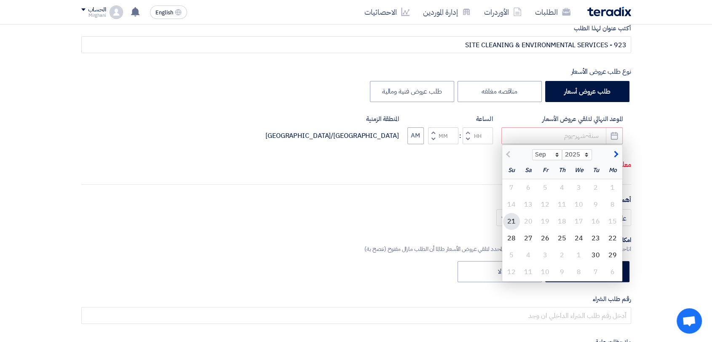
click at [510, 217] on div "21" at bounding box center [511, 221] width 17 height 17
type input "[DATE]"
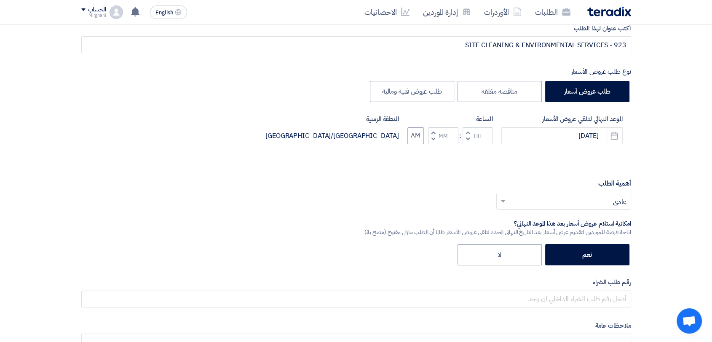
click at [468, 132] on span "button" at bounding box center [467, 132] width 3 height 6
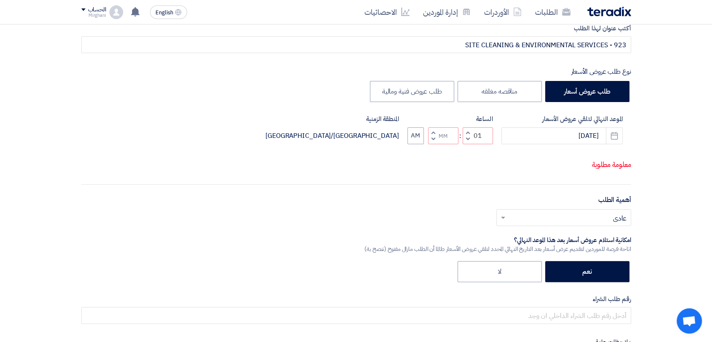
click at [430, 144] on button "Decrement minutes" at bounding box center [433, 139] width 10 height 11
type input "12"
type input "59"
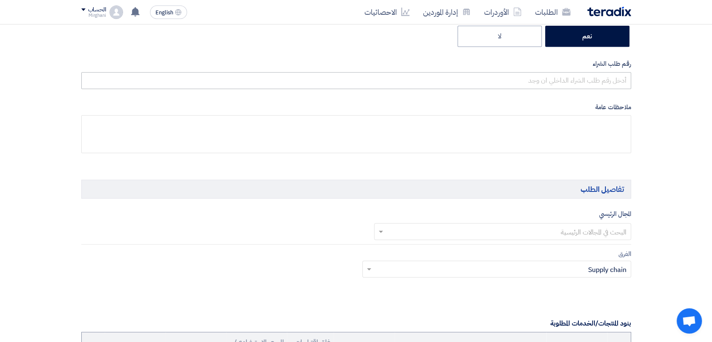
scroll to position [374, 0]
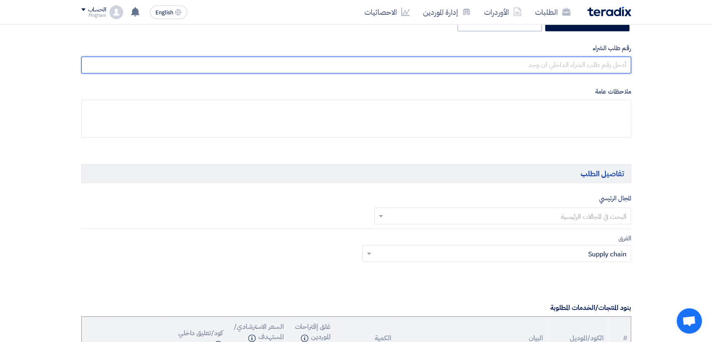
click at [543, 64] on input "text" at bounding box center [356, 64] width 550 height 17
paste input "8300010696"
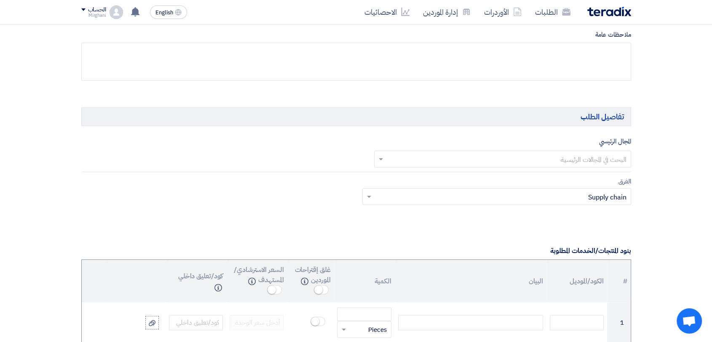
scroll to position [468, 0]
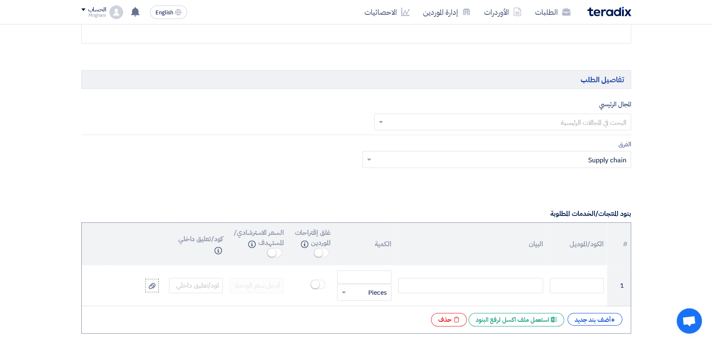
type input "8300010696"
click at [500, 113] on div "البحث في المجالات الرئيسية" at bounding box center [502, 121] width 257 height 17
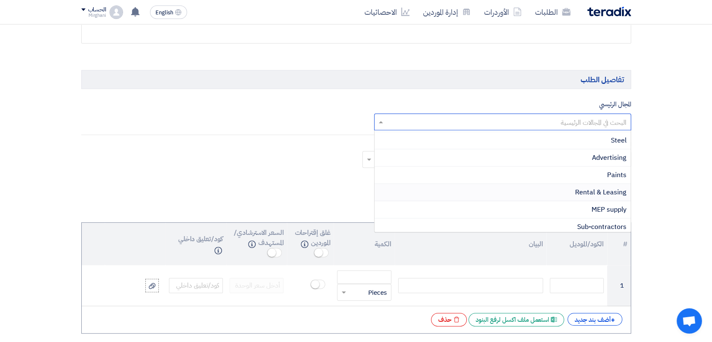
scroll to position [187, 0]
click at [532, 179] on div "Rental & Leasing" at bounding box center [502, 176] width 256 height 17
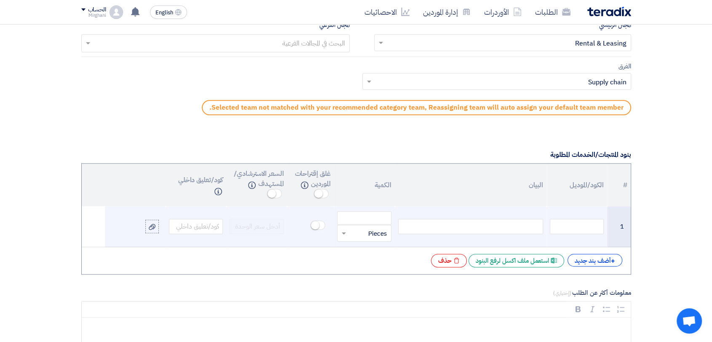
scroll to position [608, 0]
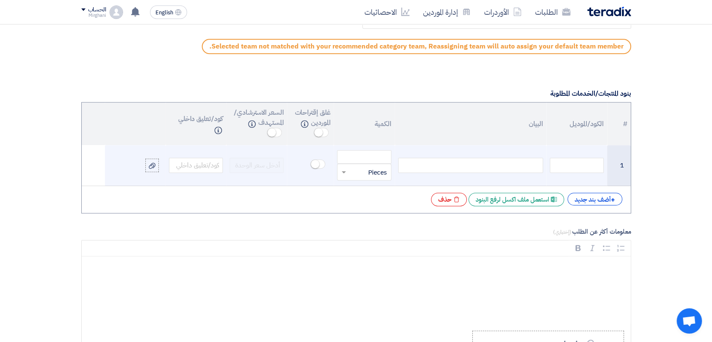
click at [527, 163] on div at bounding box center [470, 165] width 145 height 15
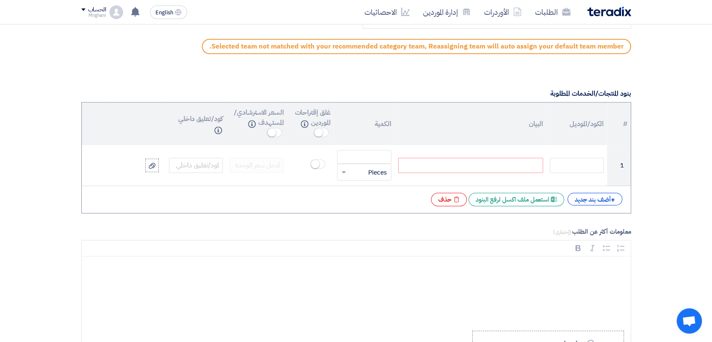
paste div
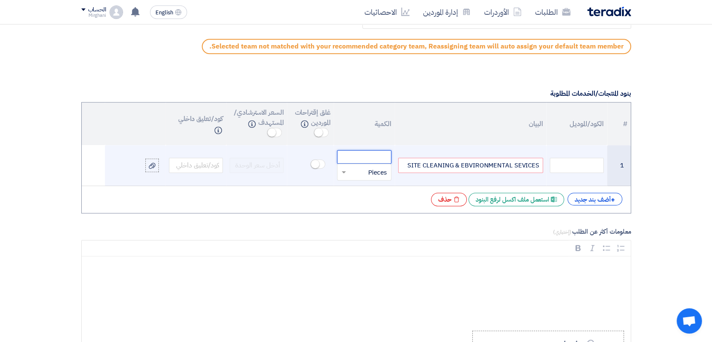
click at [377, 156] on input "number" at bounding box center [364, 156] width 54 height 13
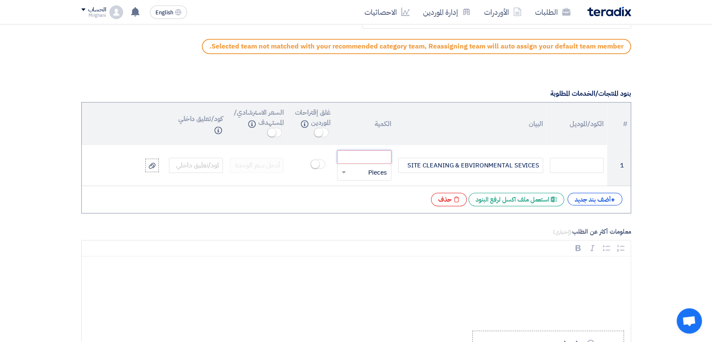
paste input "31.000"
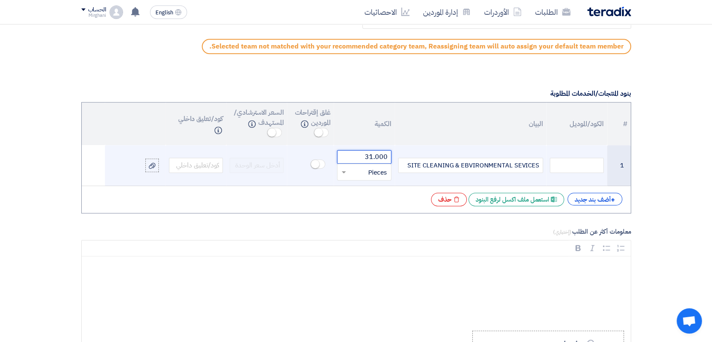
type input "31.000"
click at [361, 171] on input "text" at bounding box center [369, 171] width 35 height 13
click at [370, 254] on span "Month" at bounding box center [378, 258] width 18 height 9
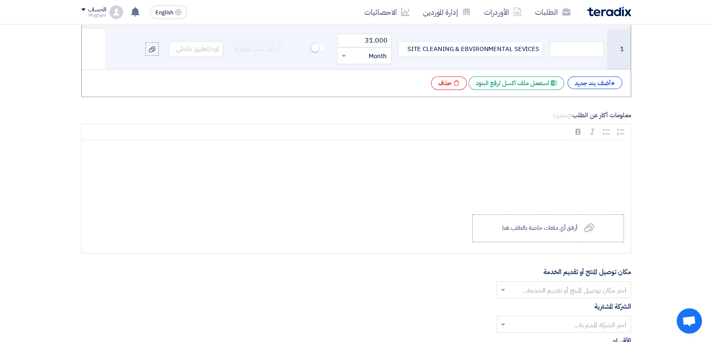
scroll to position [795, 0]
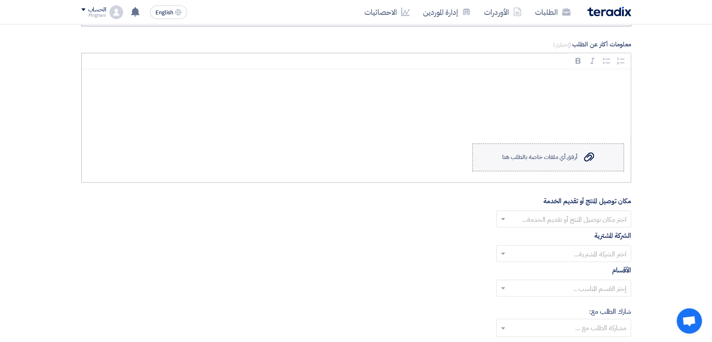
click at [496, 153] on label "Upload a file أرفق أي ملفات خاصة بالطلب هنا" at bounding box center [548, 157] width 152 height 28
click at [0, 0] on input "Upload a file أرفق أي ملفات خاصة بالطلب هنا" at bounding box center [0, 0] width 0 height 0
click at [590, 167] on label "Upload a file أرفق أي ملفات خاصة بالطلب هنا" at bounding box center [548, 157] width 152 height 28
click at [0, 0] on input "Upload a file أرفق أي ملفات خاصة بالطلب هنا" at bounding box center [0, 0] width 0 height 0
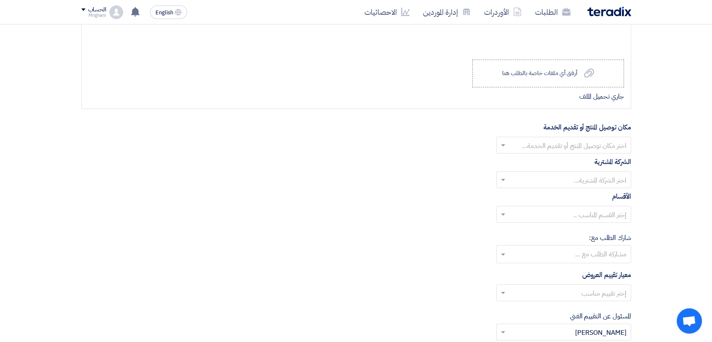
scroll to position [889, 0]
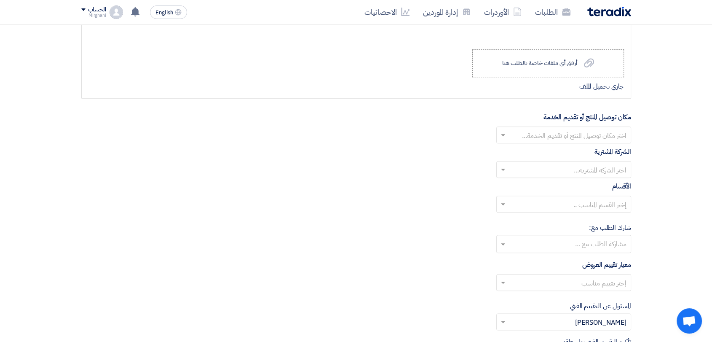
click at [549, 136] on input "text" at bounding box center [568, 136] width 118 height 14
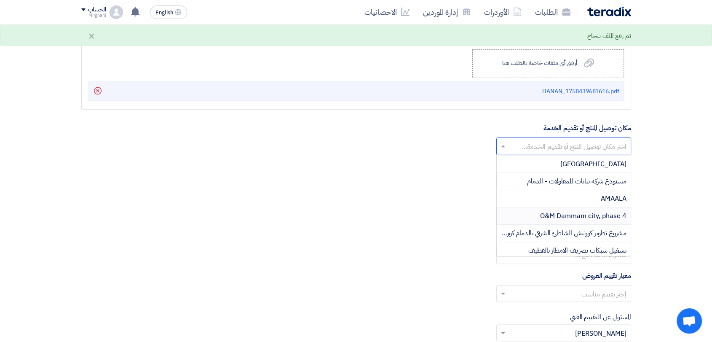
scroll to position [281, 0]
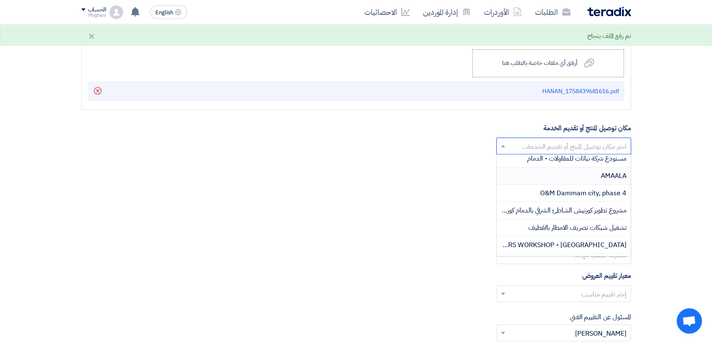
click at [586, 174] on div "AMAALA" at bounding box center [564, 175] width 134 height 17
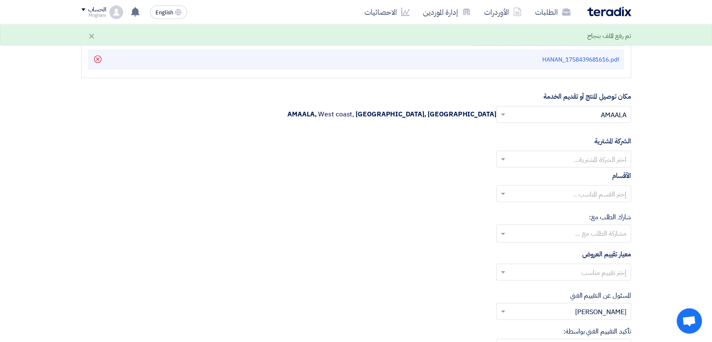
scroll to position [936, 0]
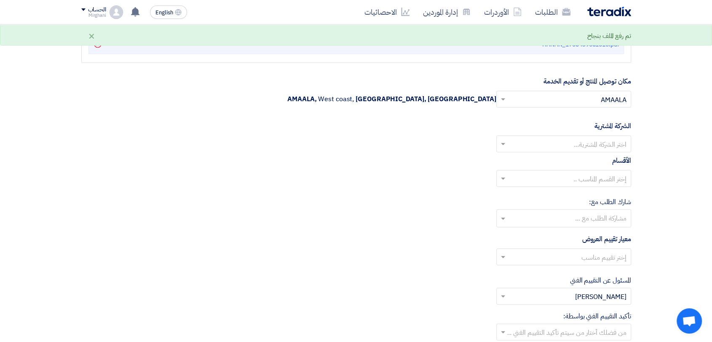
click at [573, 138] on input "text" at bounding box center [568, 145] width 118 height 14
click at [570, 158] on span "Nabatat for contracting" at bounding box center [591, 160] width 72 height 10
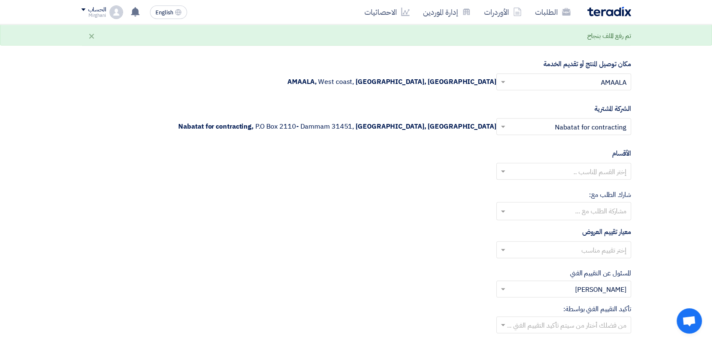
scroll to position [983, 0]
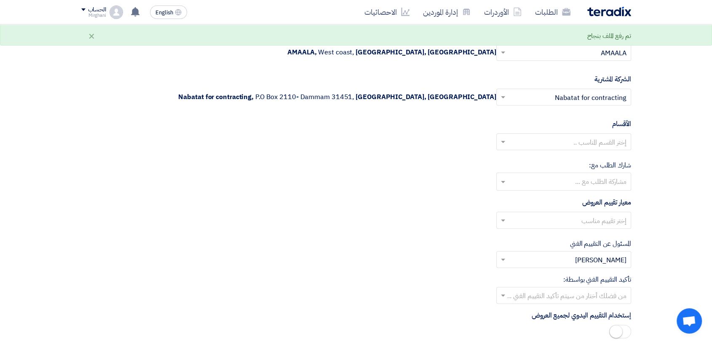
click at [573, 143] on input "text" at bounding box center [568, 143] width 118 height 14
click at [572, 156] on span "General Department" at bounding box center [595, 158] width 63 height 10
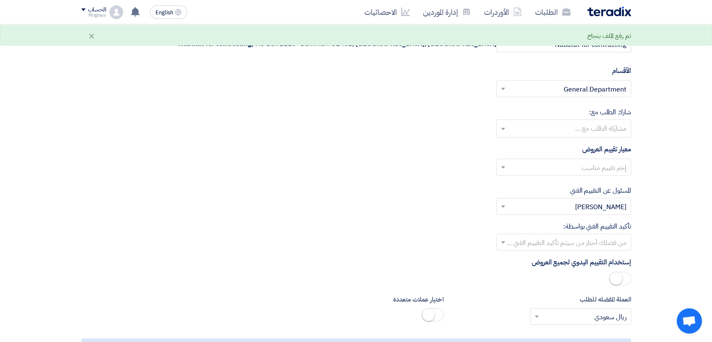
scroll to position [1076, 0]
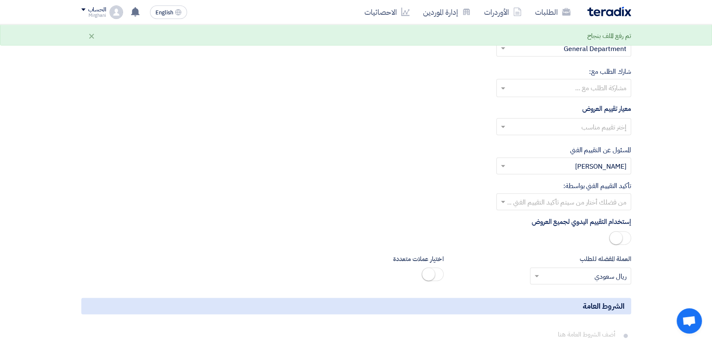
click at [583, 123] on input "text" at bounding box center [568, 127] width 118 height 14
click at [580, 140] on span "Direct material" at bounding box center [603, 143] width 46 height 10
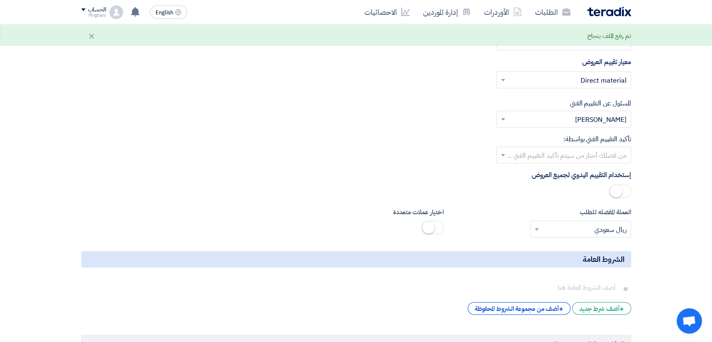
click at [573, 149] on input "text" at bounding box center [568, 156] width 118 height 14
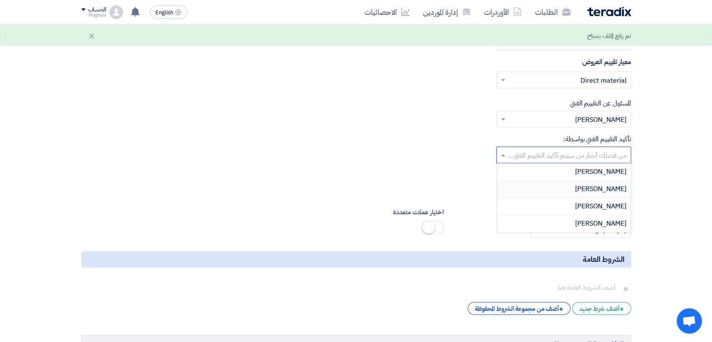
click at [576, 183] on div "[PERSON_NAME]" at bounding box center [564, 188] width 134 height 17
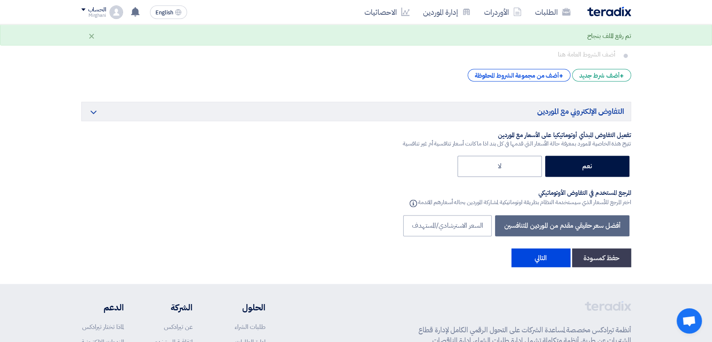
scroll to position [1451, 0]
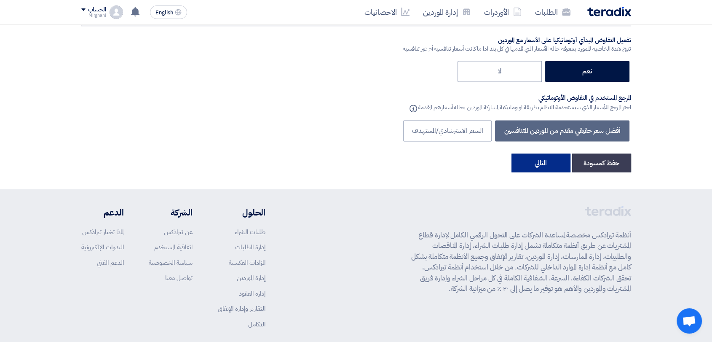
click at [546, 158] on button "التالي" at bounding box center [540, 162] width 59 height 19
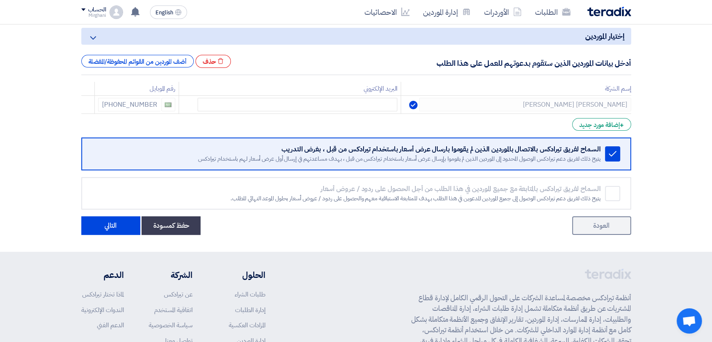
scroll to position [140, 0]
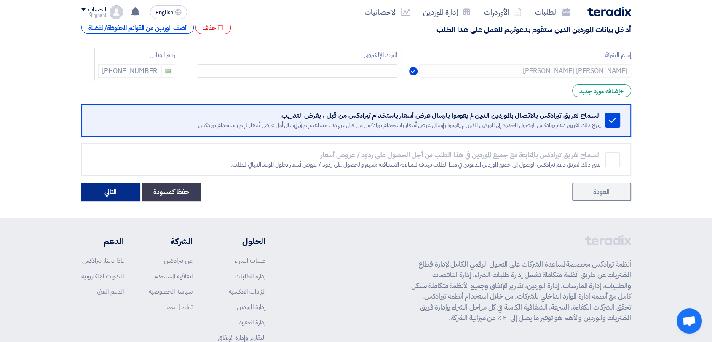
click at [129, 192] on button "التالي" at bounding box center [110, 191] width 59 height 19
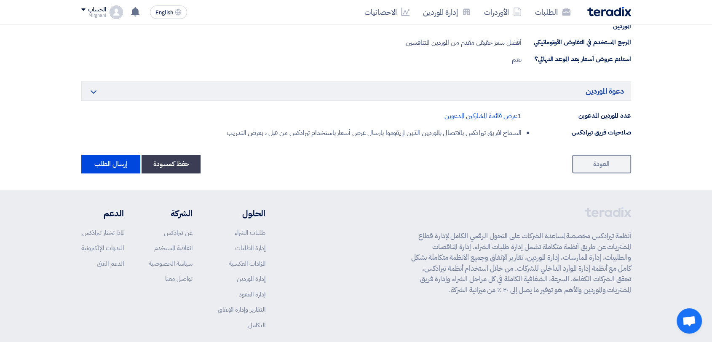
scroll to position [468, 0]
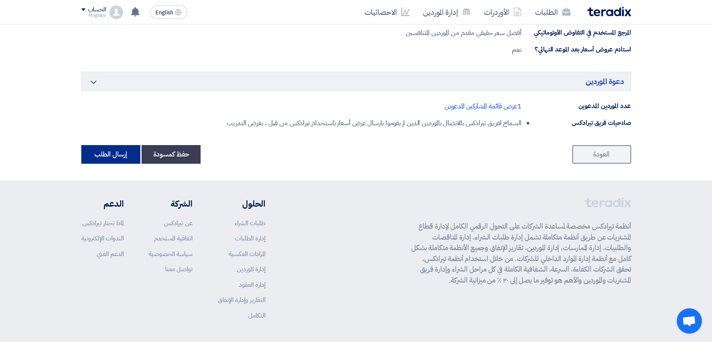
click at [108, 147] on button "إرسال الطلب" at bounding box center [110, 154] width 59 height 19
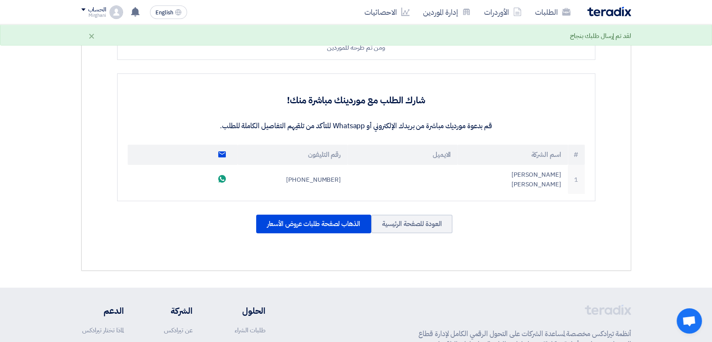
scroll to position [239, 0]
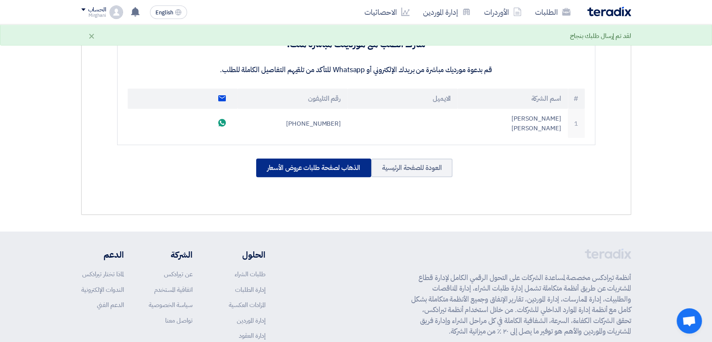
click at [316, 158] on div "الذهاب لصفحة طلبات عروض الأسعار" at bounding box center [313, 167] width 115 height 19
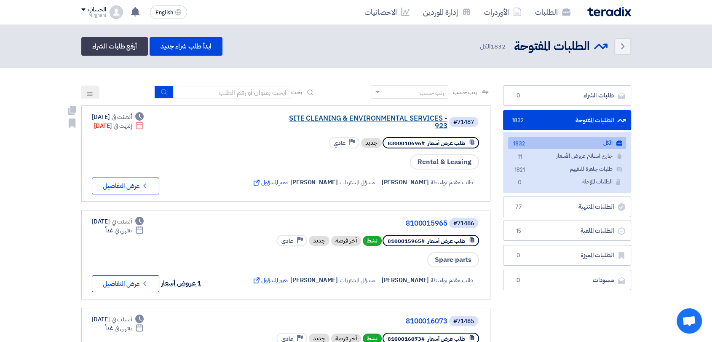
click at [394, 118] on link "SITE CLEANING & ENVIRONMENTAL SERVICES - 923" at bounding box center [363, 122] width 168 height 15
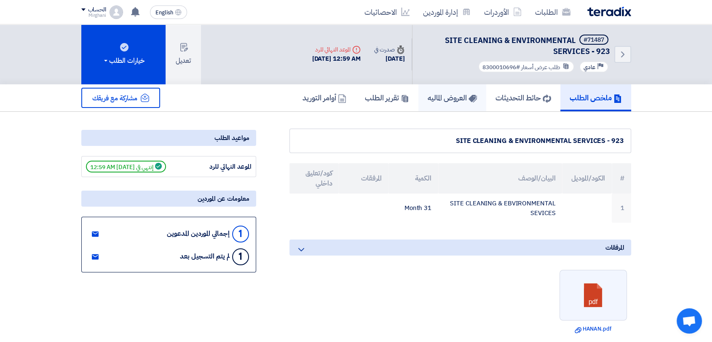
click at [441, 103] on link "العروض الماليه" at bounding box center [452, 97] width 68 height 27
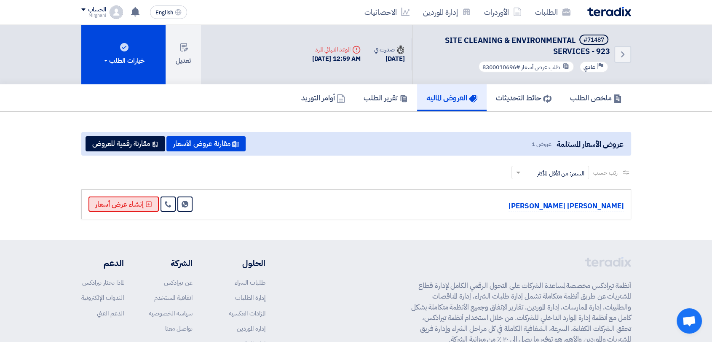
click at [145, 198] on button "إنشاء عرض أسعار" at bounding box center [123, 203] width 70 height 15
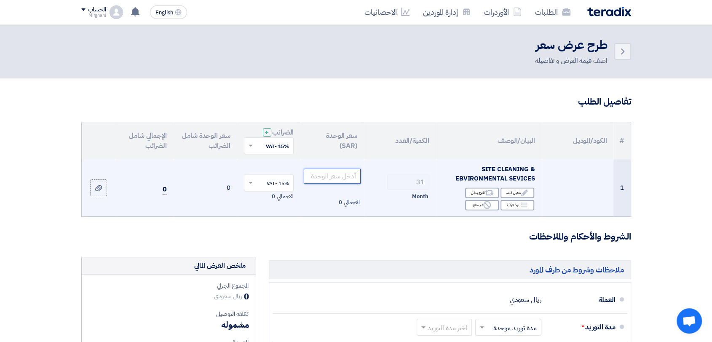
click at [339, 172] on input "number" at bounding box center [332, 175] width 57 height 15
paste input "1000.00"
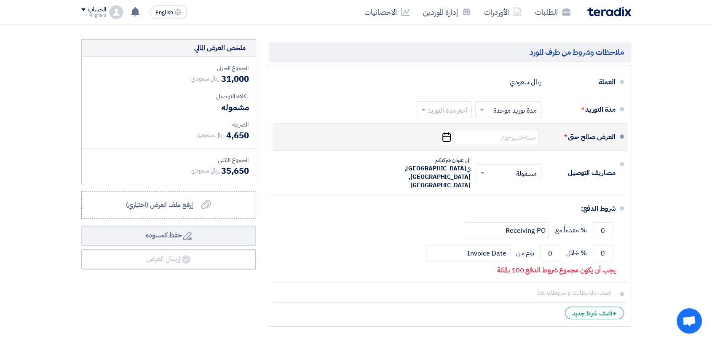
scroll to position [234, 0]
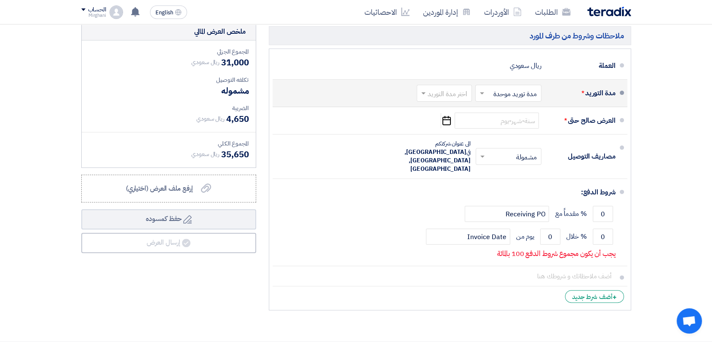
type input "1000.00"
click at [455, 83] on div "اختر مدة التوريد × مدة توريد موحدة × اختر مدة التوريد" at bounding box center [478, 93] width 126 height 20
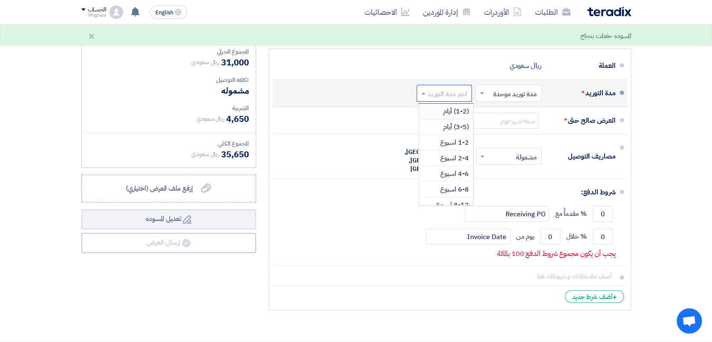
click at [452, 91] on input "text" at bounding box center [442, 94] width 51 height 12
click at [455, 109] on span "(1-2) أيام" at bounding box center [456, 111] width 26 height 10
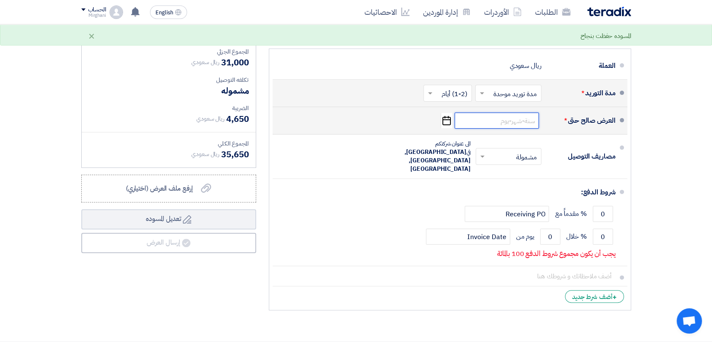
click at [466, 125] on input at bounding box center [496, 120] width 84 height 16
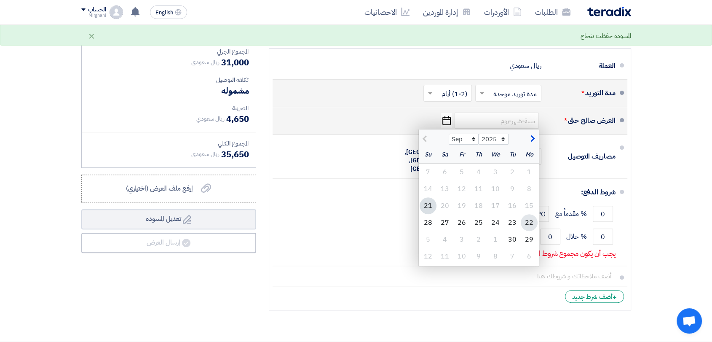
click at [532, 218] on div "22" at bounding box center [529, 222] width 17 height 17
type input "[DATE]"
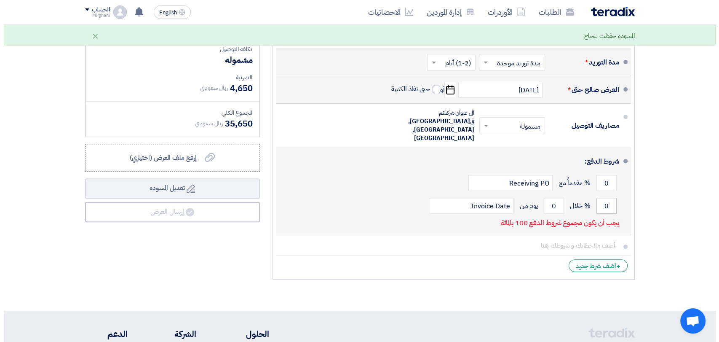
scroll to position [281, 0]
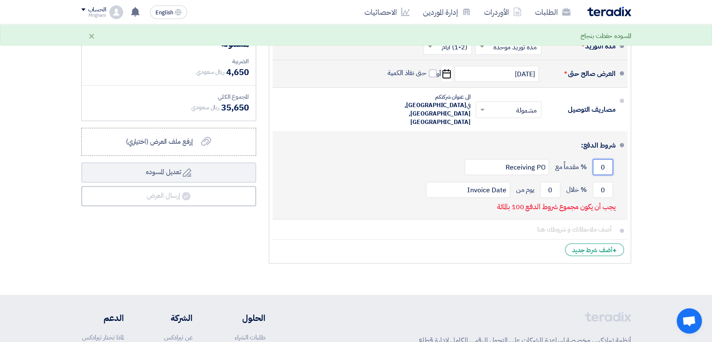
click at [612, 159] on input "0" at bounding box center [603, 167] width 20 height 16
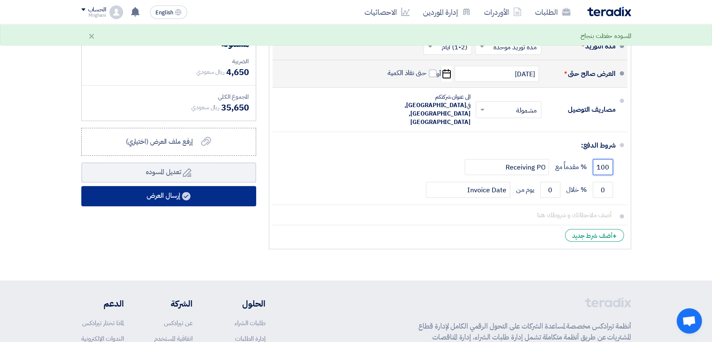
type input "100"
click at [236, 197] on button "إرسال العرض" at bounding box center [168, 196] width 175 height 20
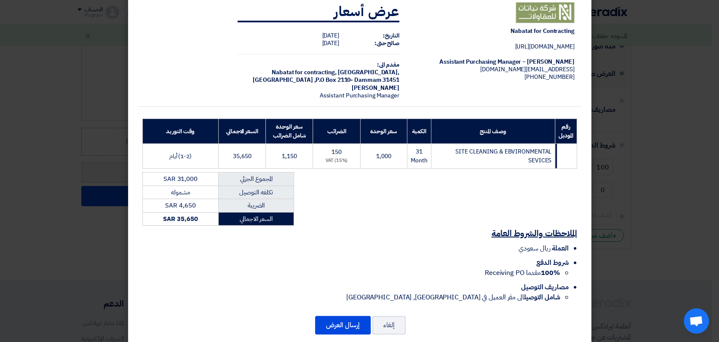
scroll to position [30, 0]
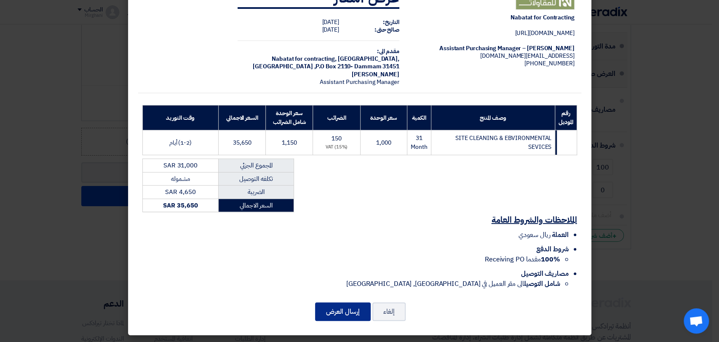
click at [340, 302] on button "إرسال العرض" at bounding box center [343, 311] width 56 height 19
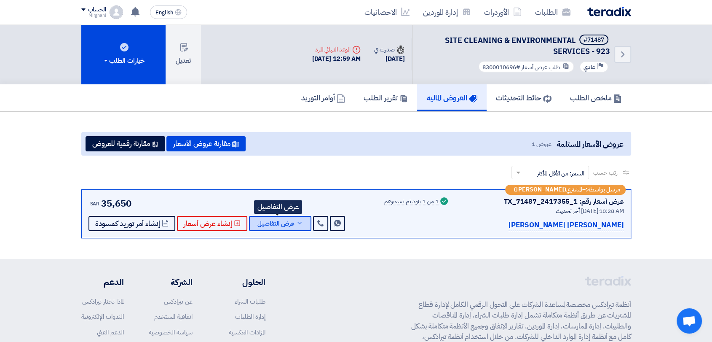
click at [260, 225] on span "عرض التفاصيل" at bounding box center [275, 223] width 37 height 6
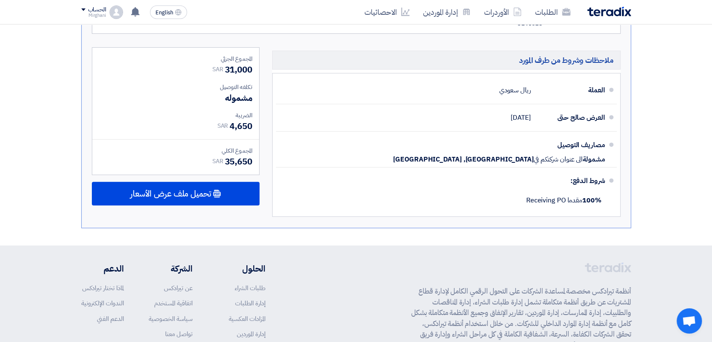
scroll to position [420, 0]
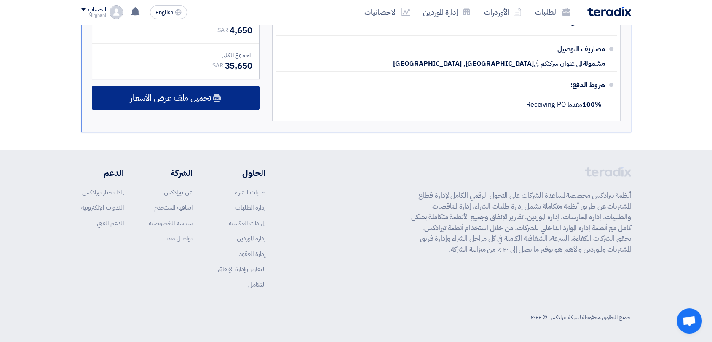
click at [225, 101] on div "تحميل ملف عرض الأسعار" at bounding box center [176, 98] width 168 height 24
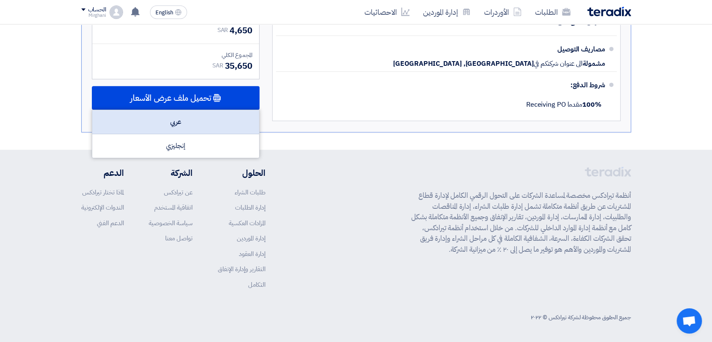
click at [227, 119] on div "عربي" at bounding box center [175, 122] width 167 height 24
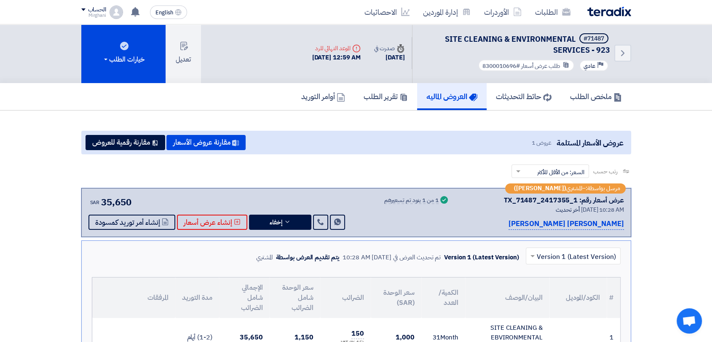
scroll to position [0, 0]
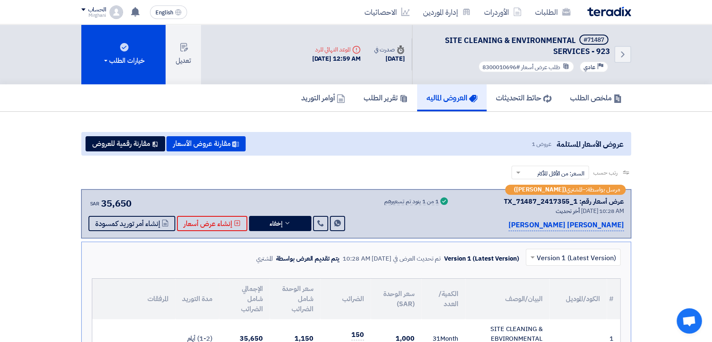
drag, startPoint x: 505, startPoint y: 201, endPoint x: 579, endPoint y: 205, distance: 73.8
click at [579, 205] on div "عرض أسعار رقم: TX_71487_2417355_1" at bounding box center [564, 201] width 120 height 10
copy div "TX_71487_2417355_1"
click at [292, 228] on button "إخفاء" at bounding box center [280, 223] width 62 height 15
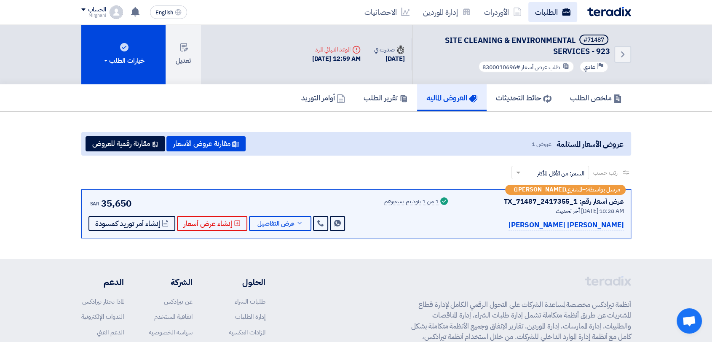
click at [529, 11] on link "الطلبات" at bounding box center [552, 12] width 49 height 20
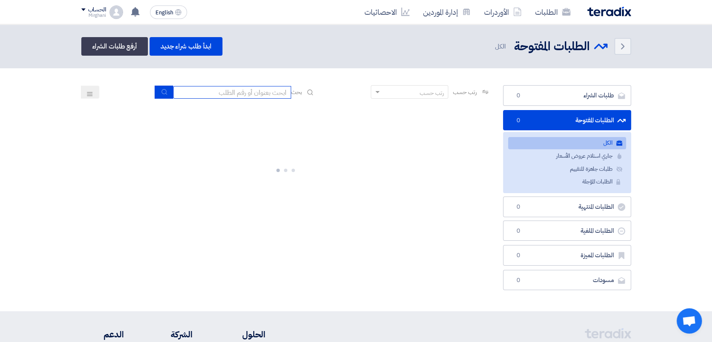
click at [222, 95] on input at bounding box center [232, 92] width 118 height 13
type input "9"
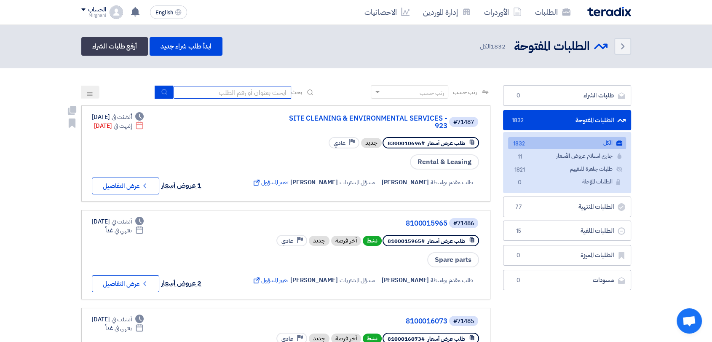
type input "D"
type input "AGRICULTURE - 911"
click at [168, 94] on button "submit" at bounding box center [164, 92] width 19 height 13
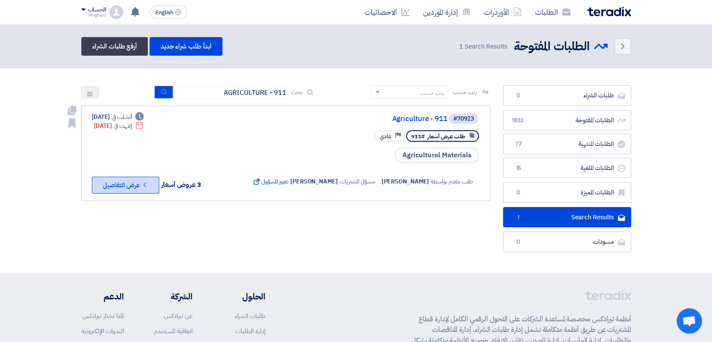
click at [138, 179] on button "Check details عرض التفاصيل" at bounding box center [125, 184] width 67 height 17
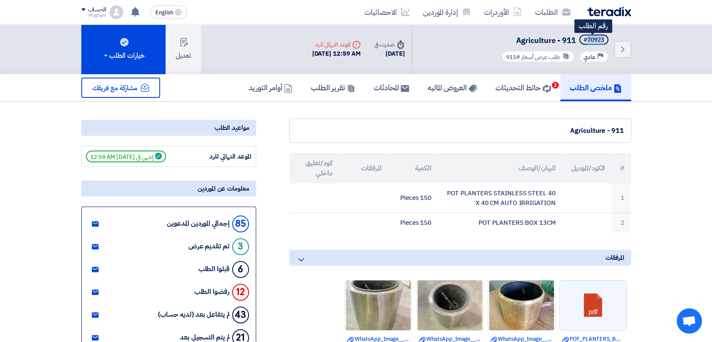
drag, startPoint x: 585, startPoint y: 41, endPoint x: 605, endPoint y: 40, distance: 19.4
click at [605, 40] on span "#70923" at bounding box center [593, 40] width 29 height 10
copy div "70923"
click at [620, 52] on icon "Back" at bounding box center [622, 49] width 10 height 10
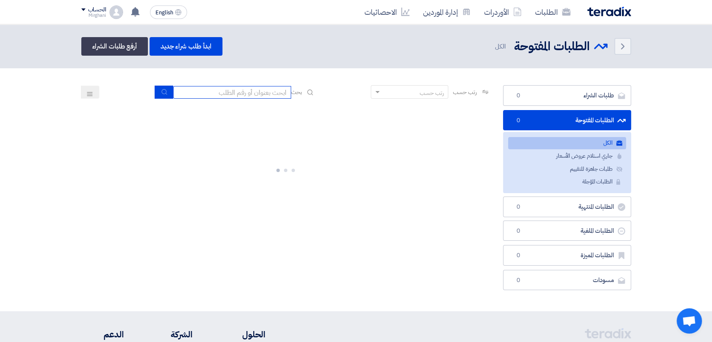
click at [247, 94] on input at bounding box center [232, 92] width 118 height 13
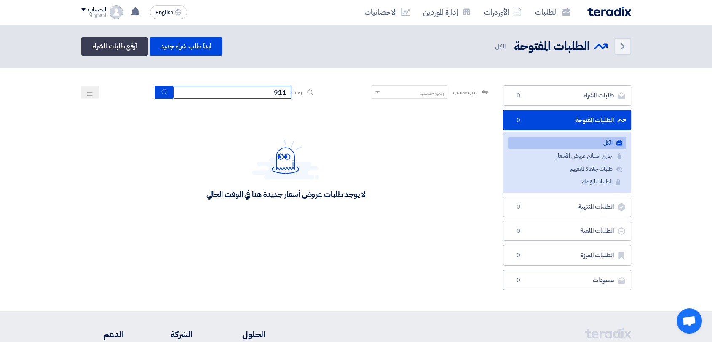
type input "911"
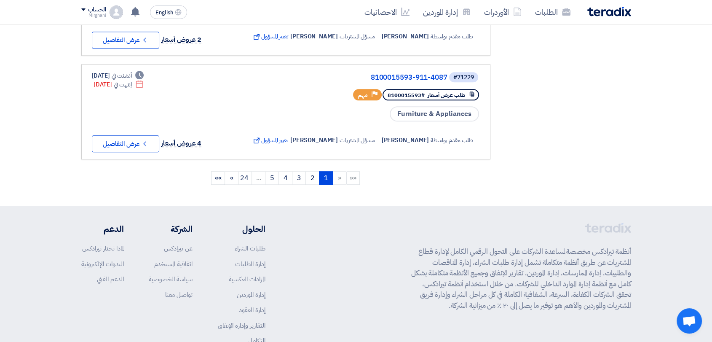
scroll to position [1029, 0]
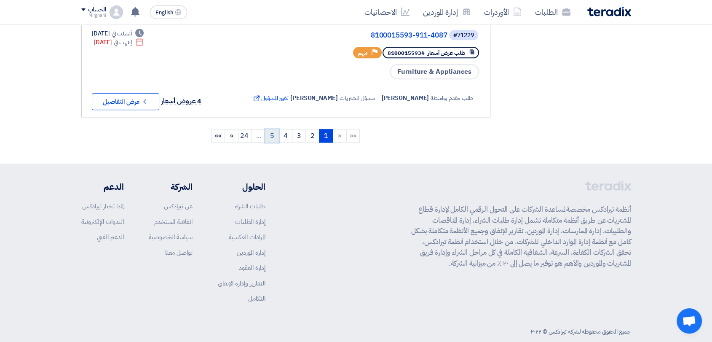
click at [268, 132] on link "5" at bounding box center [272, 135] width 14 height 13
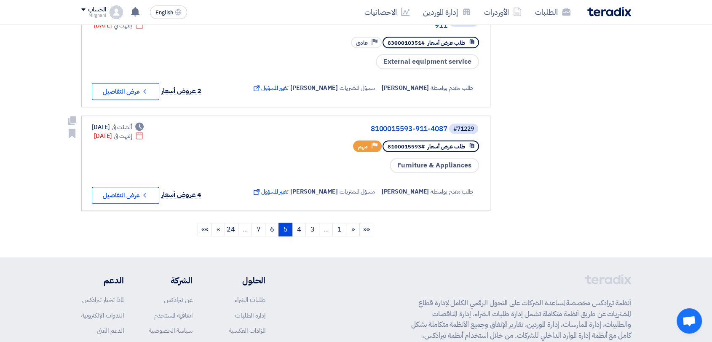
scroll to position [983, 0]
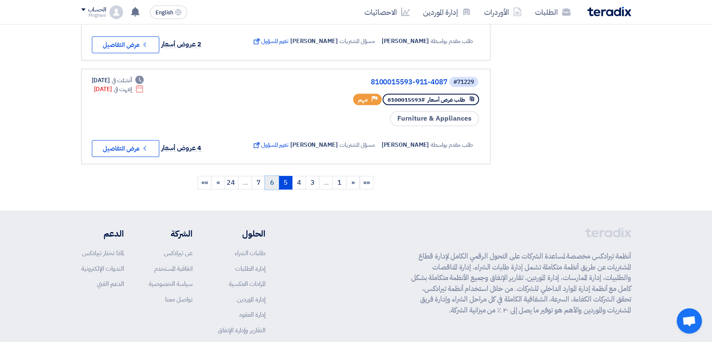
click at [272, 176] on link "6" at bounding box center [272, 182] width 14 height 13
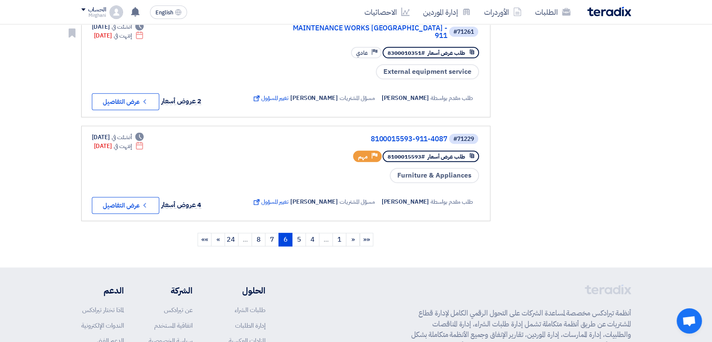
scroll to position [936, 0]
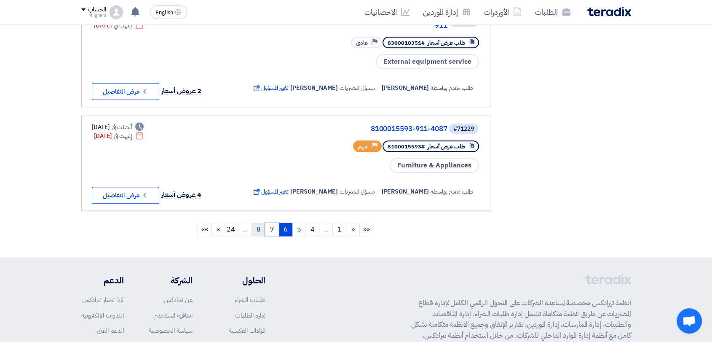
click at [270, 222] on link "7" at bounding box center [272, 228] width 14 height 13
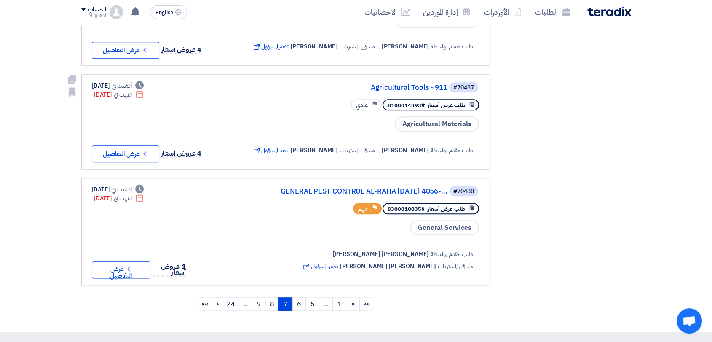
scroll to position [983, 0]
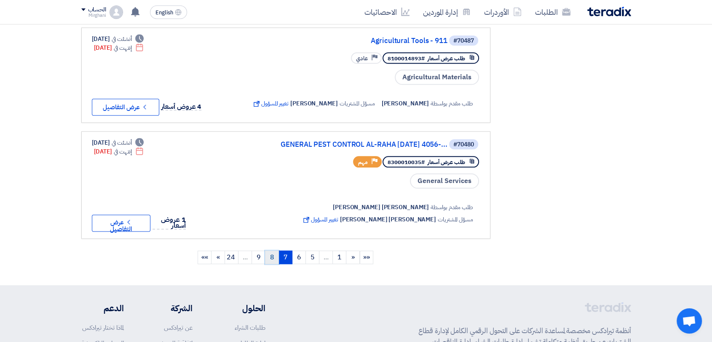
click at [272, 262] on link "8" at bounding box center [272, 256] width 14 height 13
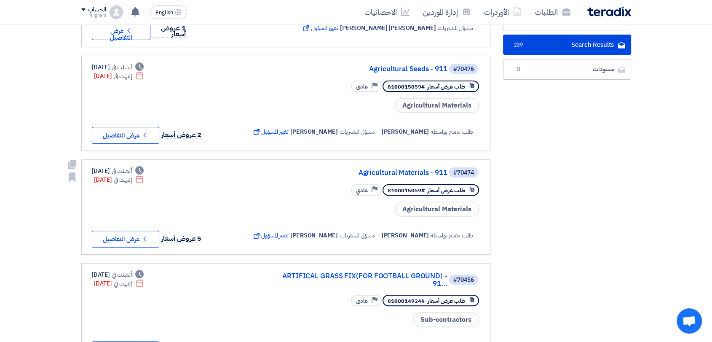
scroll to position [234, 0]
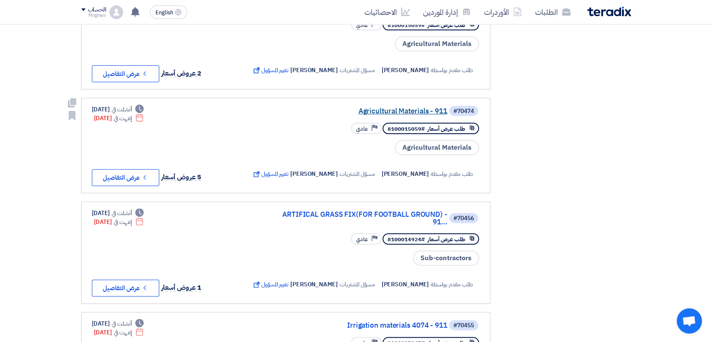
click at [381, 108] on link "Agricultural Materials - 911" at bounding box center [363, 111] width 168 height 8
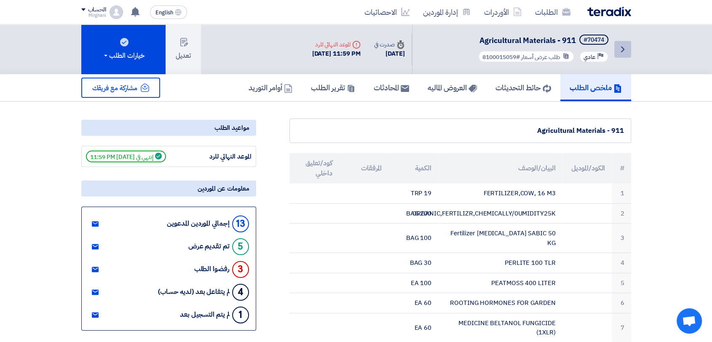
click at [626, 47] on icon "Back" at bounding box center [622, 49] width 10 height 10
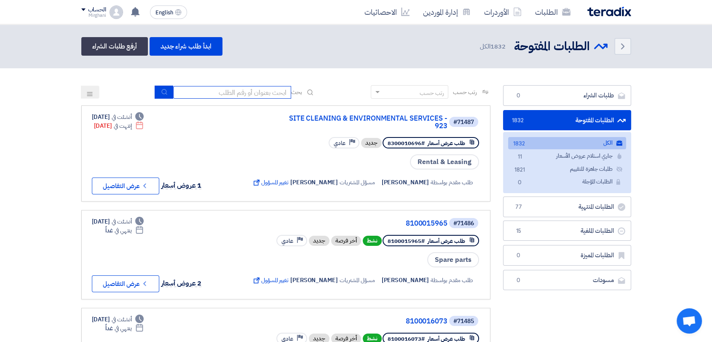
click at [261, 89] on input at bounding box center [232, 92] width 118 height 13
